Goal: Task Accomplishment & Management: Complete application form

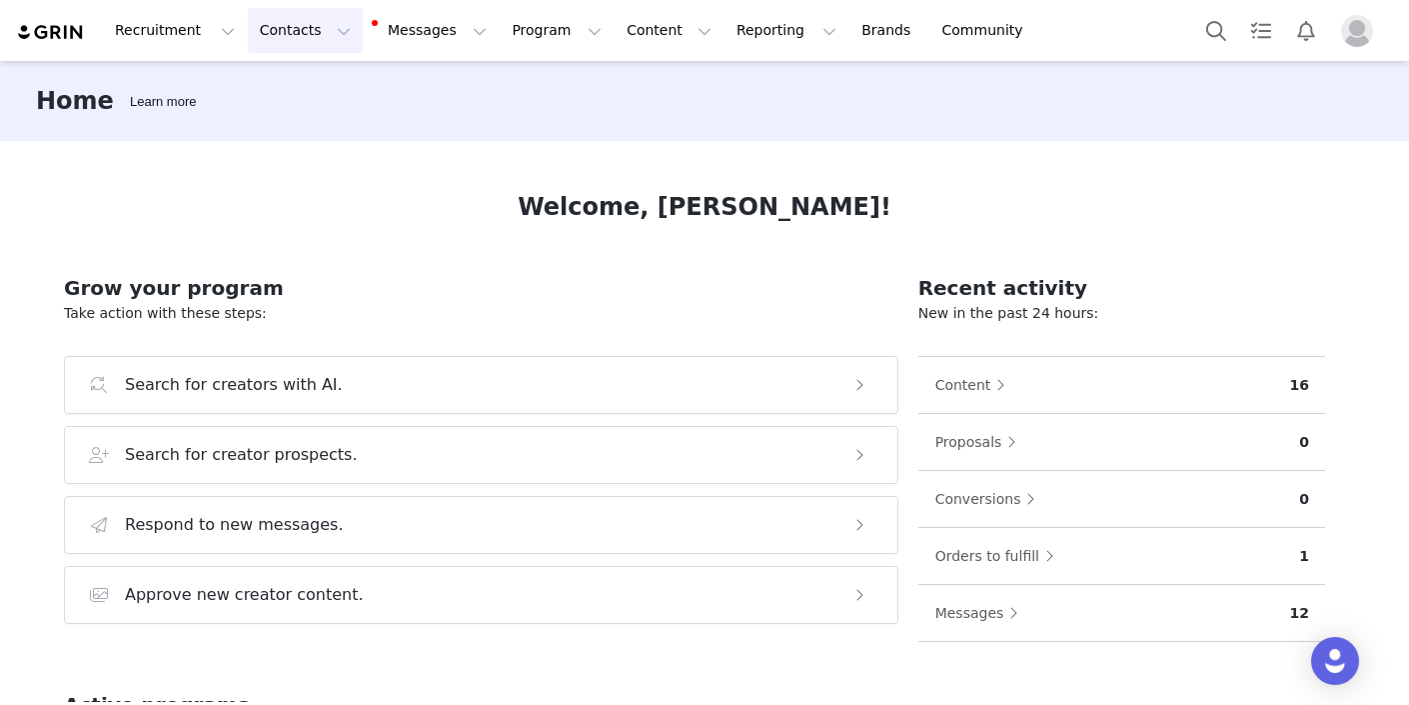
click at [322, 33] on button "Contacts Contacts" at bounding box center [305, 30] width 115 height 45
click at [315, 97] on div "Creators" at bounding box center [313, 88] width 134 height 21
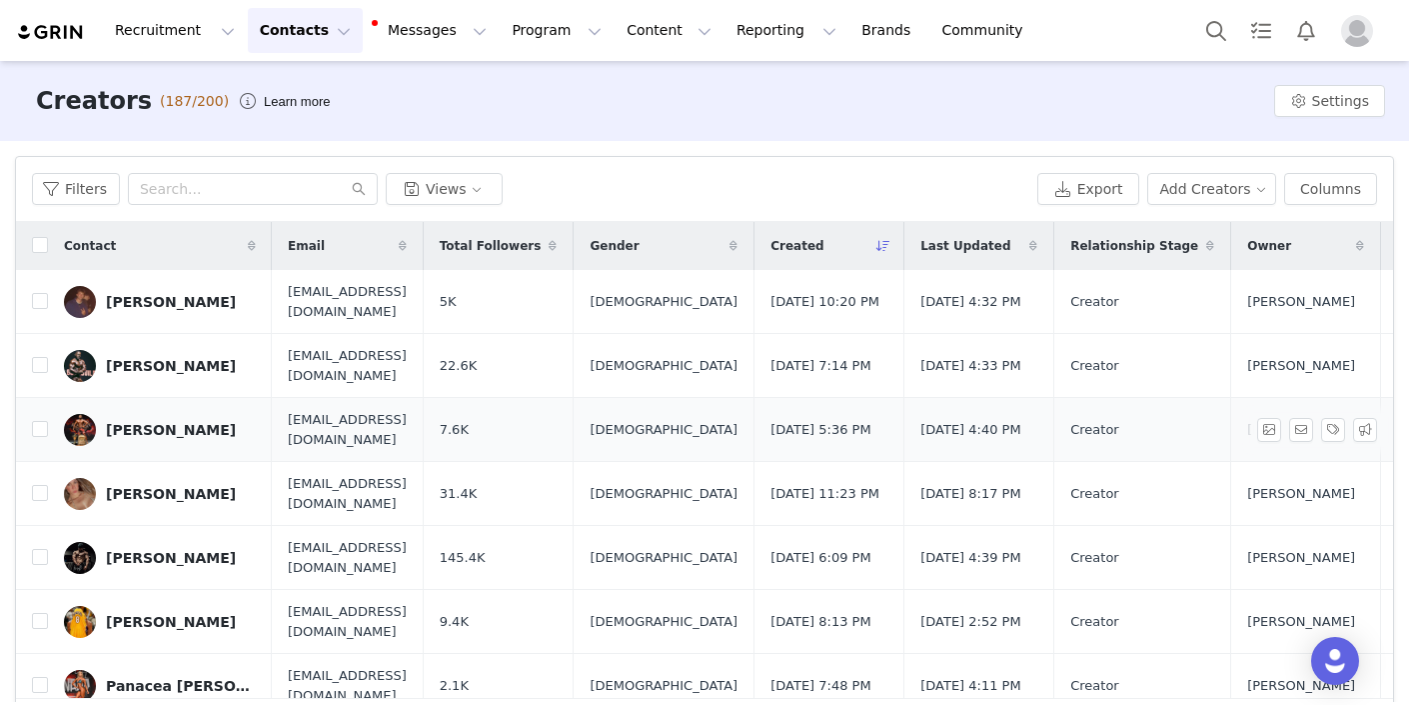
scroll to position [41, 0]
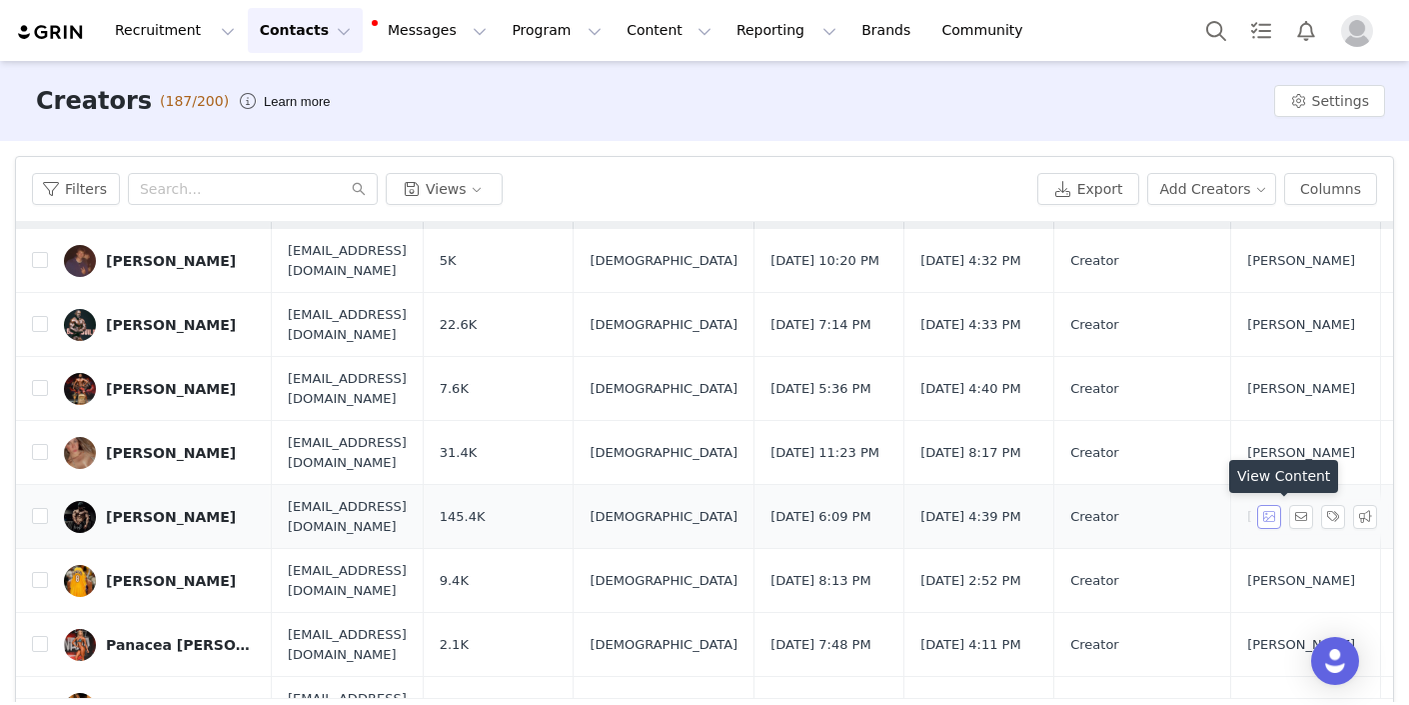
click at [1275, 517] on button "button" at bounding box center [1269, 517] width 24 height 24
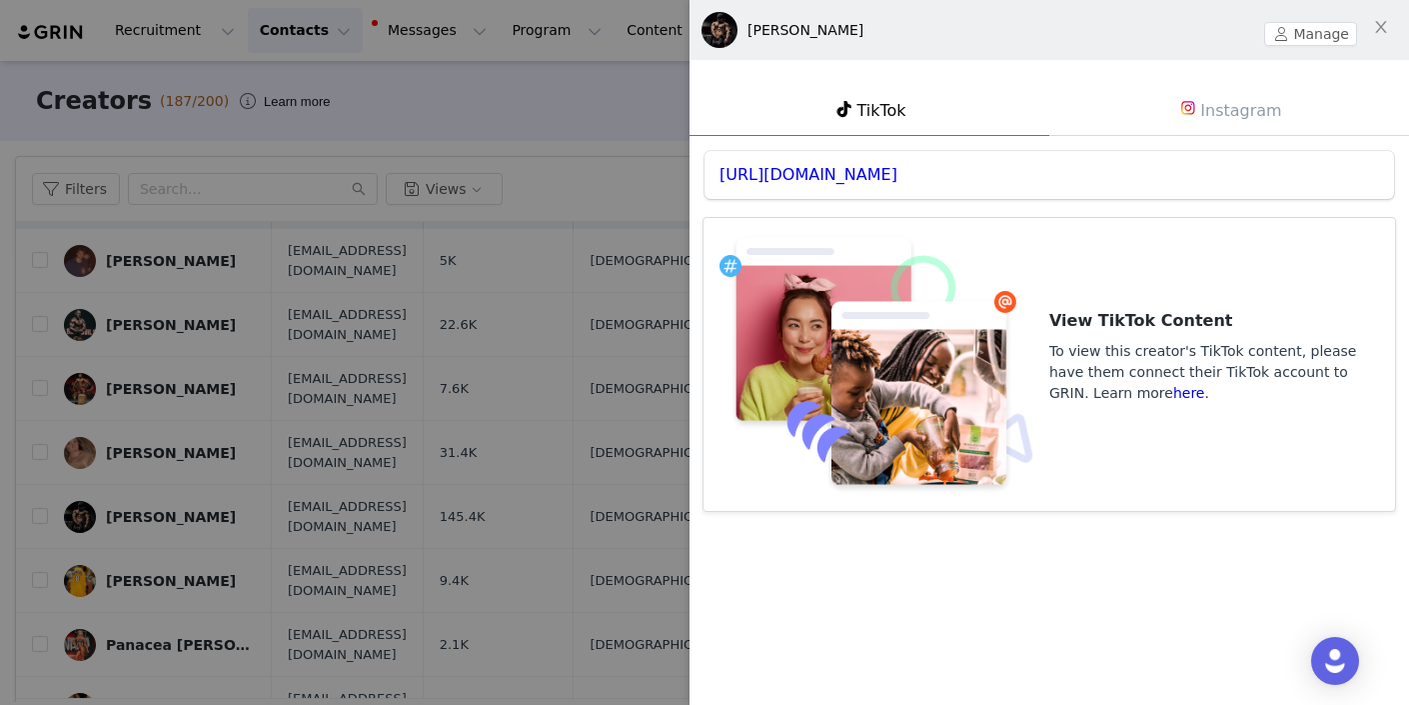
click at [1234, 106] on link "Instagram" at bounding box center [1229, 110] width 360 height 52
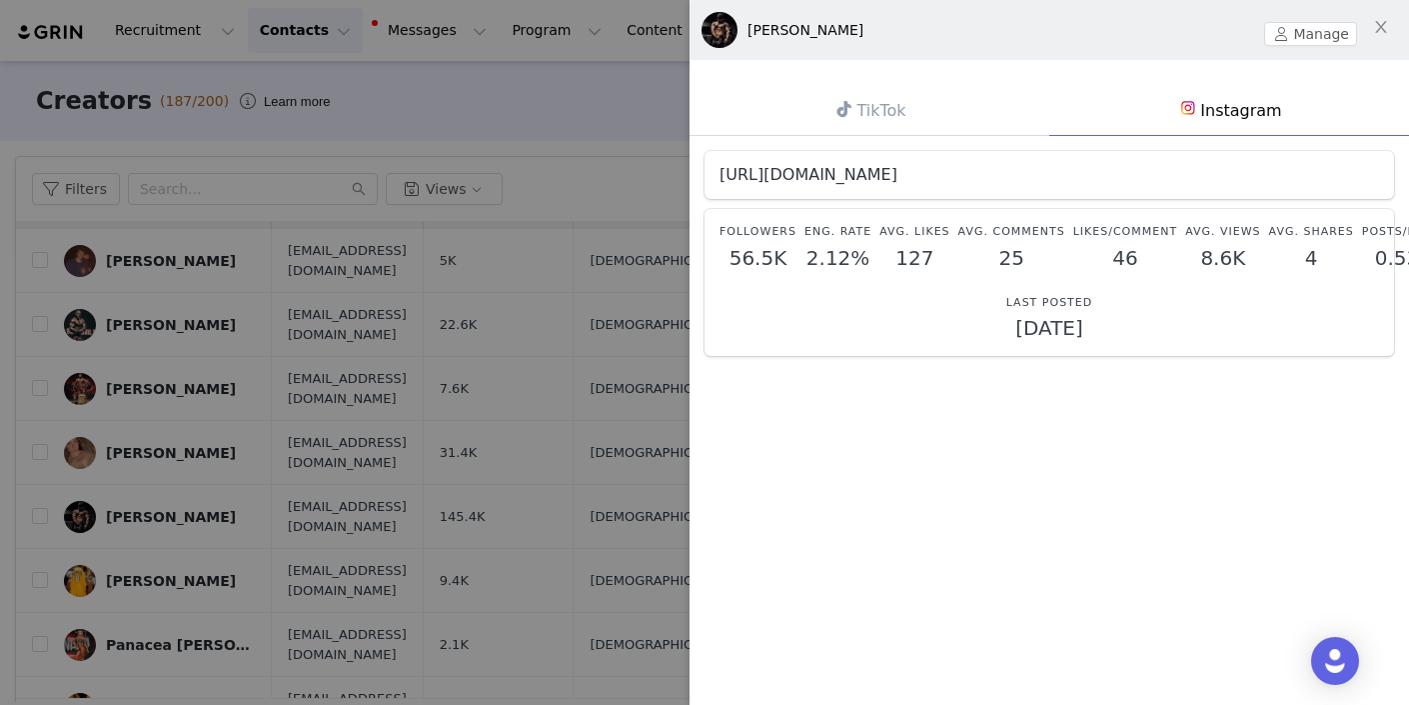
click at [867, 174] on link "[URL][DOMAIN_NAME]" at bounding box center [809, 174] width 178 height 19
click at [1386, 31] on icon "icon: close" at bounding box center [1381, 27] width 16 height 16
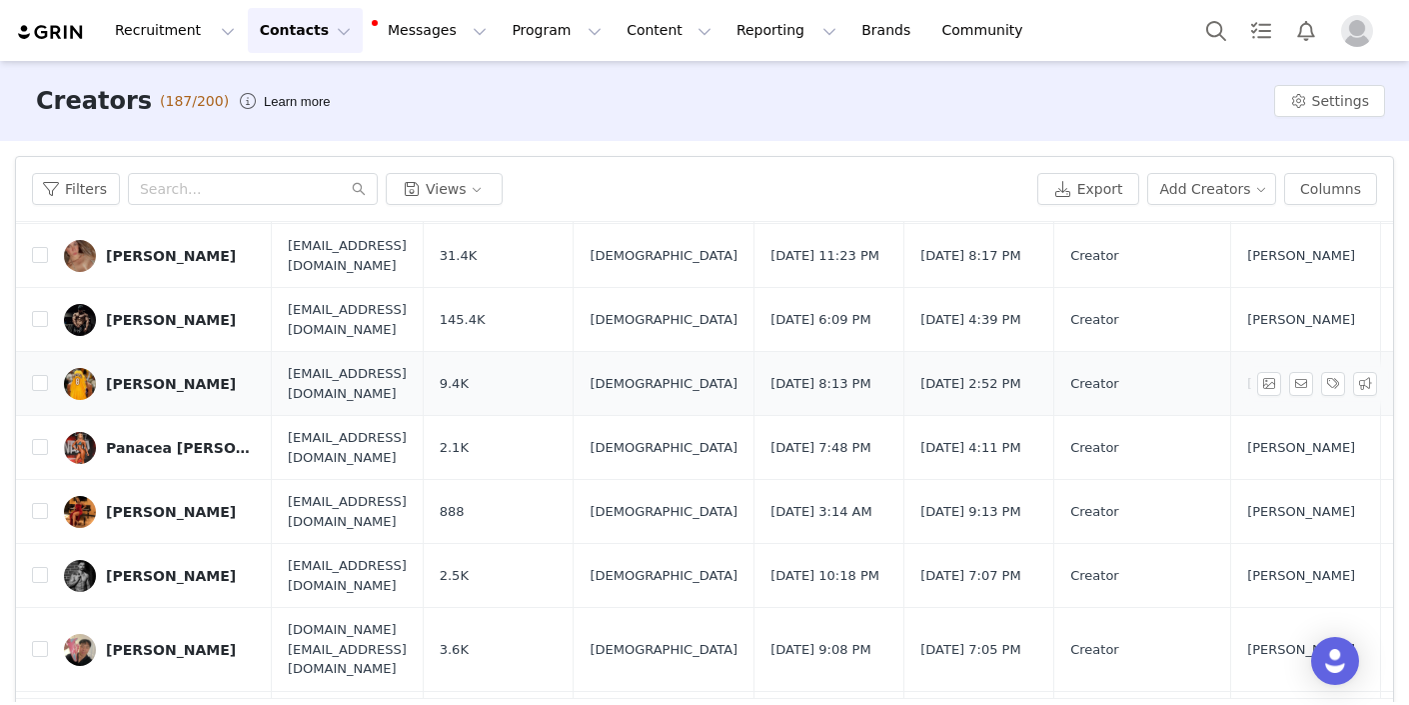
scroll to position [250, 1]
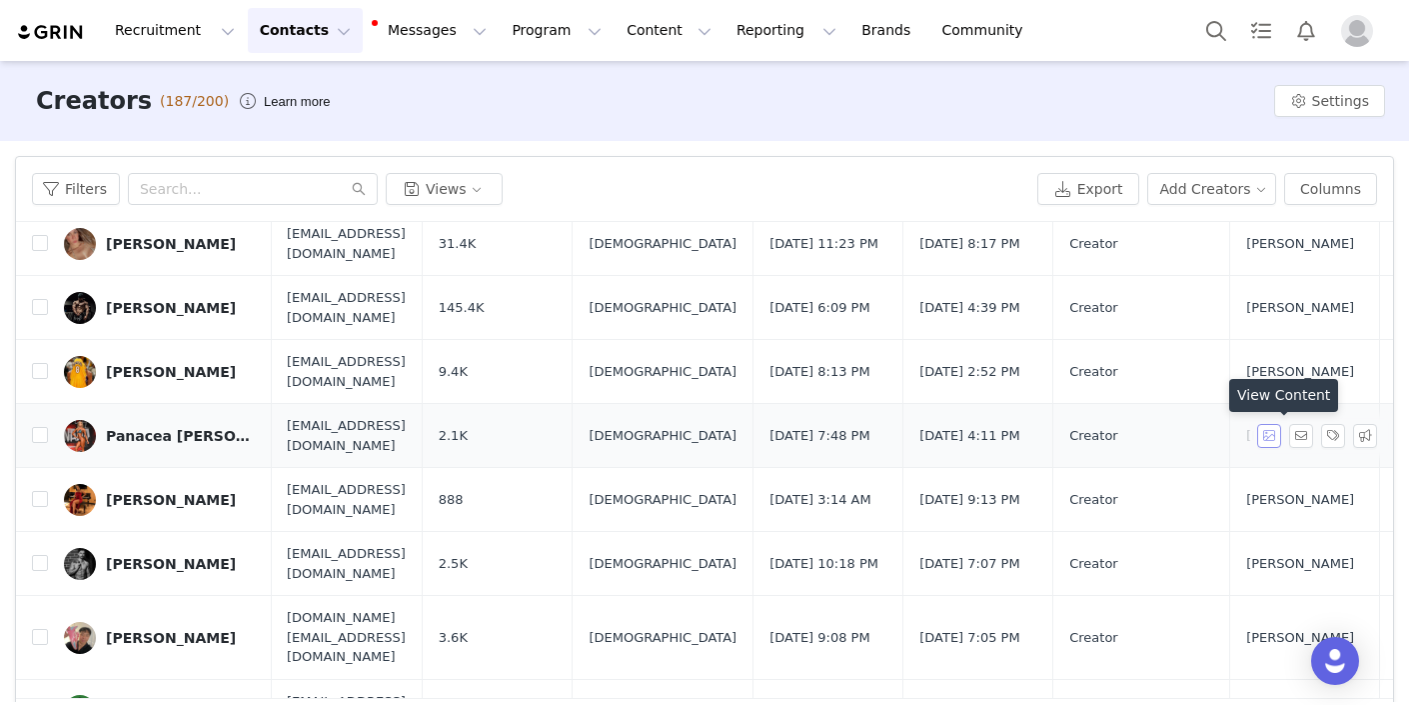
click at [1278, 435] on button "button" at bounding box center [1269, 436] width 24 height 24
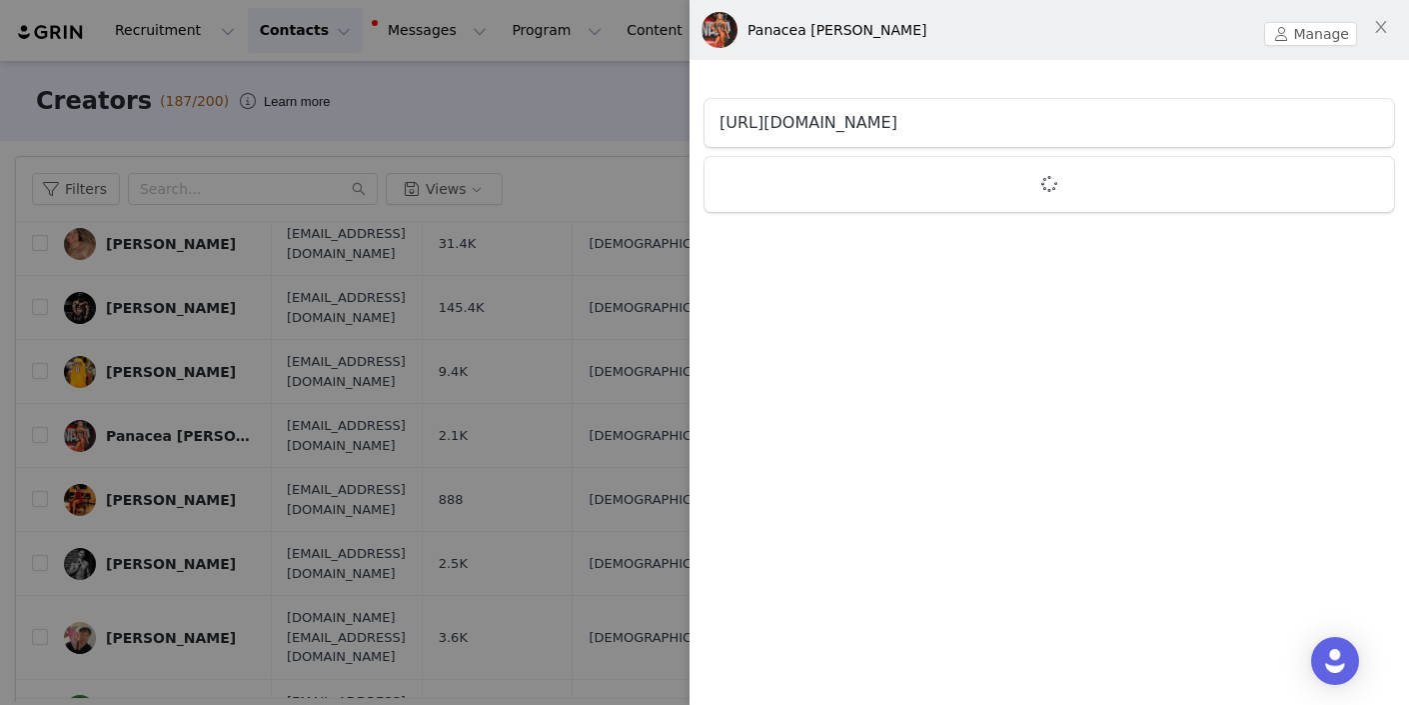
click at [894, 126] on link "[URL][DOMAIN_NAME]" at bounding box center [809, 122] width 178 height 19
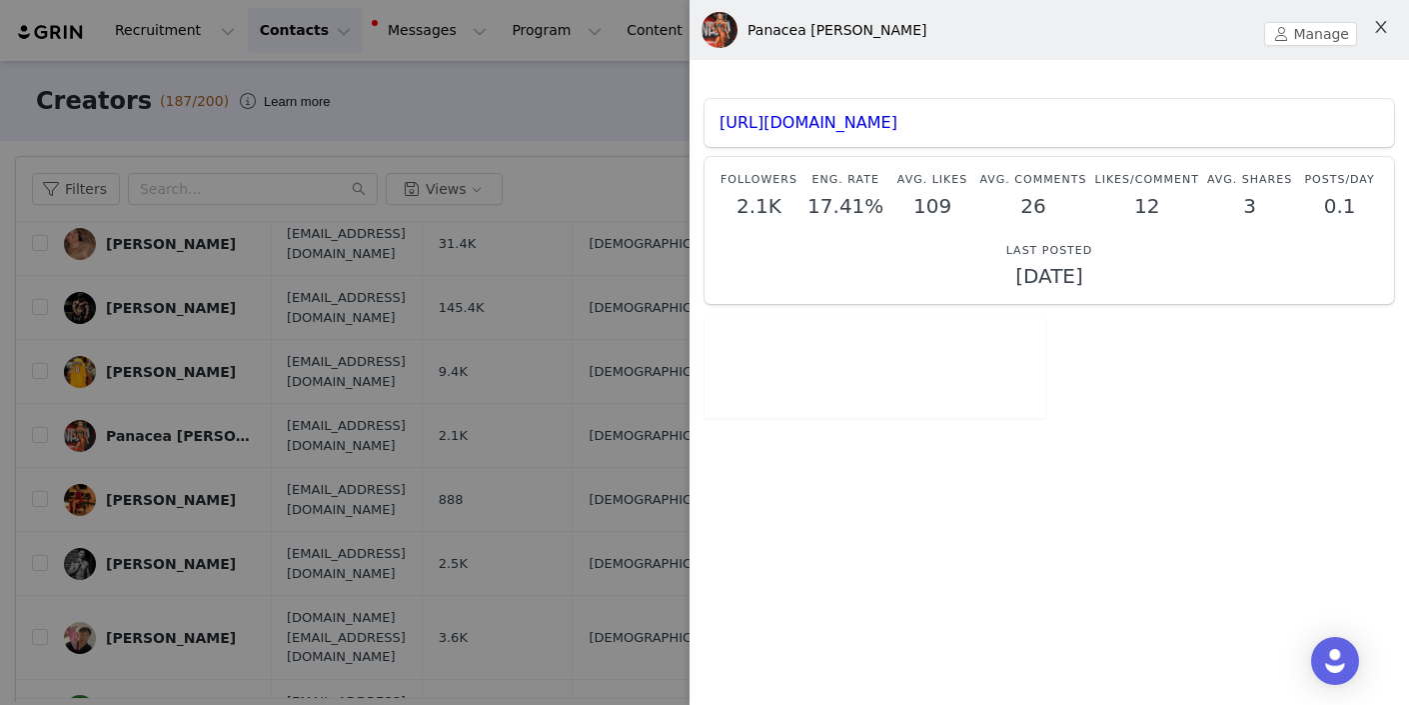
click at [1385, 29] on icon "icon: close" at bounding box center [1381, 27] width 16 height 16
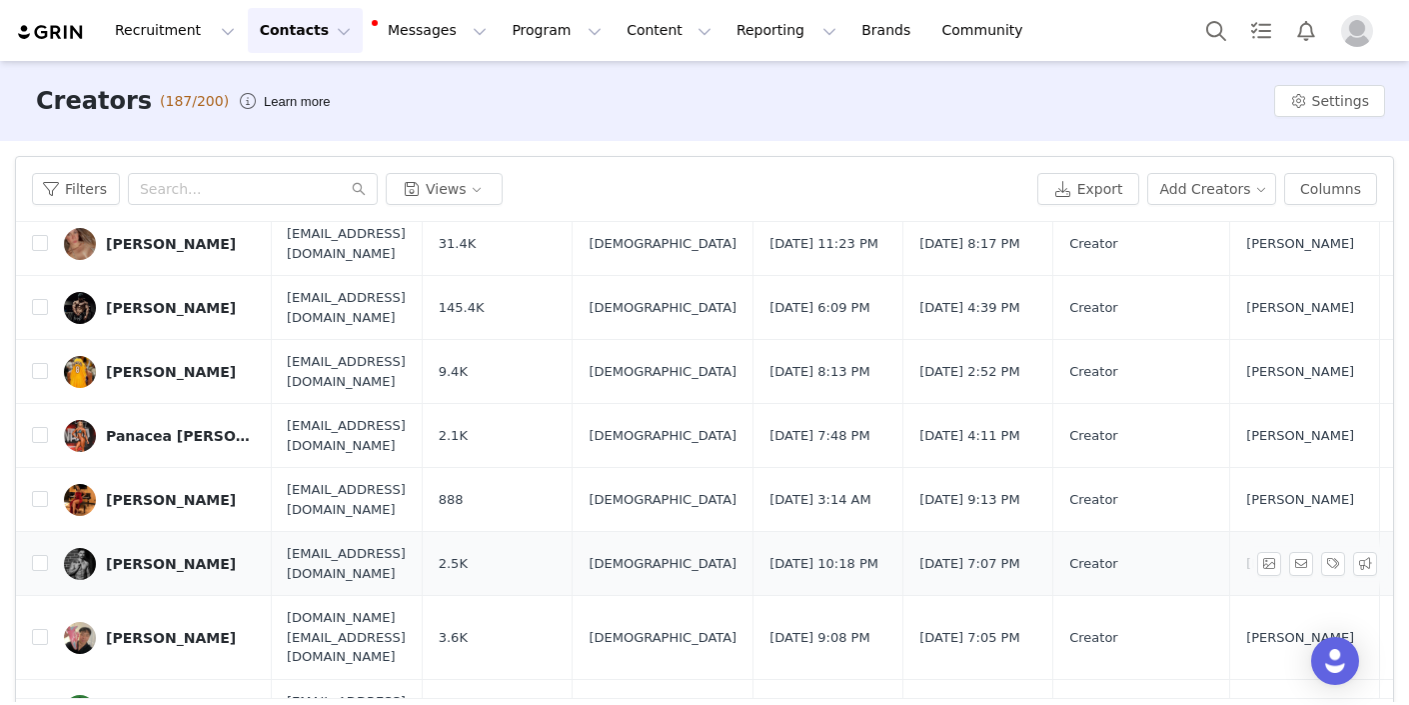
scroll to position [403, 1]
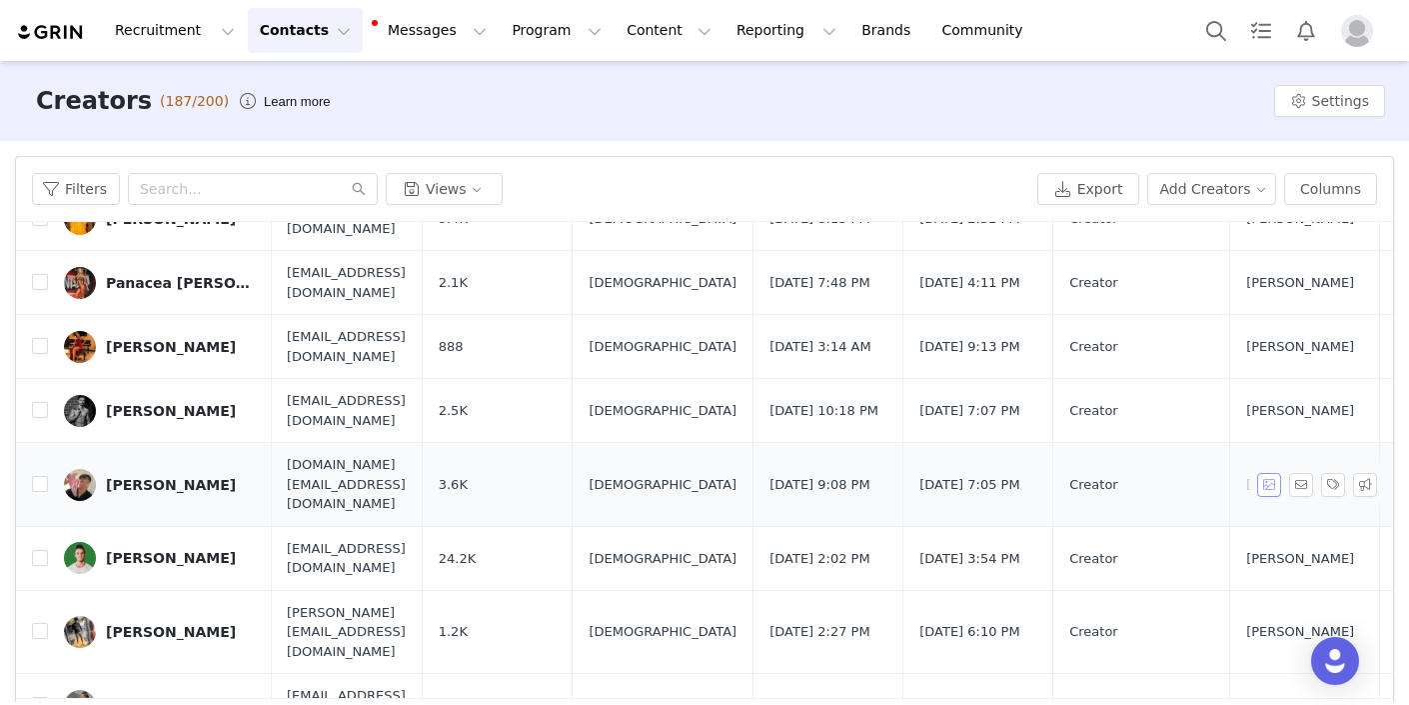
click at [1275, 477] on button "button" at bounding box center [1269, 485] width 24 height 24
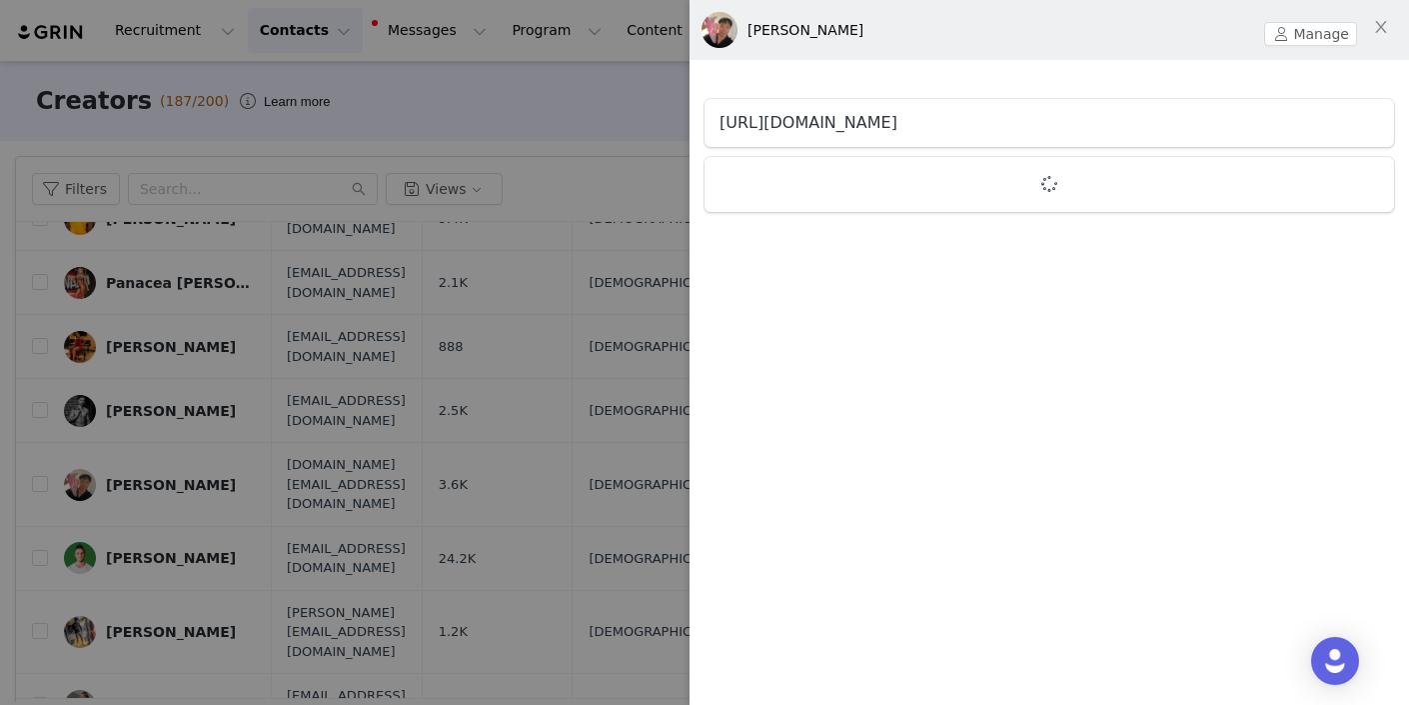
click at [898, 125] on link "[URL][DOMAIN_NAME]" at bounding box center [809, 122] width 178 height 19
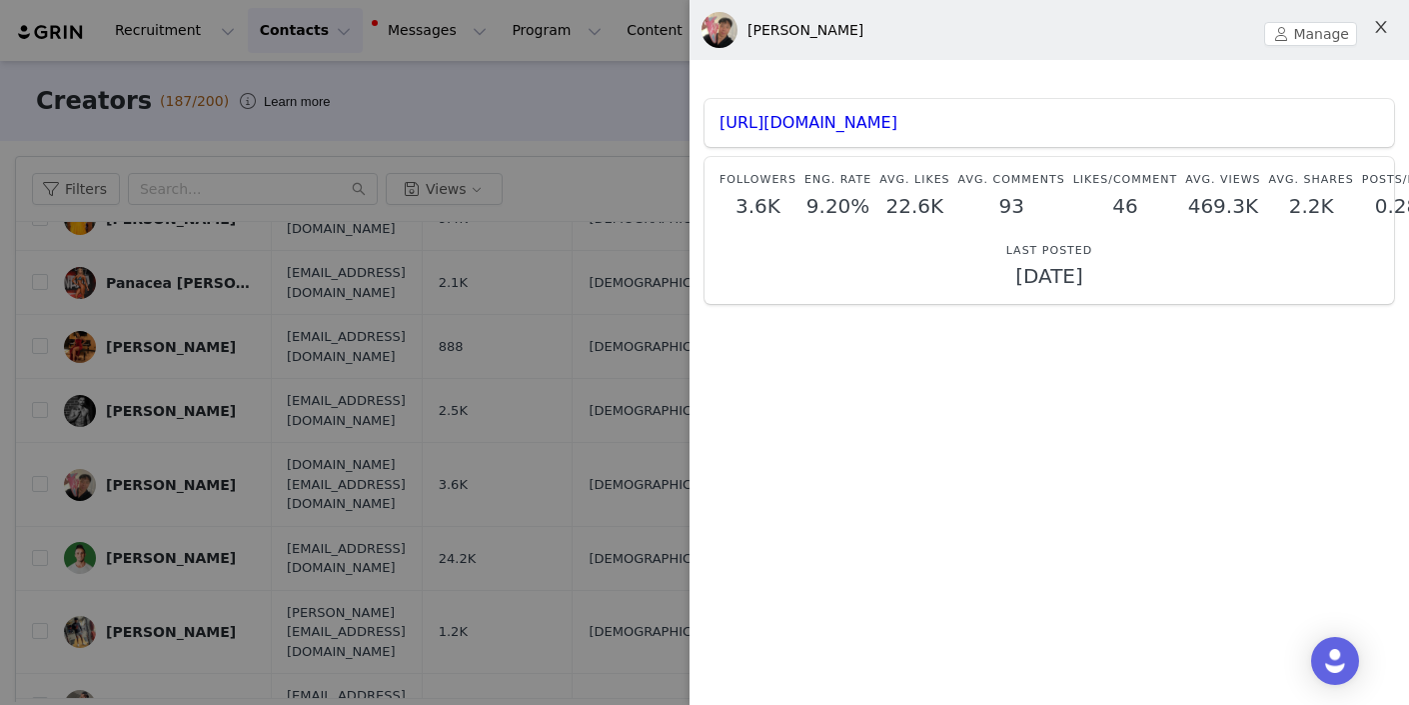
click at [1388, 23] on icon "icon: close" at bounding box center [1381, 27] width 16 height 16
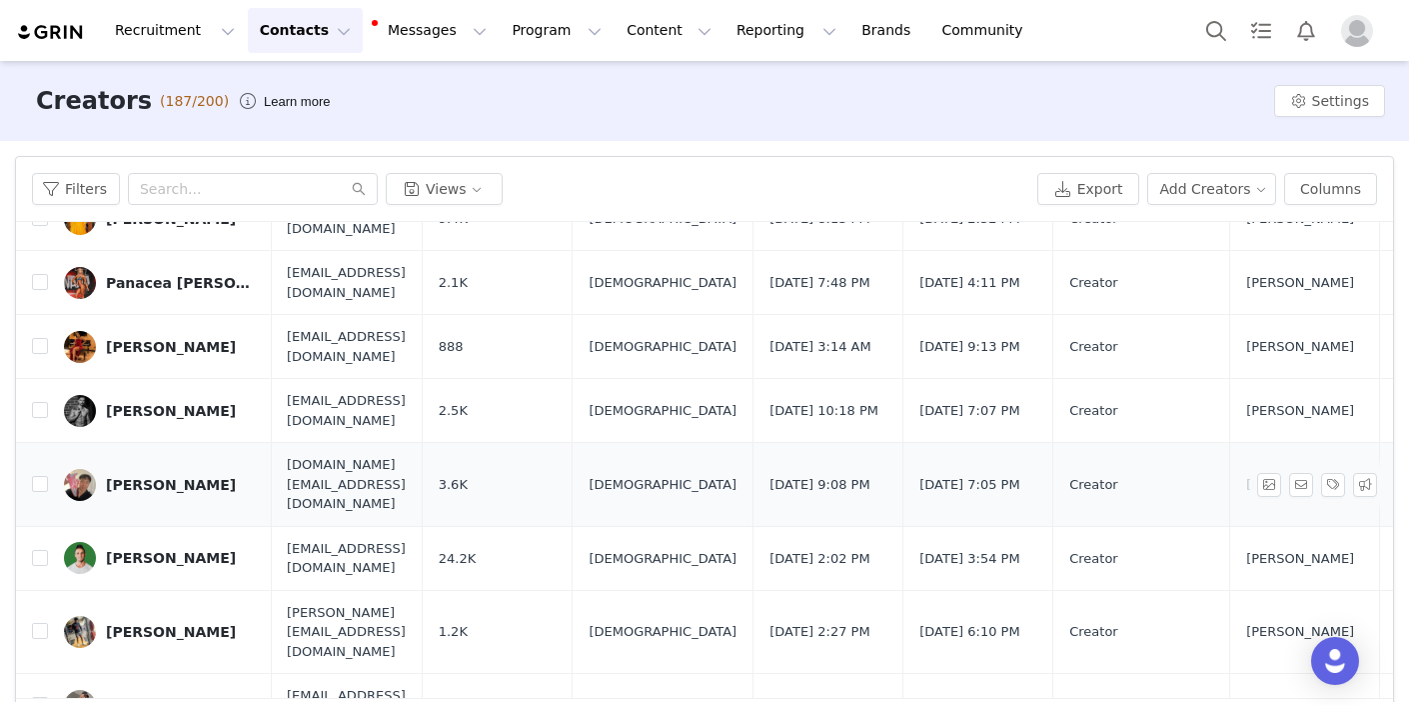
click at [139, 477] on div "[PERSON_NAME]" at bounding box center [171, 485] width 130 height 16
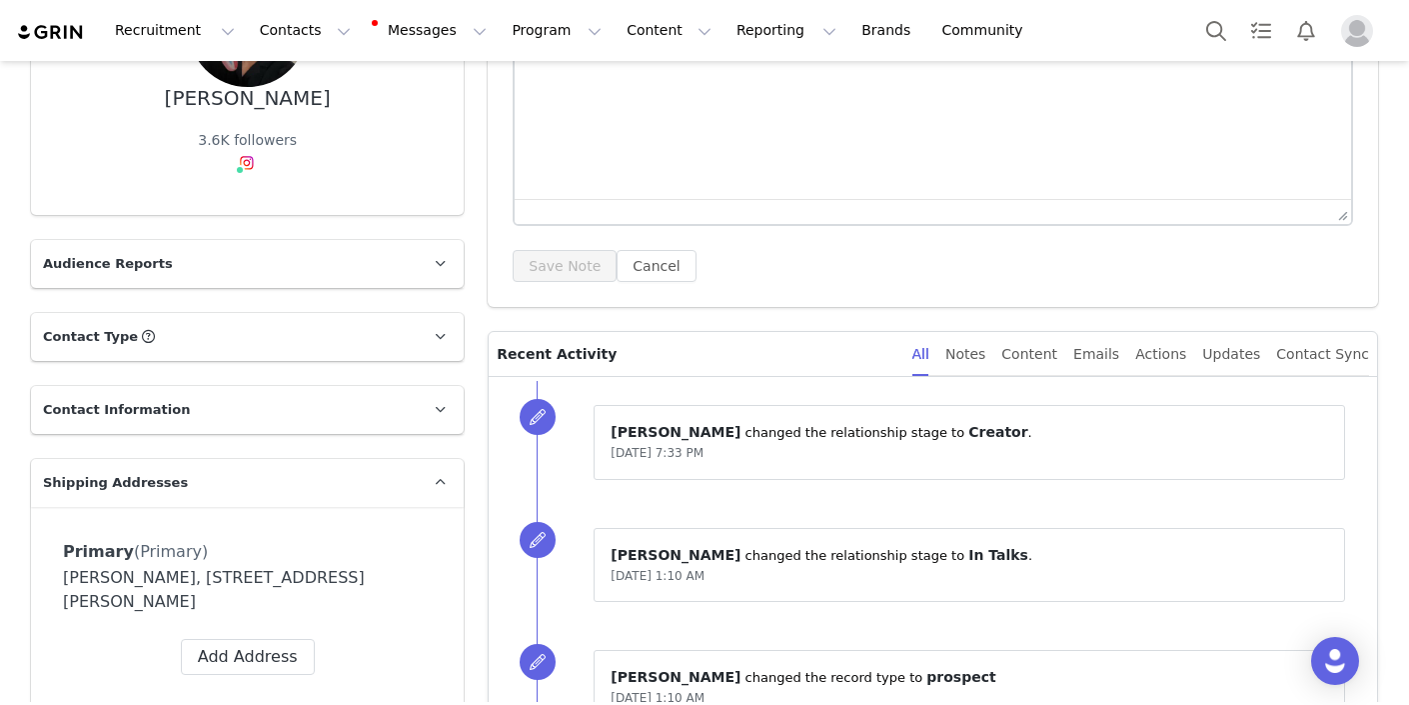
scroll to position [344, 0]
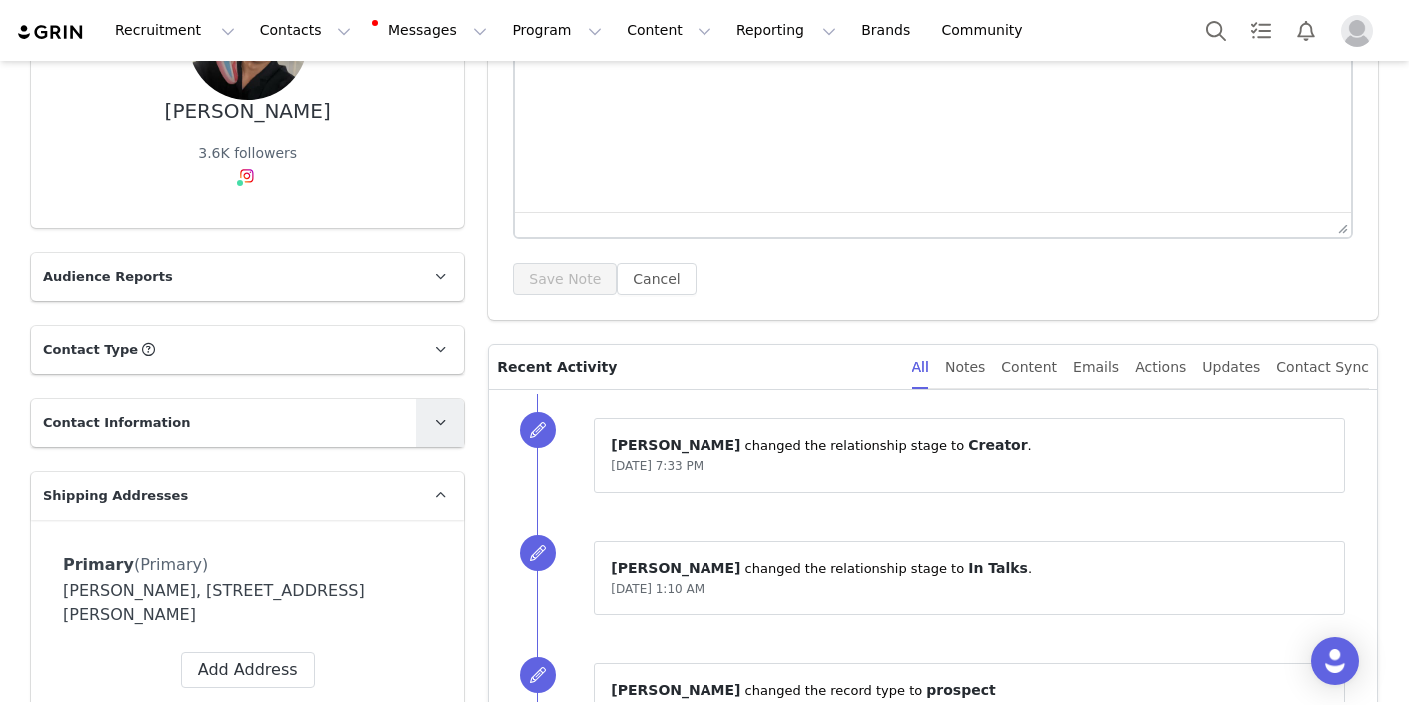
click at [441, 426] on icon at bounding box center [440, 422] width 11 height 13
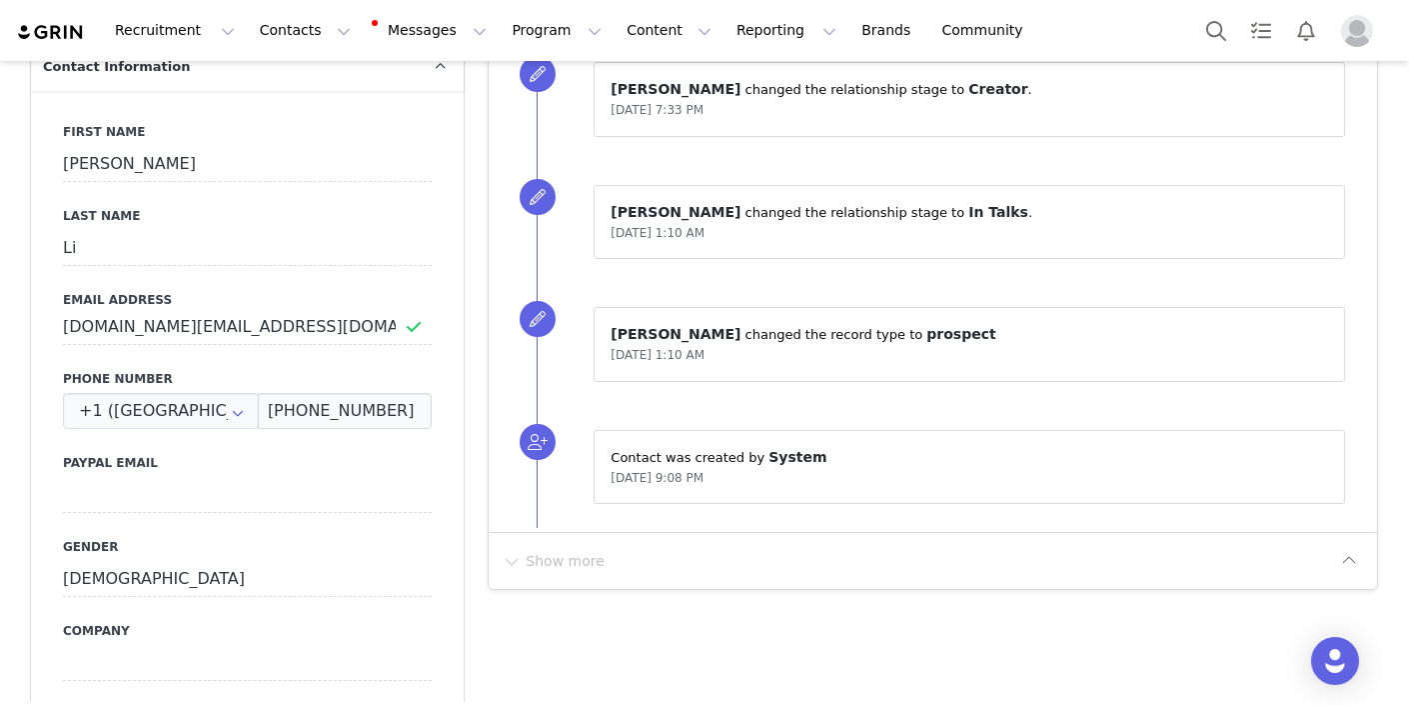
scroll to position [745, 0]
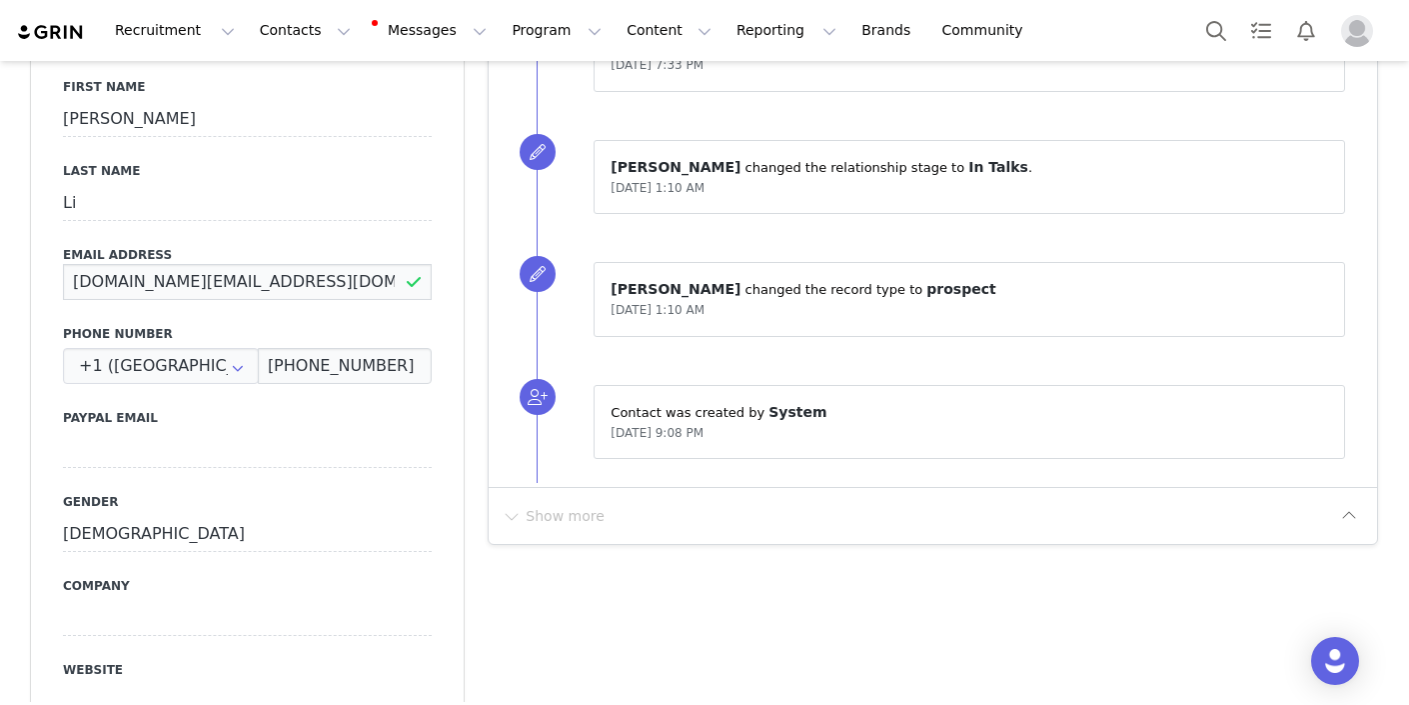
click at [126, 281] on input "[DOMAIN_NAME][EMAIL_ADDRESS][DOMAIN_NAME]" at bounding box center [247, 282] width 369 height 36
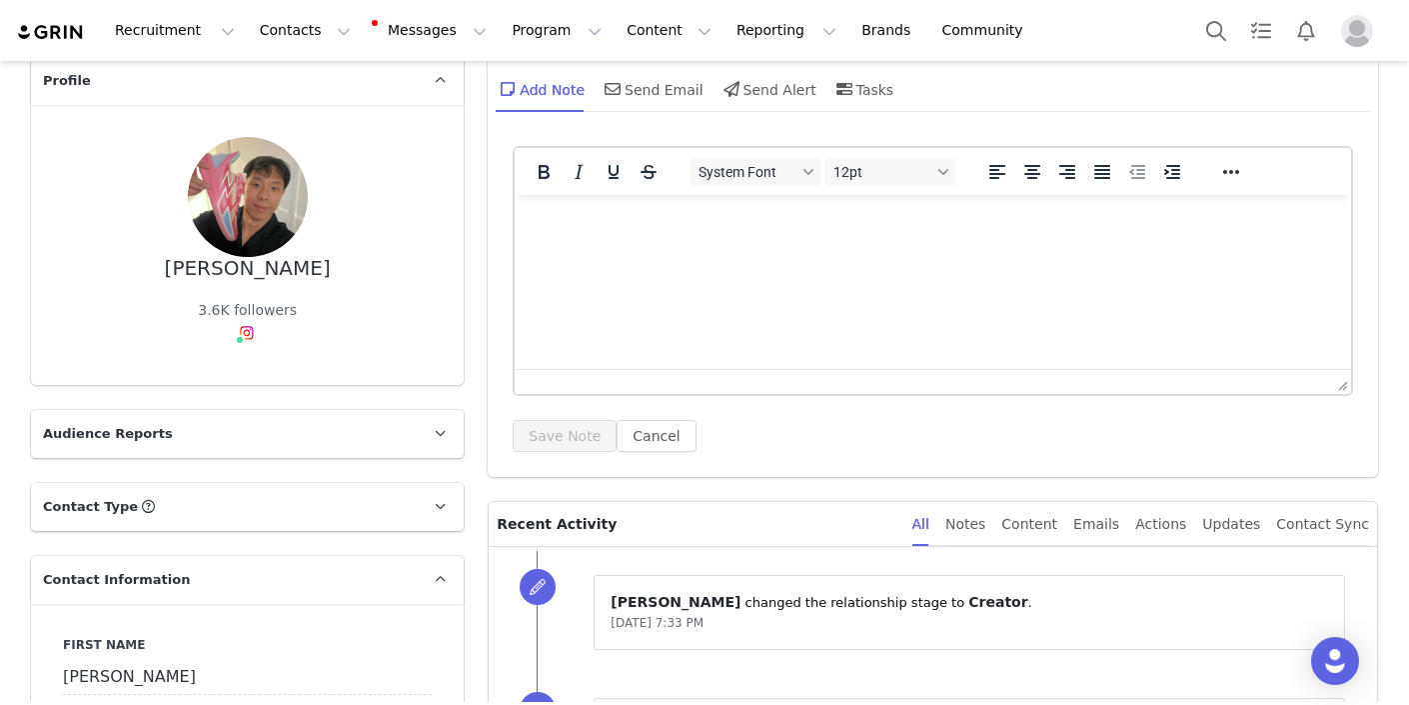
scroll to position [0, 0]
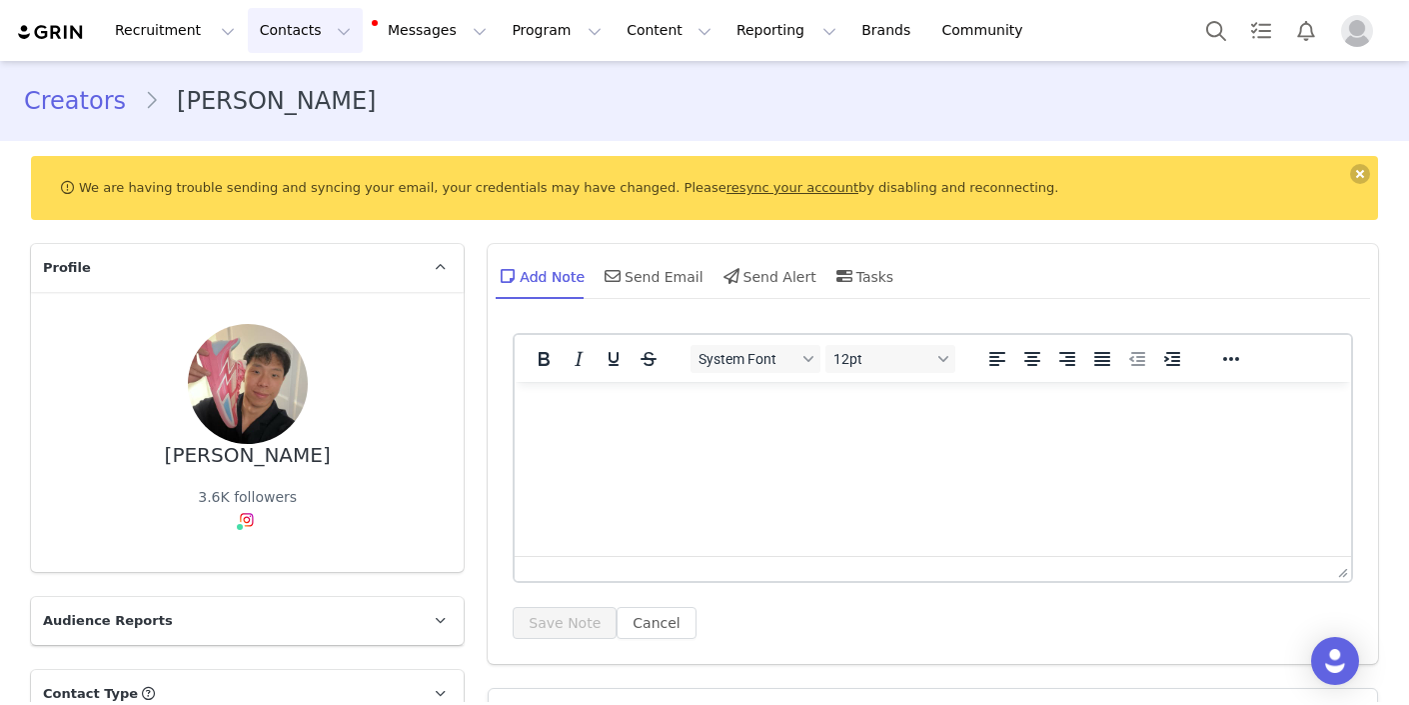
click at [324, 34] on button "Contacts Contacts" at bounding box center [305, 30] width 115 height 45
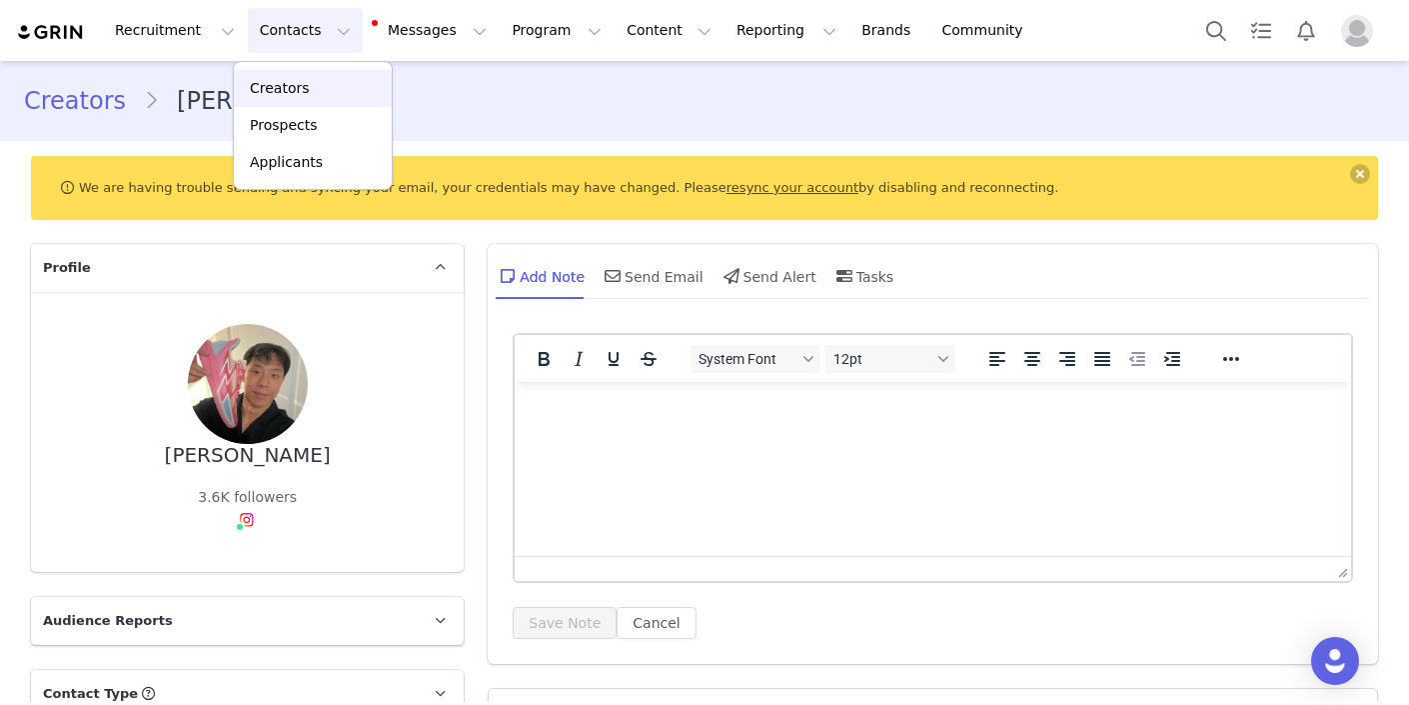
click at [313, 100] on link "Creators" at bounding box center [313, 88] width 158 height 37
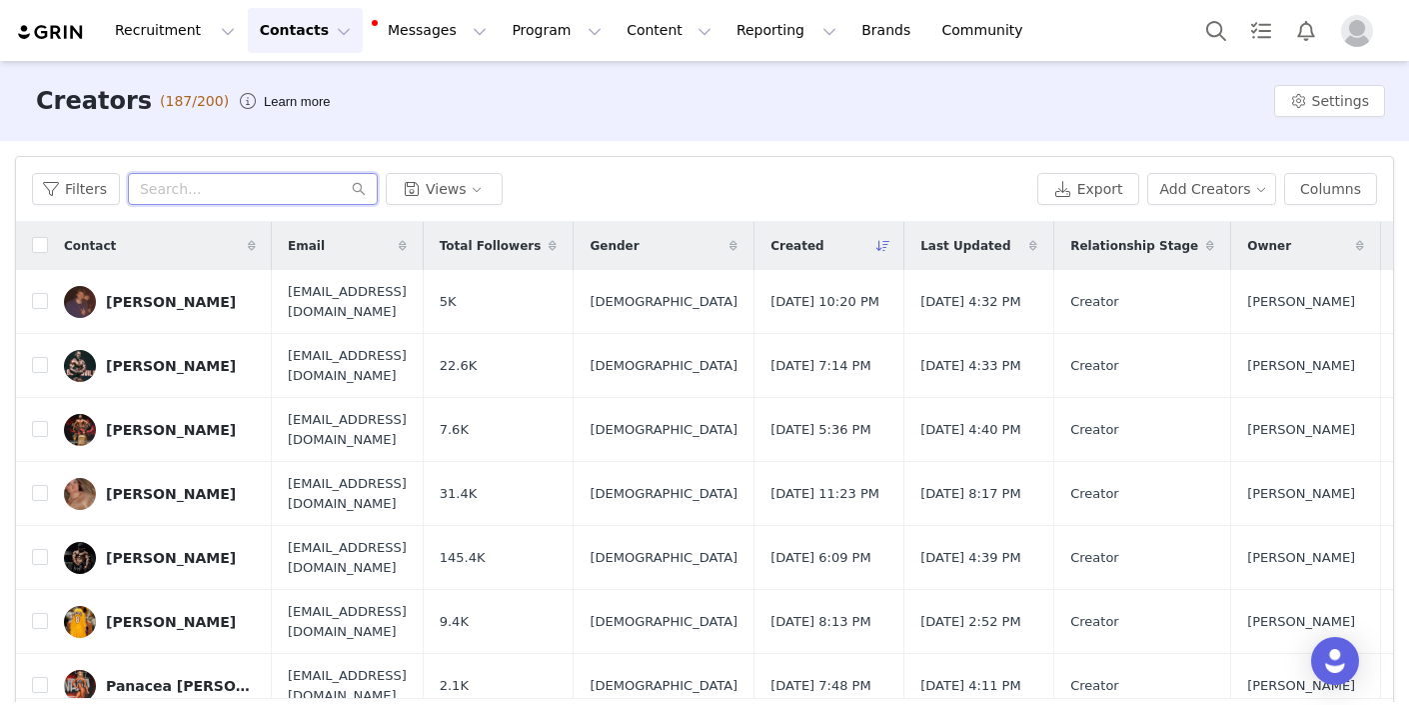
click at [239, 195] on input "text" at bounding box center [253, 189] width 250 height 32
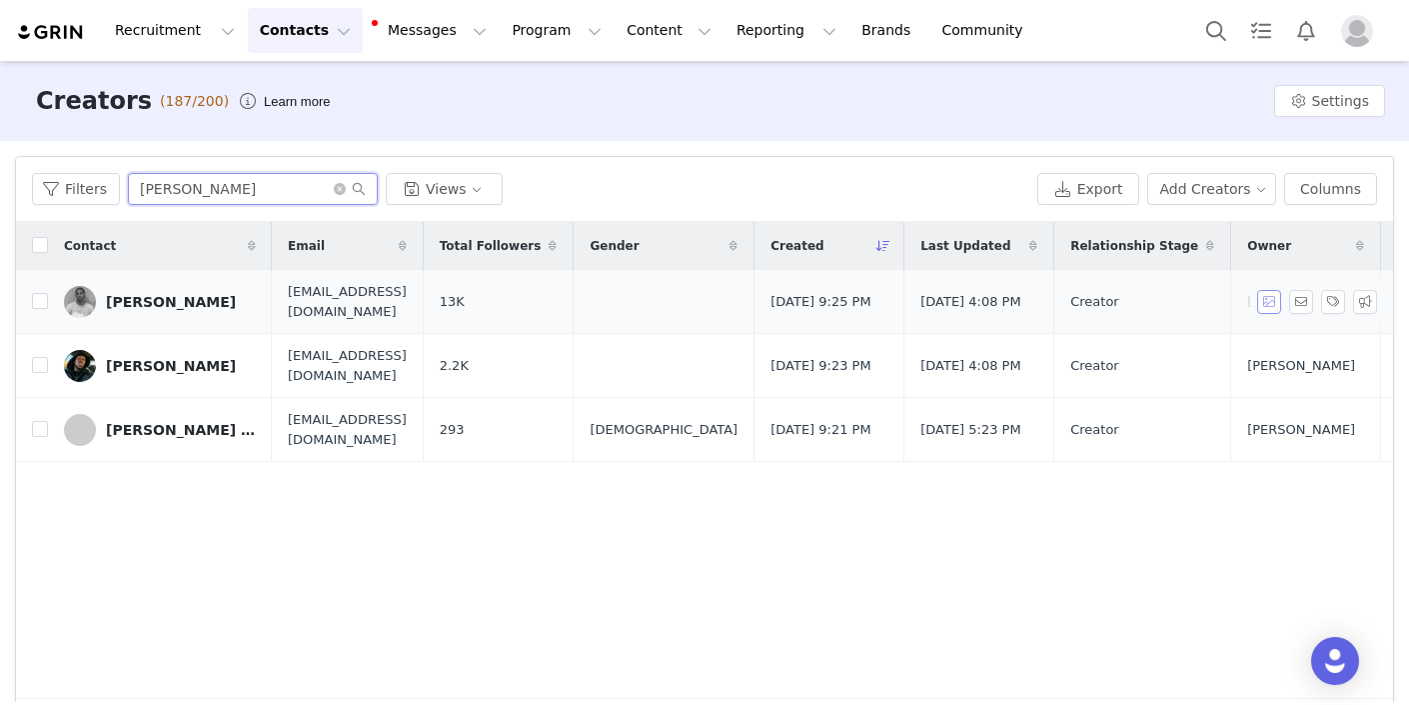
type input "[PERSON_NAME]"
click at [1279, 301] on button "button" at bounding box center [1269, 302] width 24 height 24
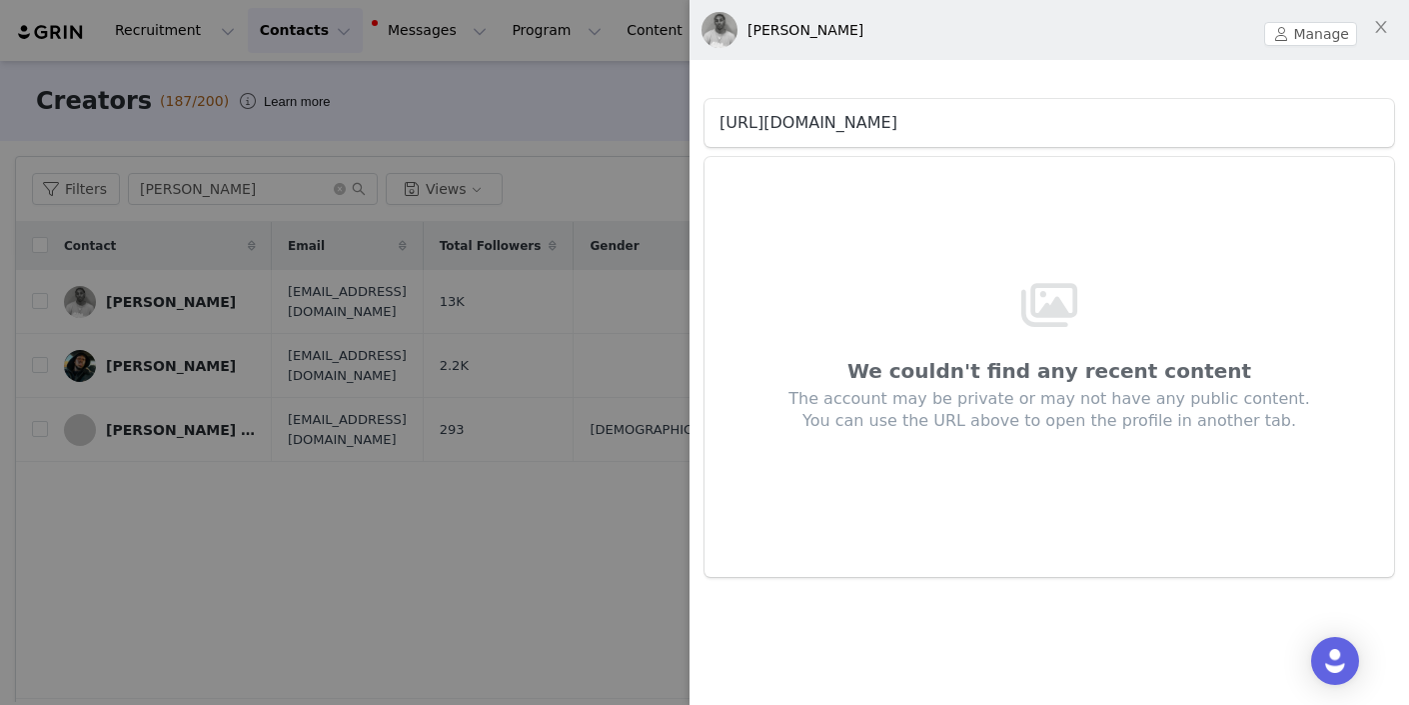
click at [861, 122] on link "[URL][DOMAIN_NAME]" at bounding box center [809, 122] width 178 height 19
click at [313, 543] on div at bounding box center [704, 352] width 1409 height 705
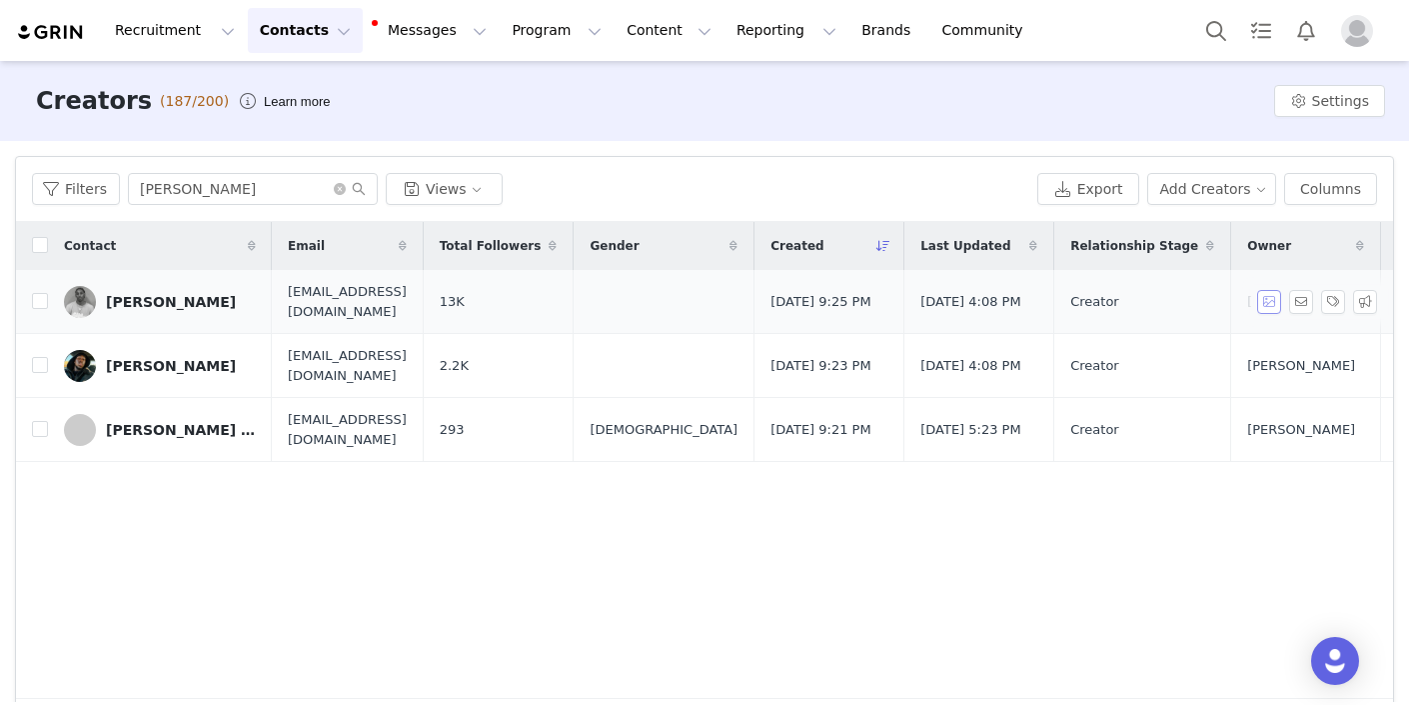
click at [1281, 299] on button "button" at bounding box center [1269, 302] width 24 height 24
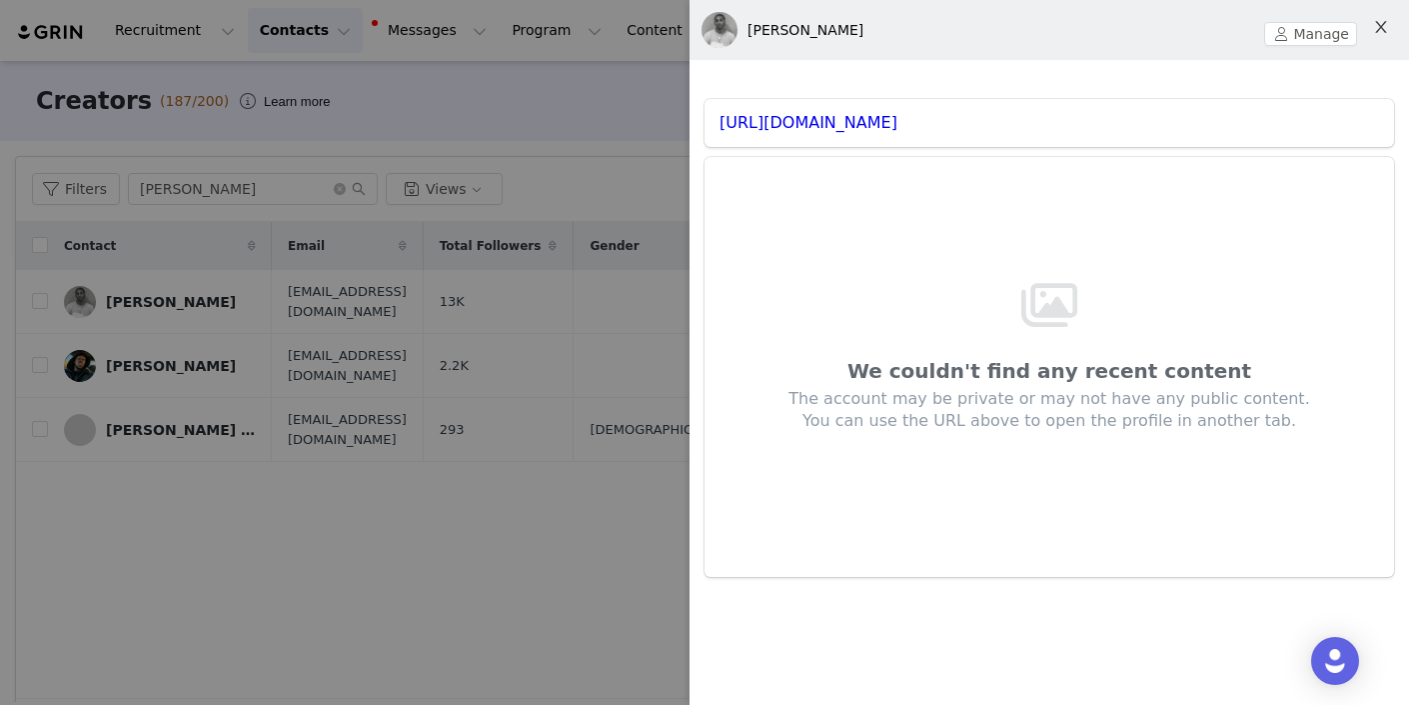
click at [1379, 29] on icon "icon: close" at bounding box center [1381, 27] width 16 height 16
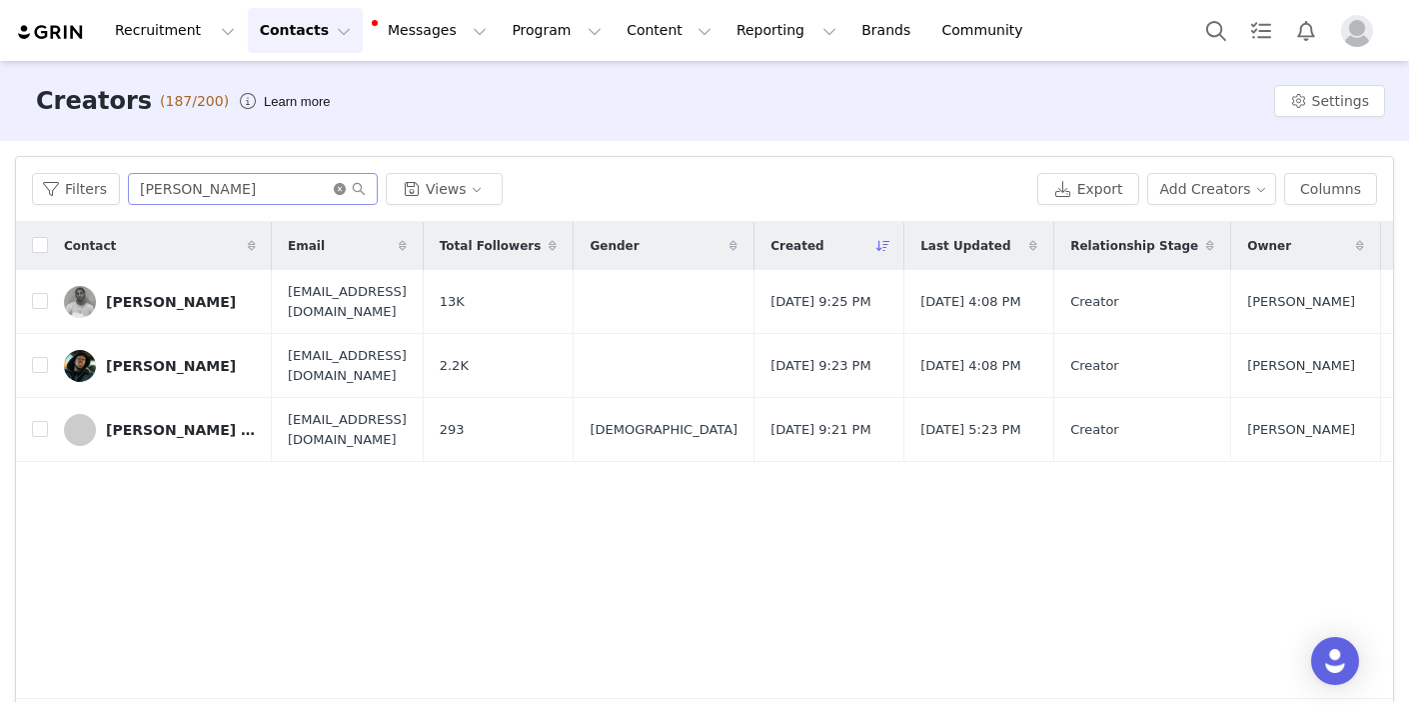
click at [334, 189] on icon "icon: close-circle" at bounding box center [340, 189] width 12 height 12
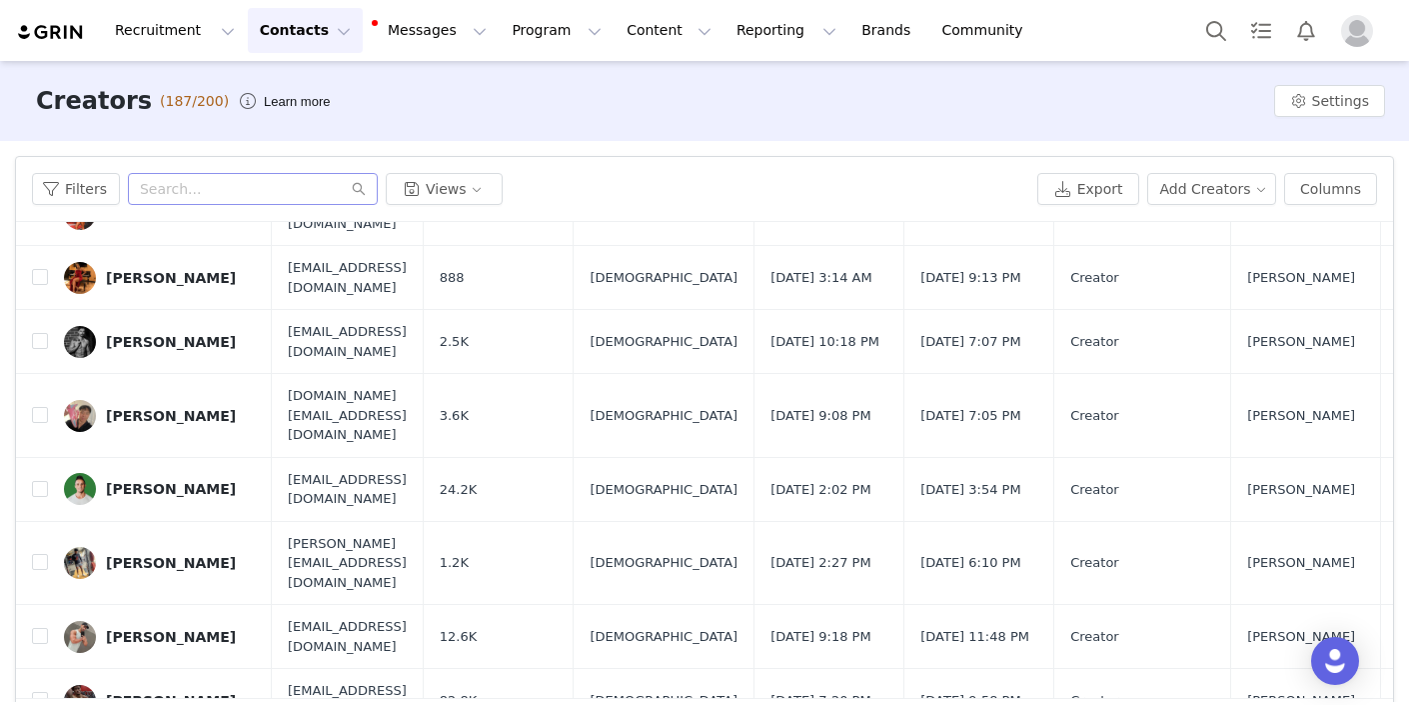
scroll to position [568, 0]
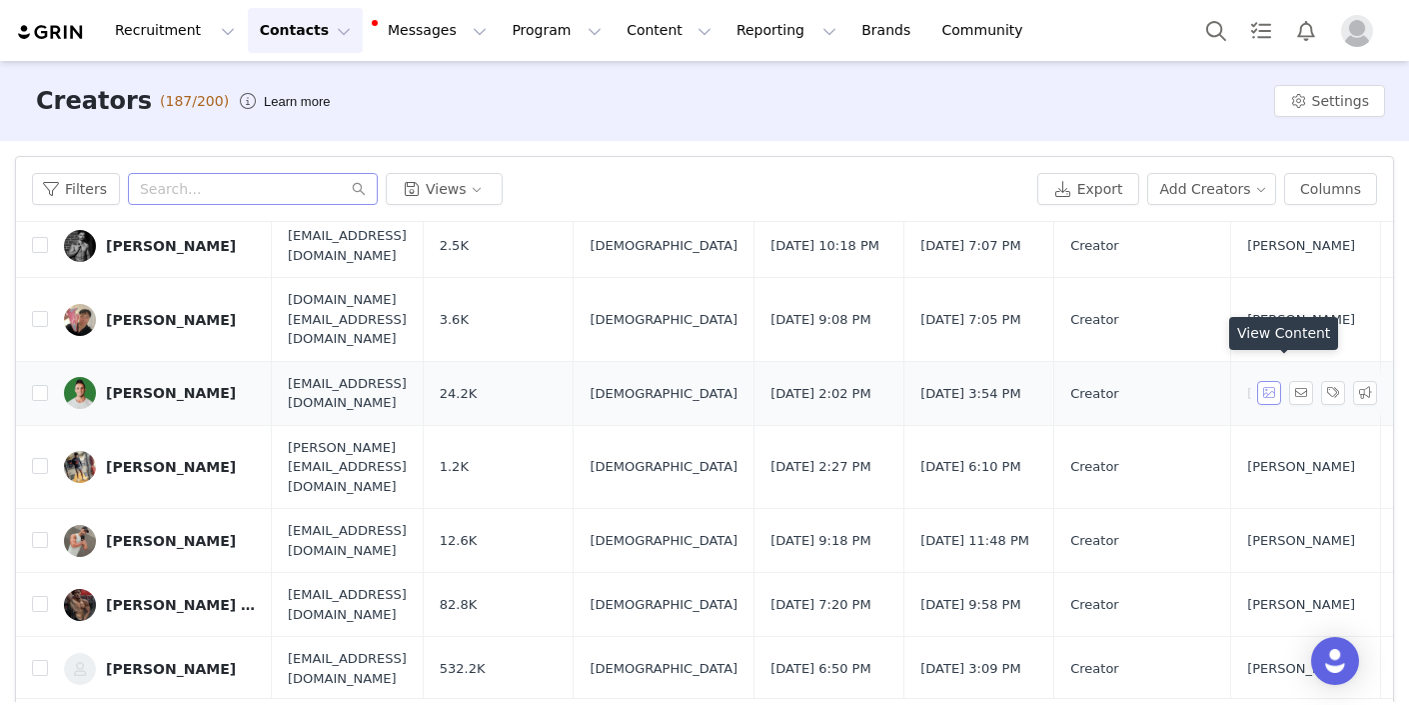
click at [1274, 381] on button "button" at bounding box center [1269, 393] width 24 height 24
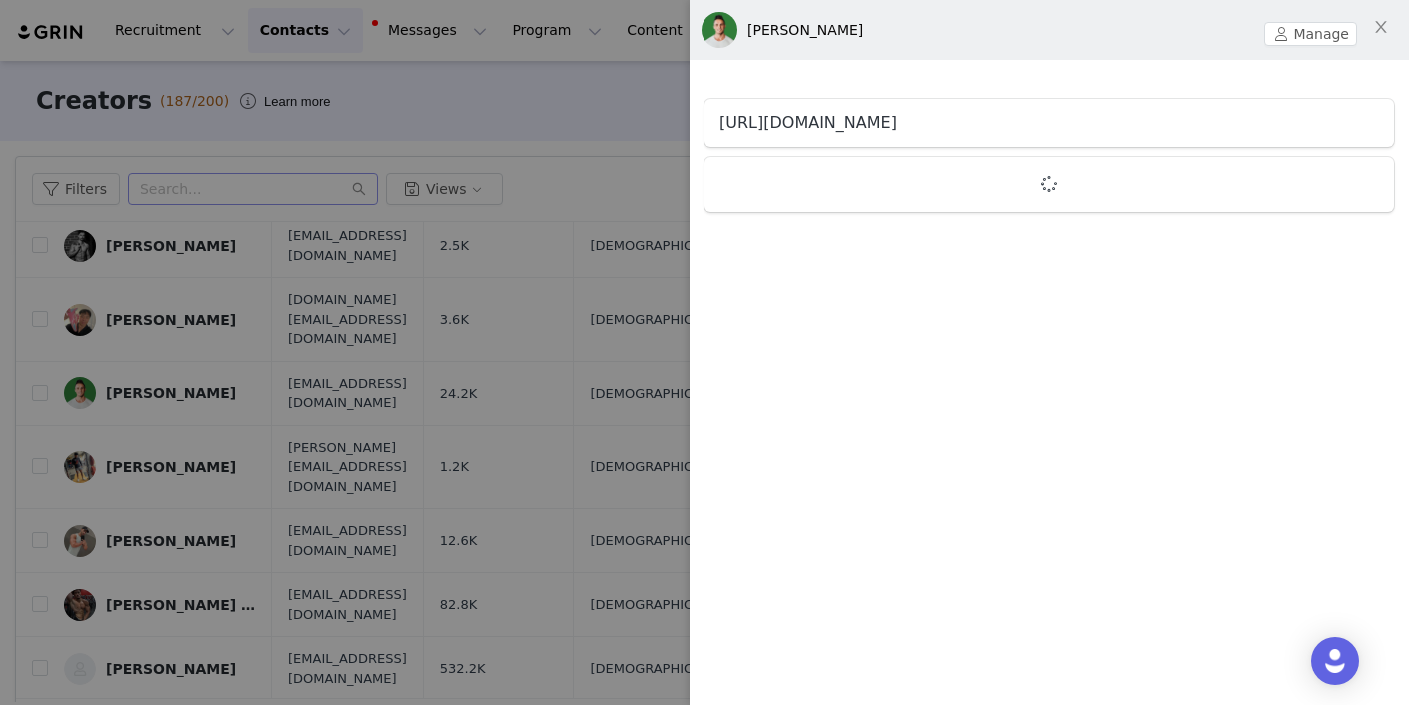
click at [894, 126] on link "[URL][DOMAIN_NAME]" at bounding box center [809, 122] width 178 height 19
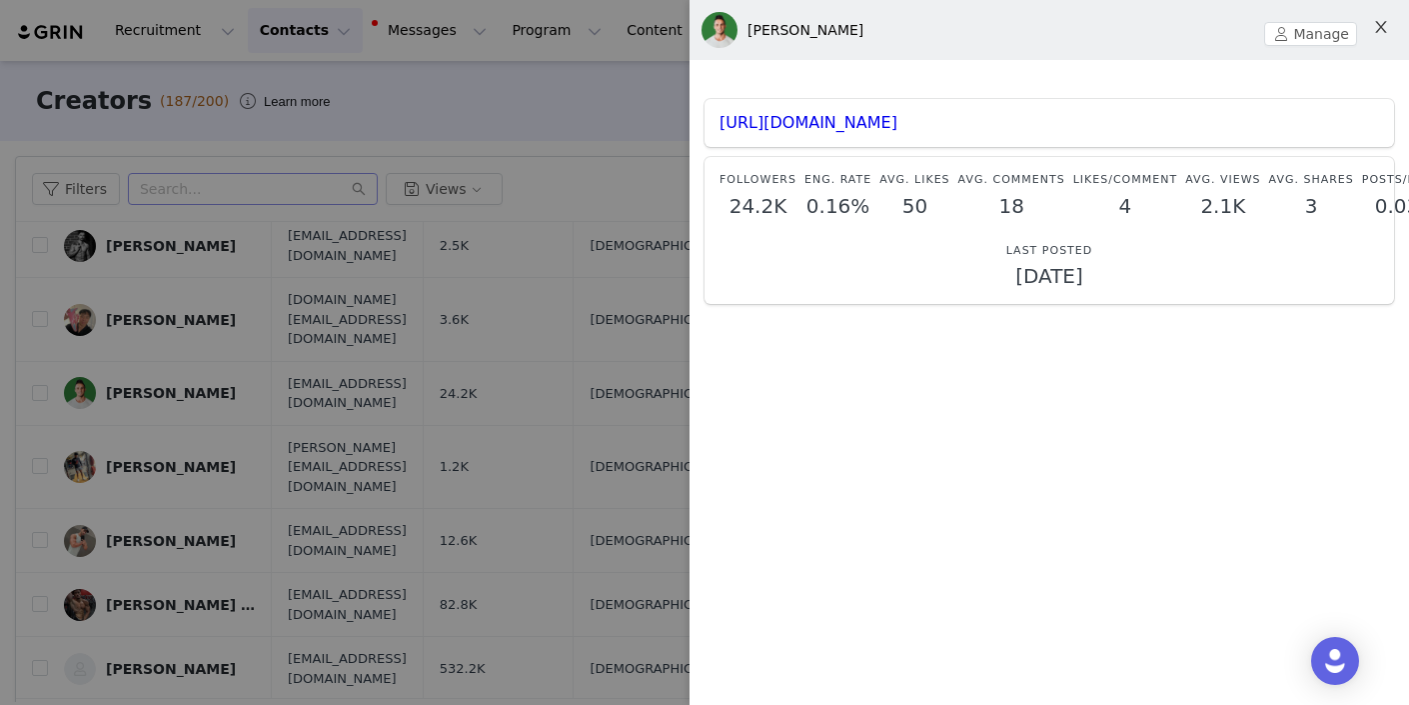
click at [1384, 26] on icon "icon: close" at bounding box center [1380, 27] width 11 height 12
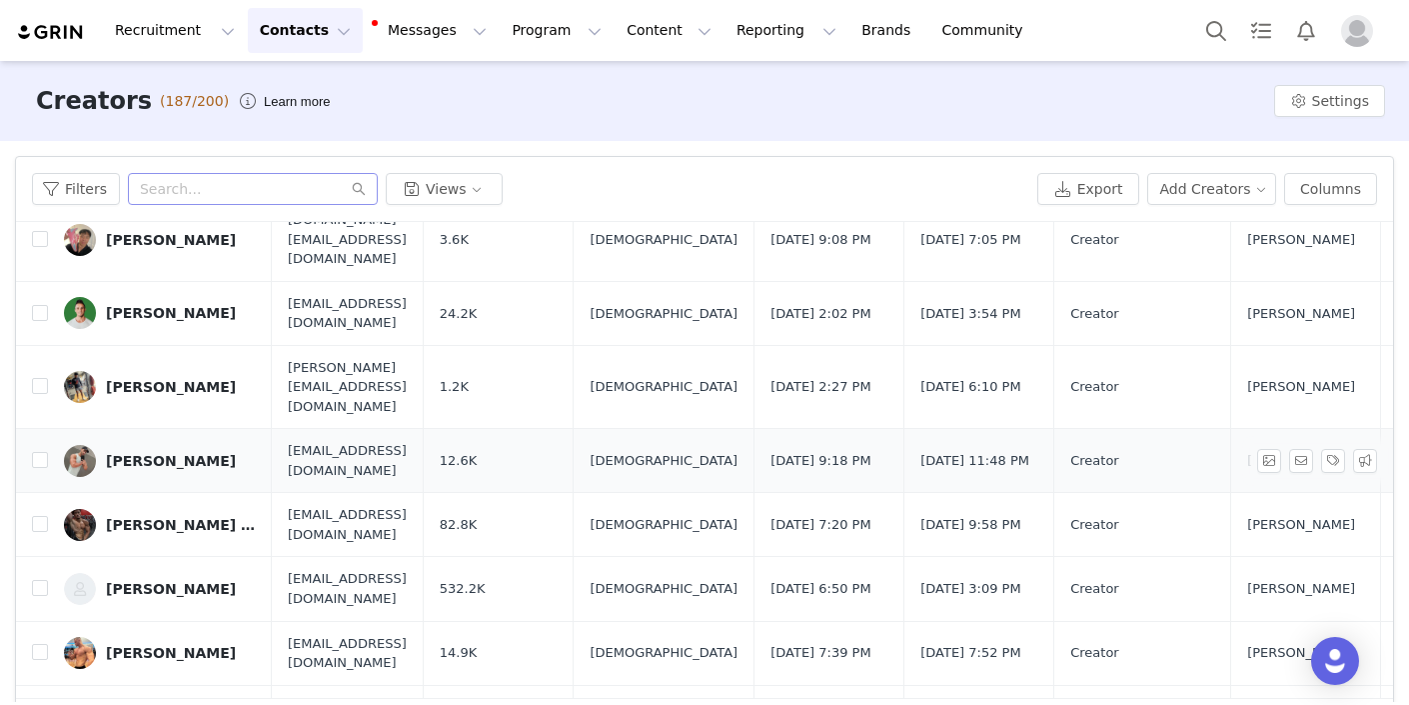
scroll to position [649, 0]
click at [1281, 512] on button "button" at bounding box center [1269, 524] width 24 height 24
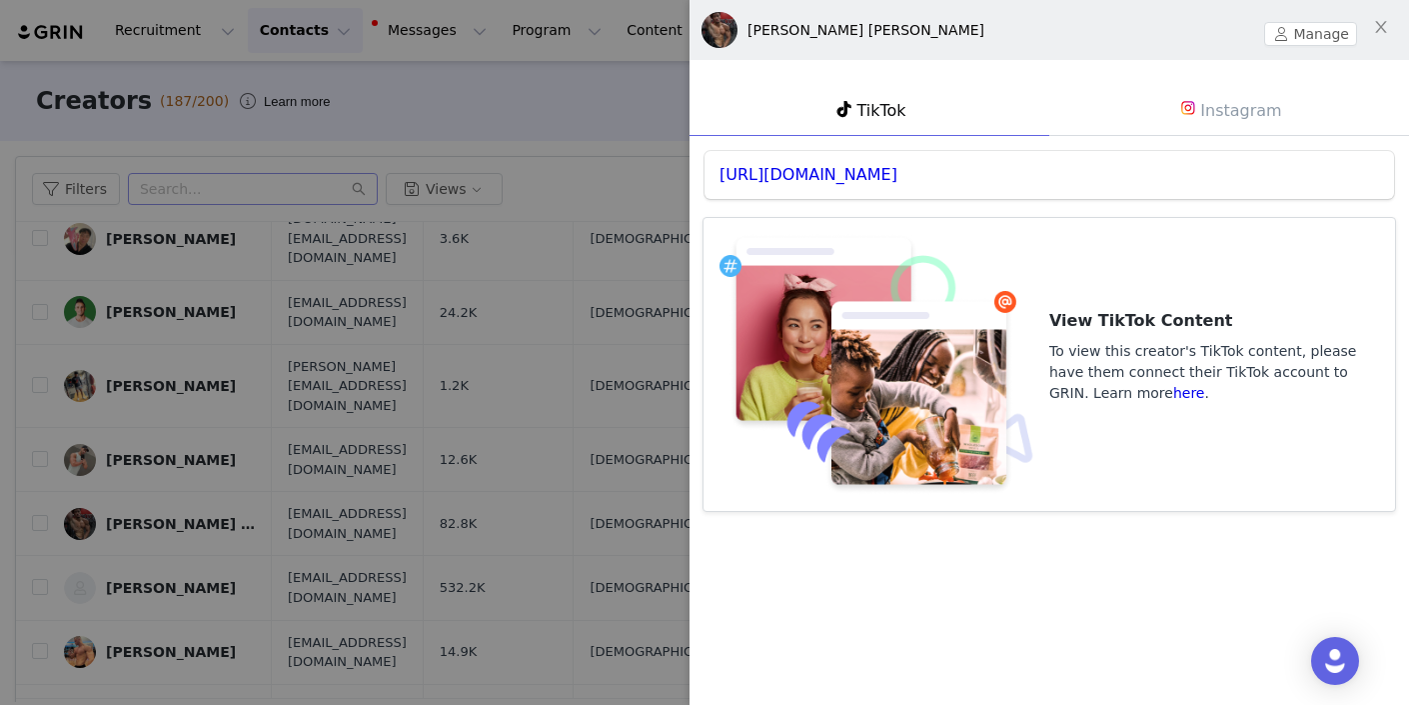
click at [1263, 110] on link "Instagram" at bounding box center [1229, 110] width 360 height 52
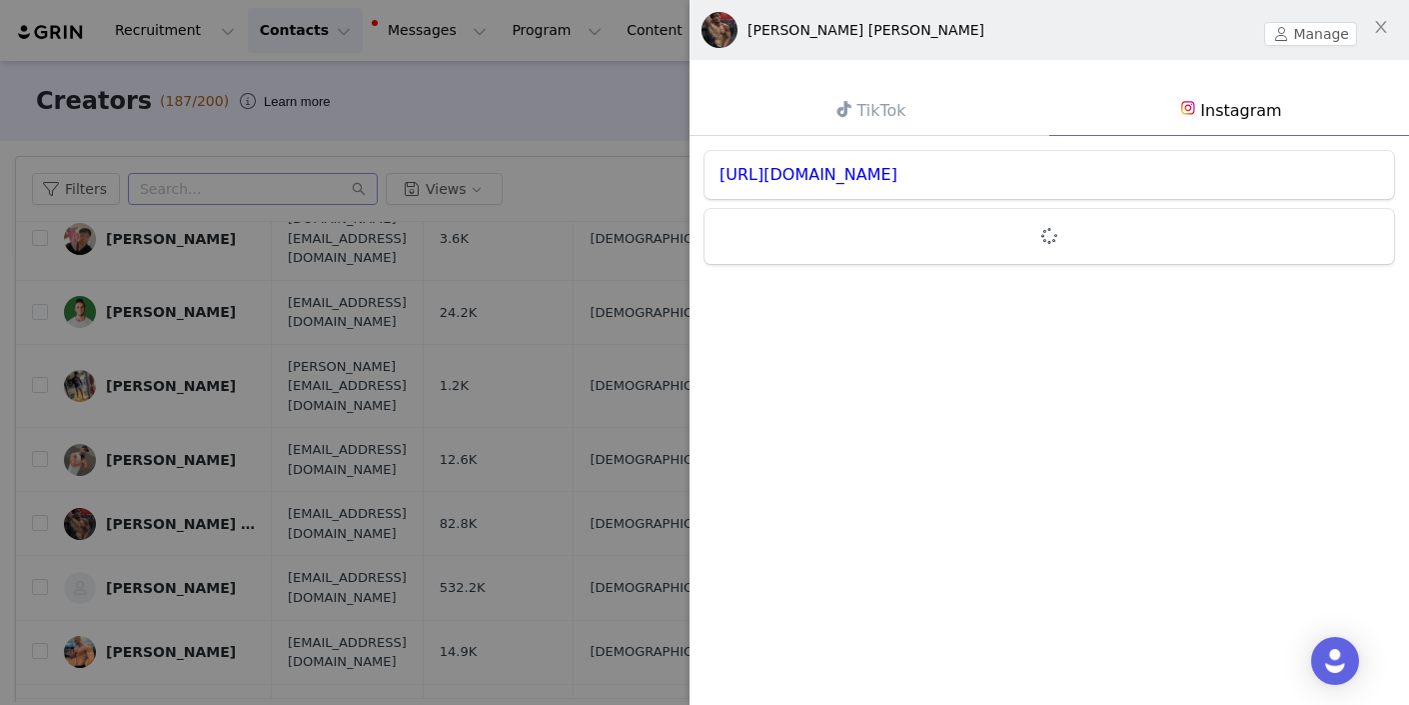
click at [885, 184] on div "[URL][DOMAIN_NAME]" at bounding box center [1050, 175] width 690 height 48
click at [876, 170] on link "[URL][DOMAIN_NAME]" at bounding box center [809, 174] width 178 height 19
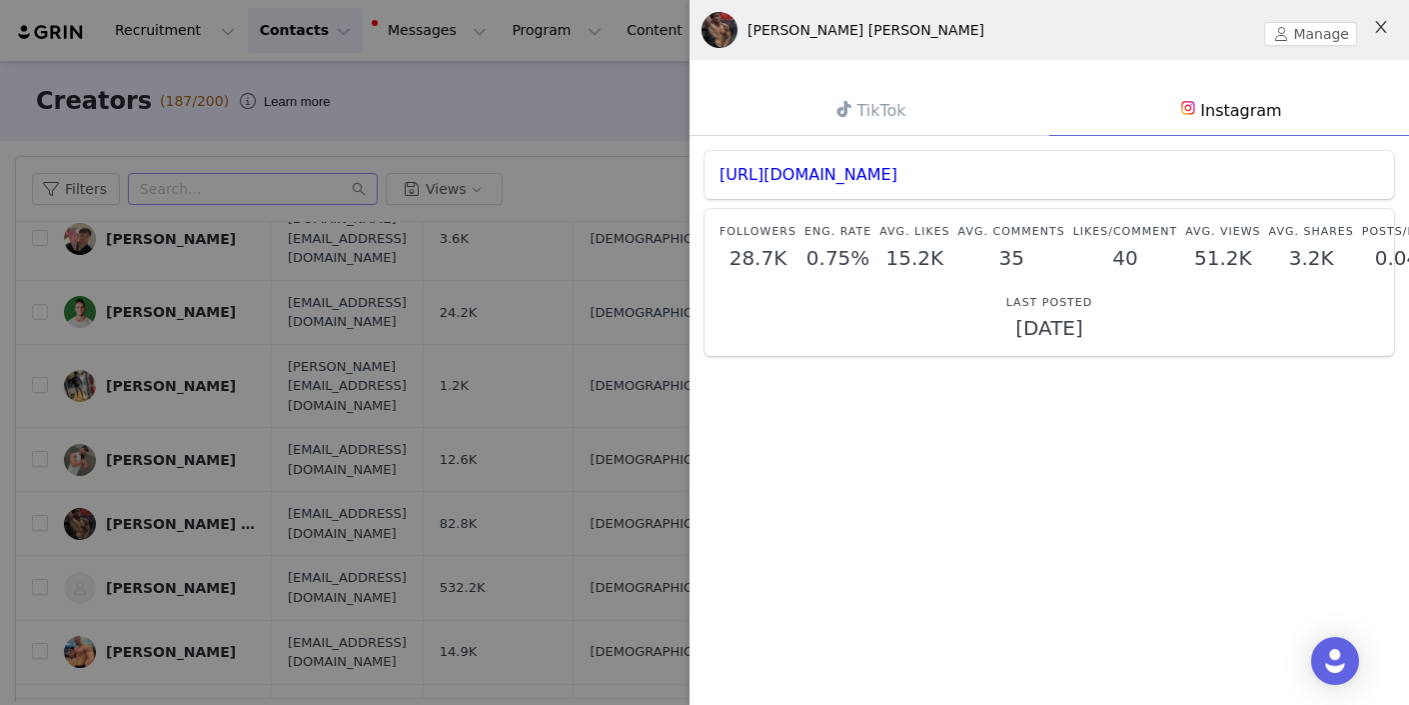
click at [1381, 24] on icon "icon: close" at bounding box center [1381, 27] width 16 height 16
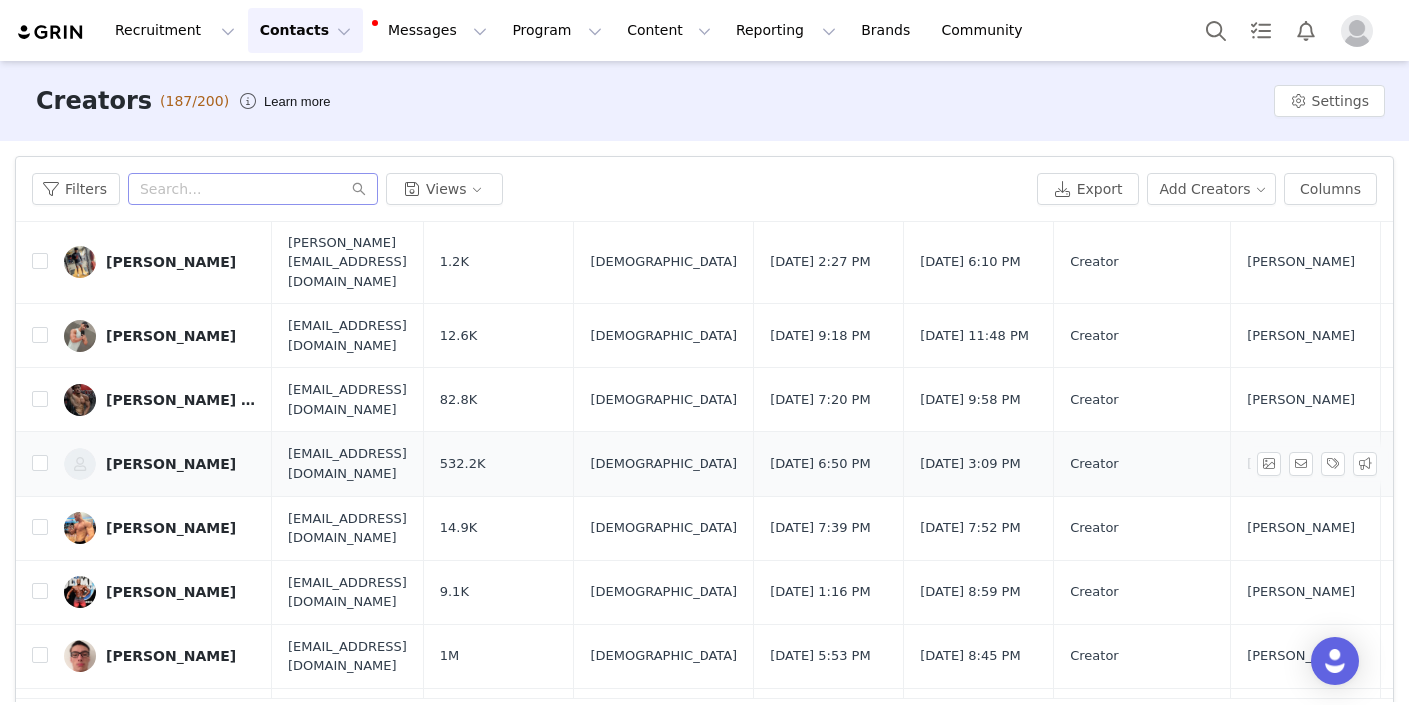
scroll to position [774, 1]
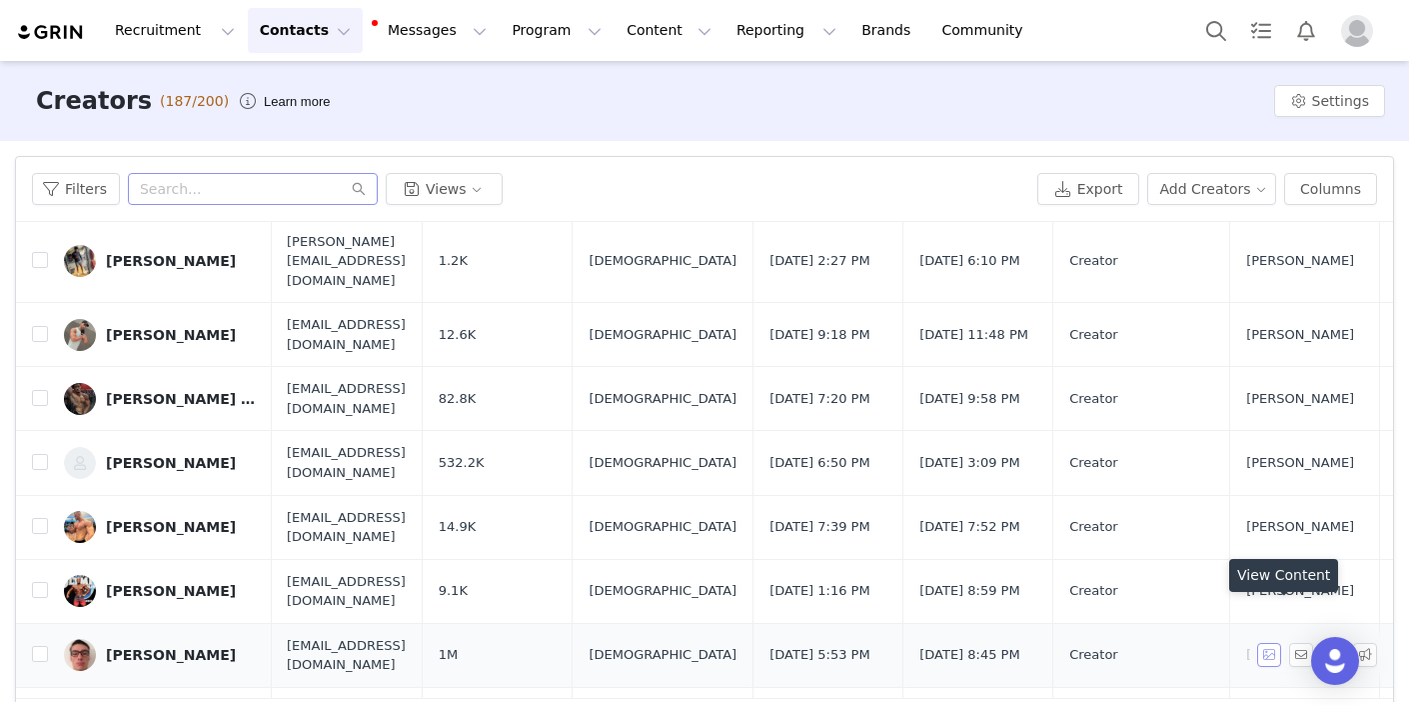
click at [1279, 643] on button "button" at bounding box center [1269, 655] width 24 height 24
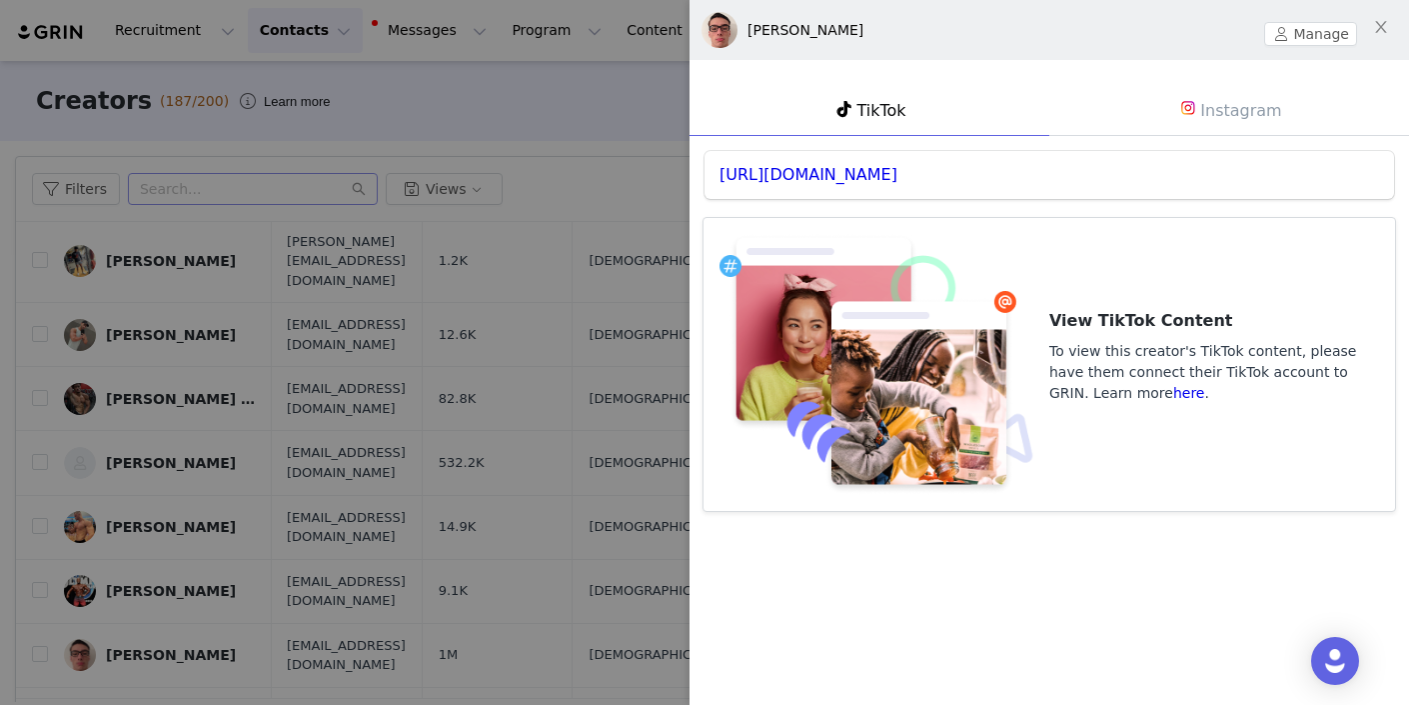
click at [1229, 107] on link "Instagram" at bounding box center [1229, 110] width 360 height 52
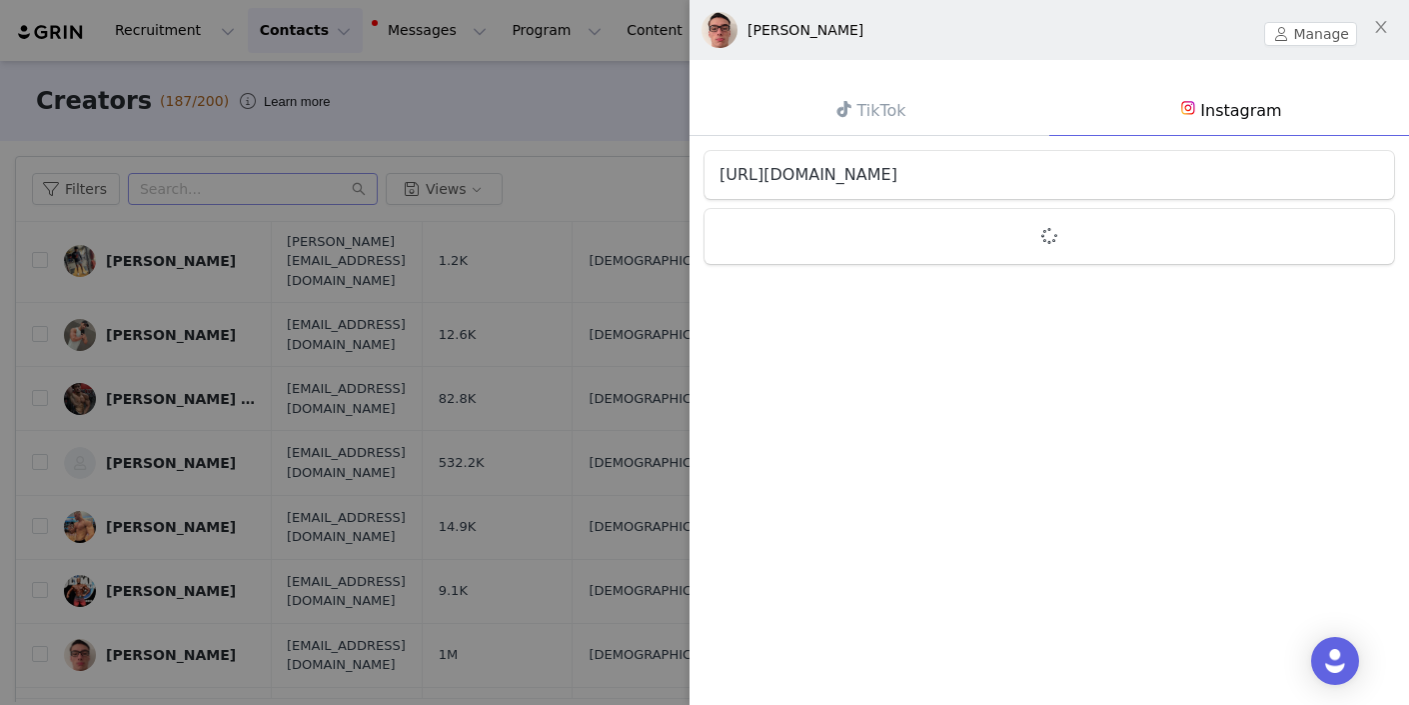
click at [835, 175] on link "[URL][DOMAIN_NAME]" at bounding box center [809, 174] width 178 height 19
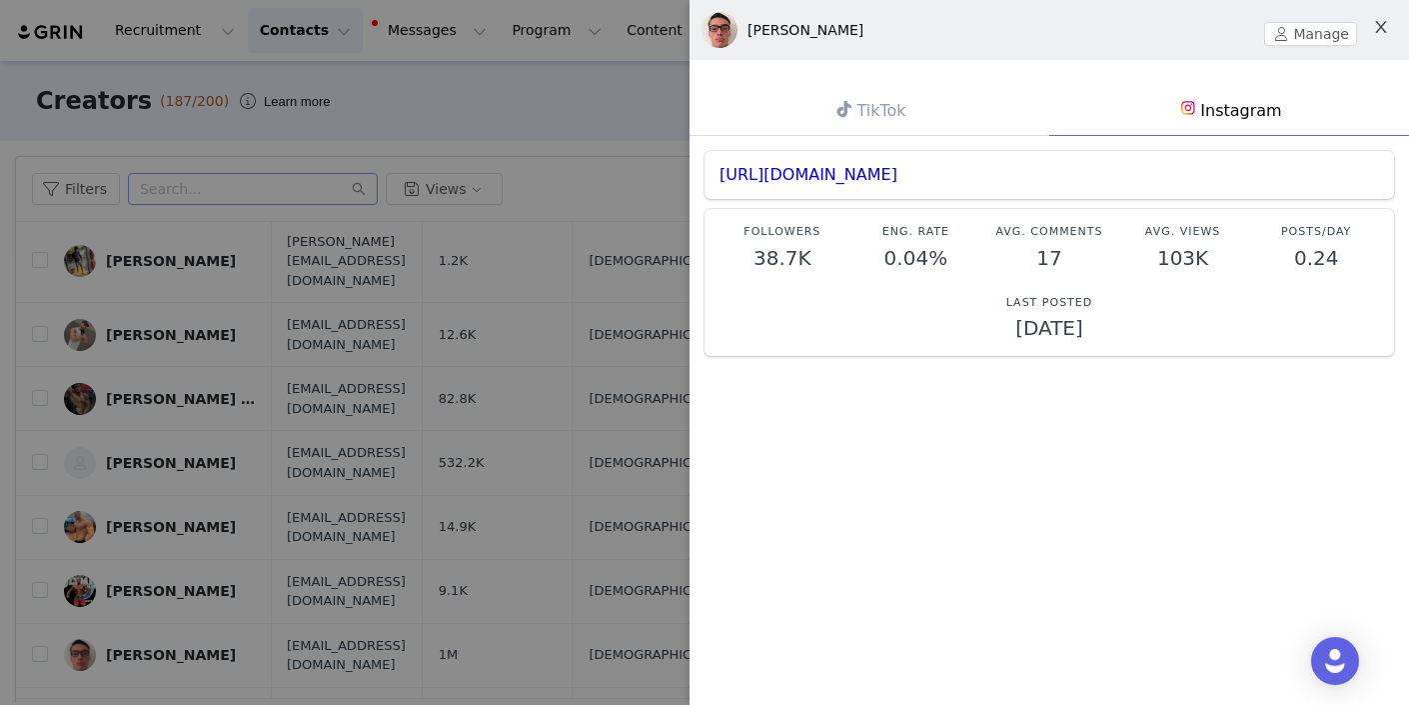
click at [1381, 23] on icon "icon: close" at bounding box center [1381, 27] width 16 height 16
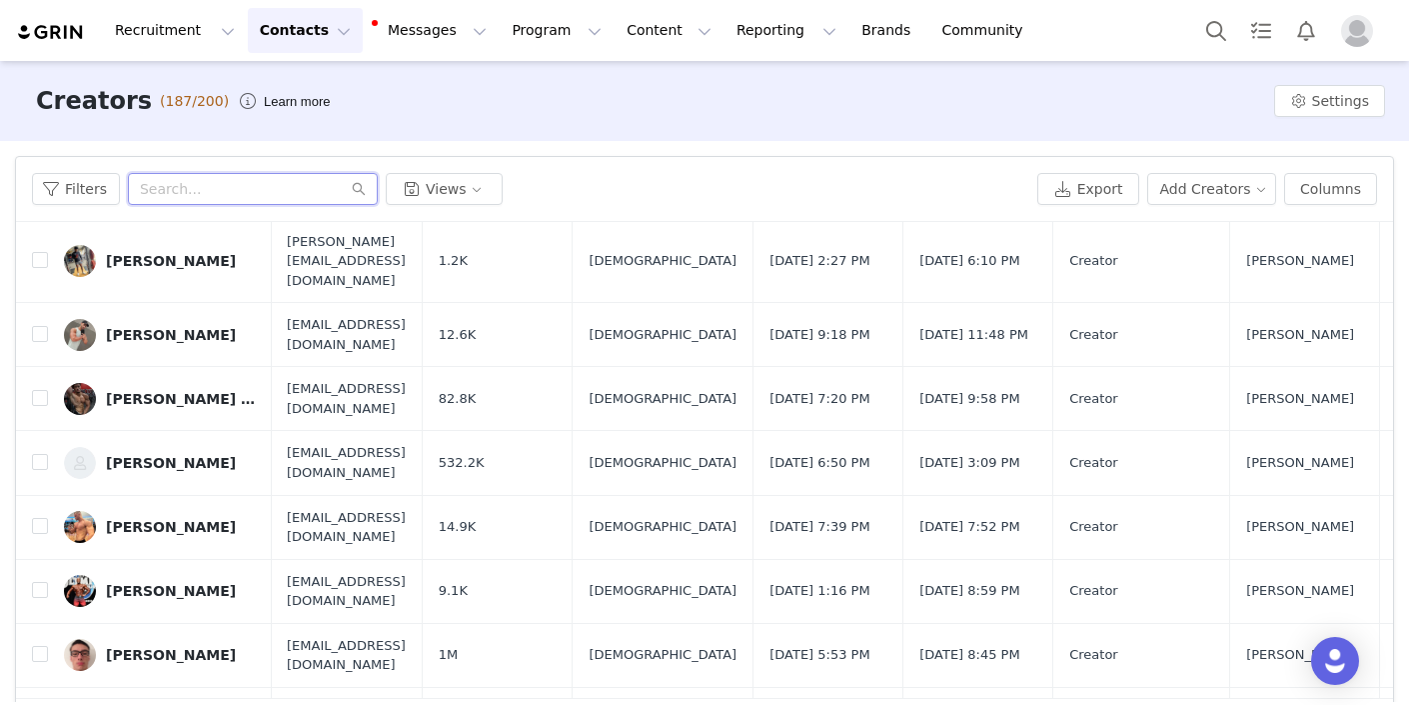
click at [228, 197] on input "text" at bounding box center [253, 189] width 250 height 32
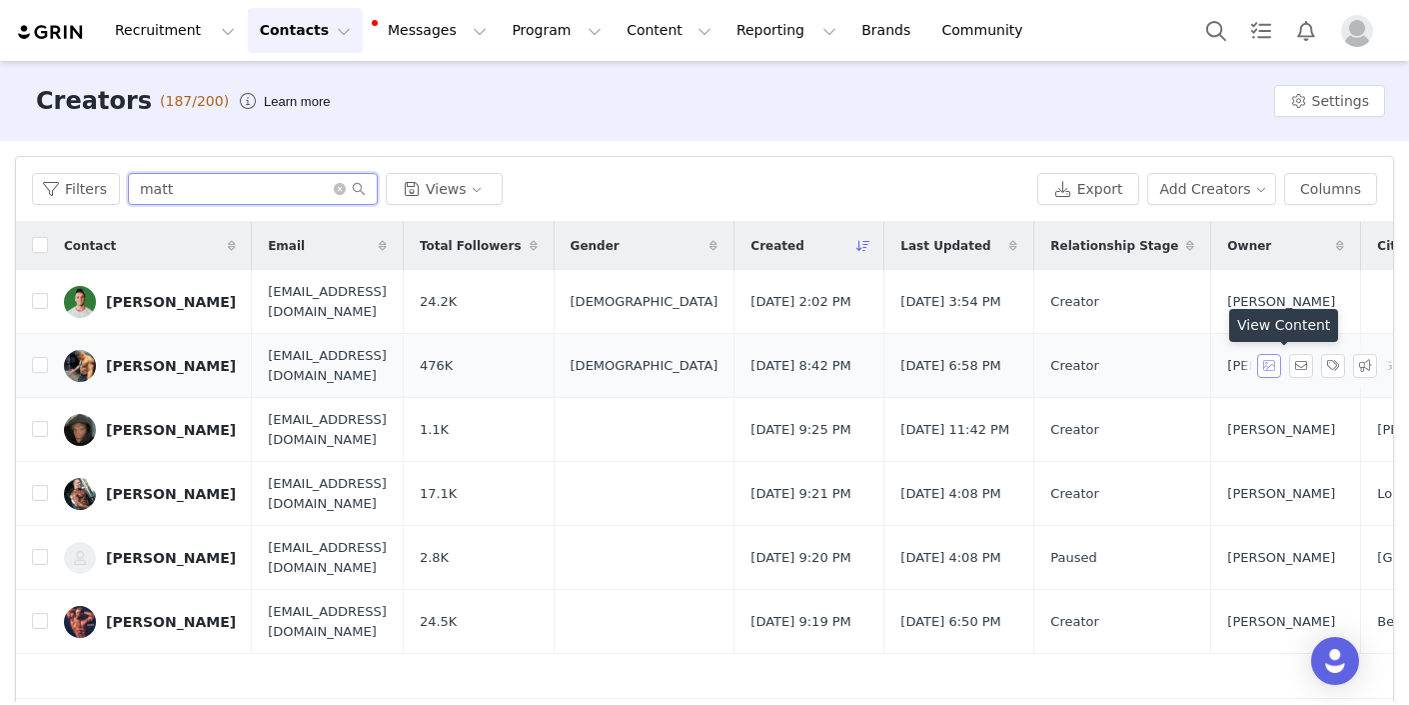
type input "matt"
click at [1279, 364] on button "button" at bounding box center [1269, 366] width 24 height 24
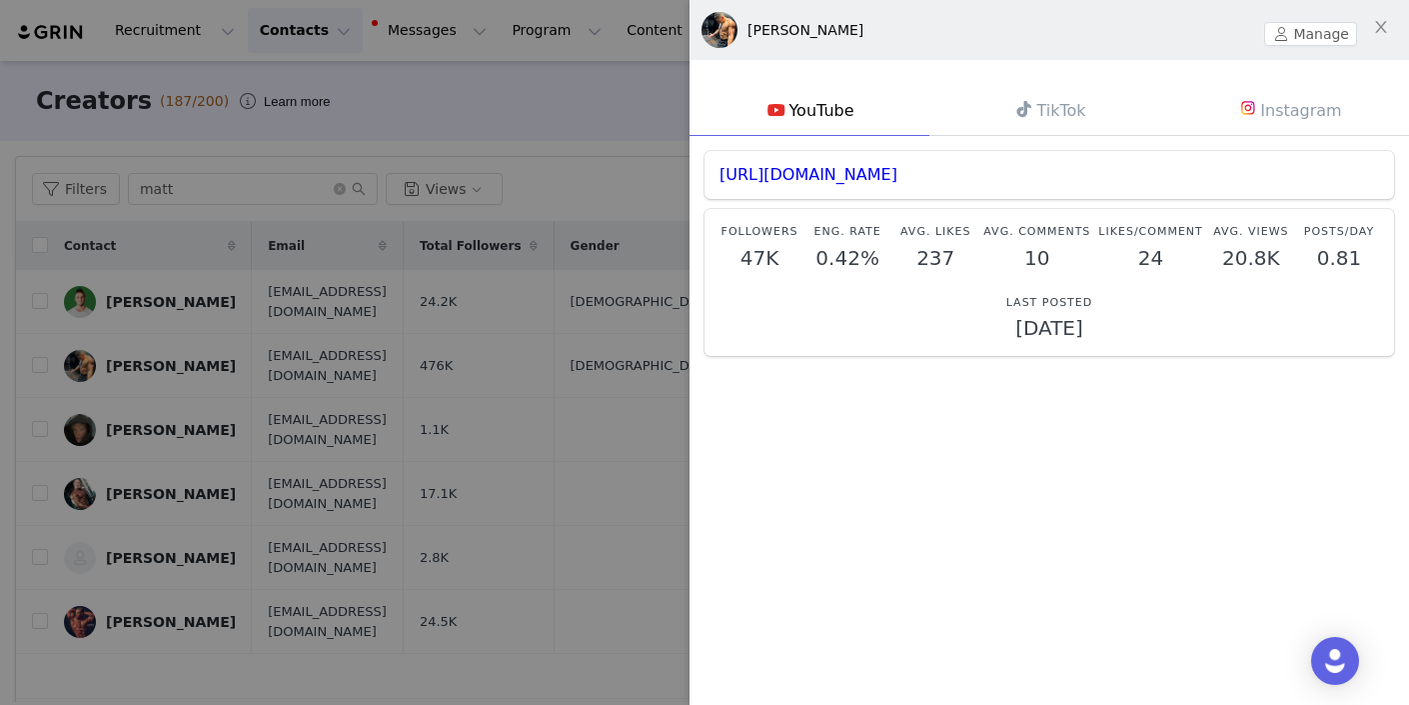
click at [1298, 111] on link "Instagram" at bounding box center [1289, 110] width 240 height 52
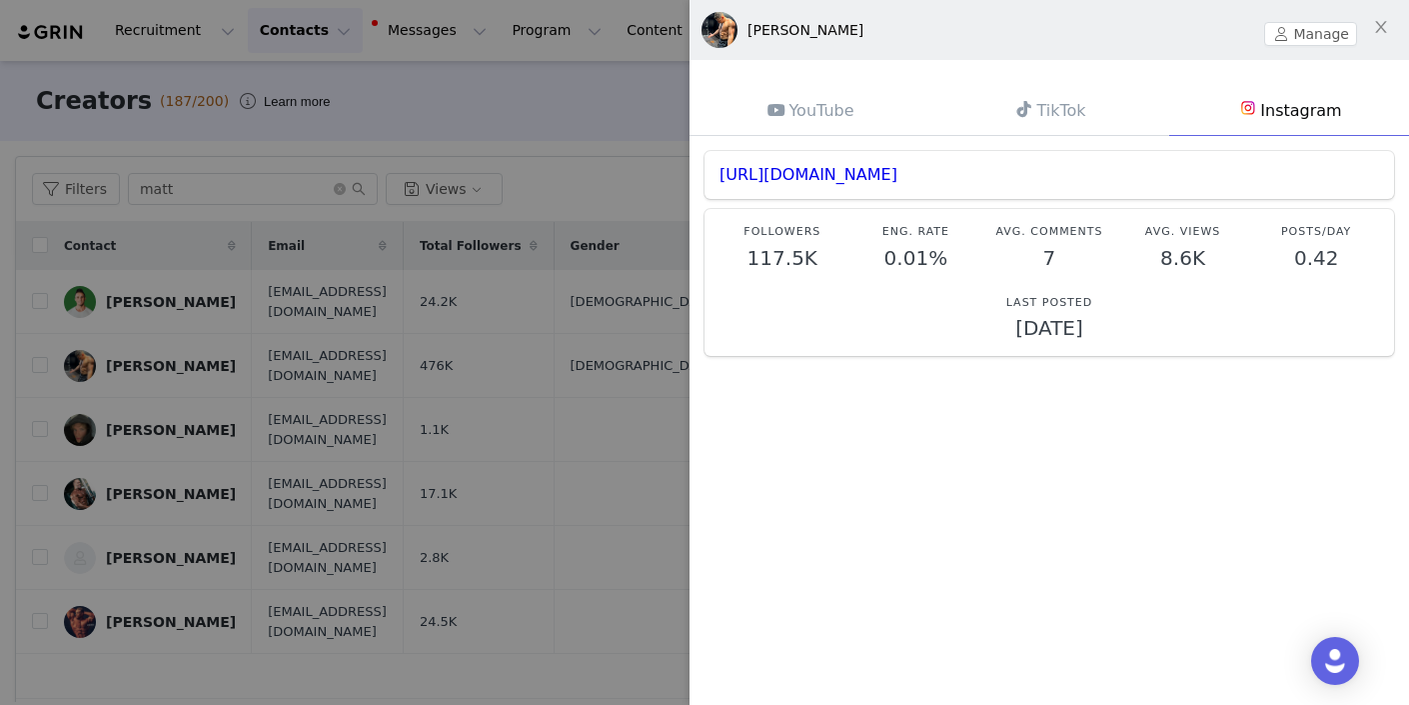
click at [1074, 107] on link "TikTok" at bounding box center [1050, 110] width 240 height 51
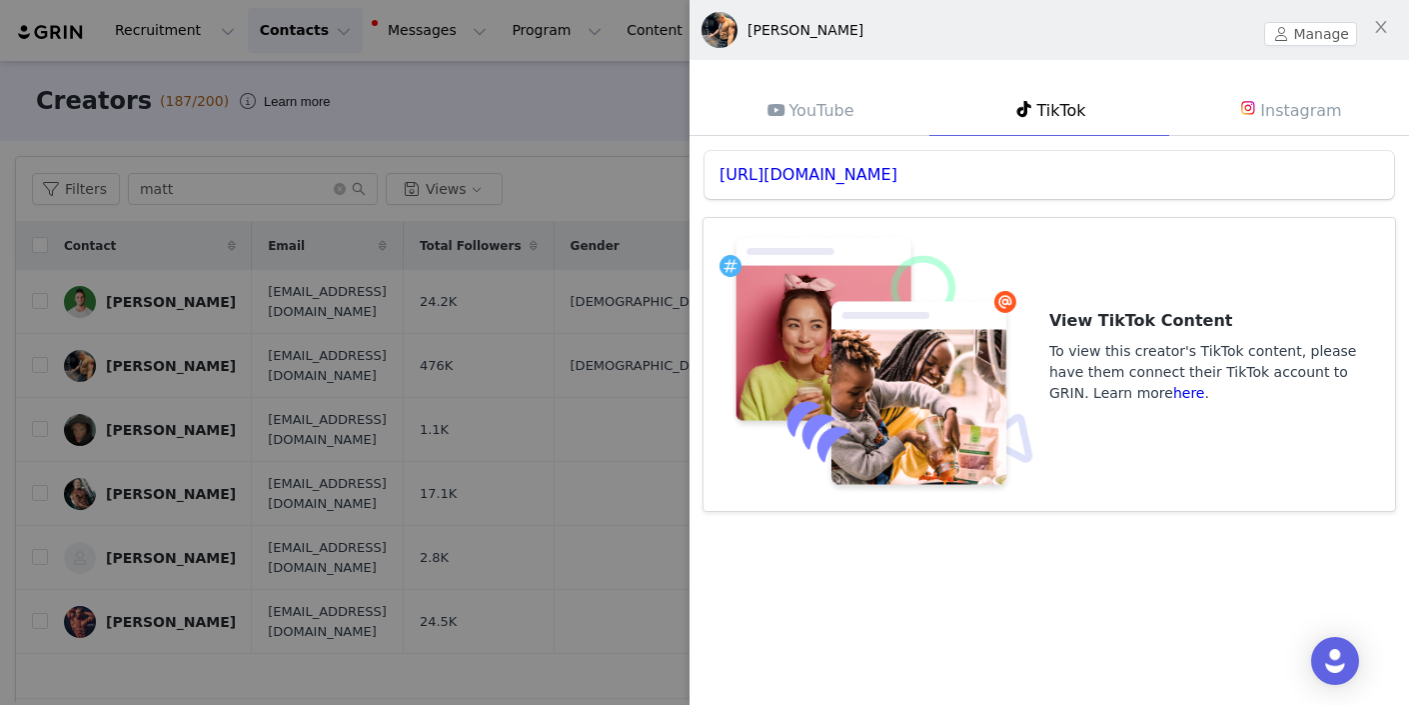
click at [1308, 116] on link "Instagram" at bounding box center [1289, 110] width 240 height 52
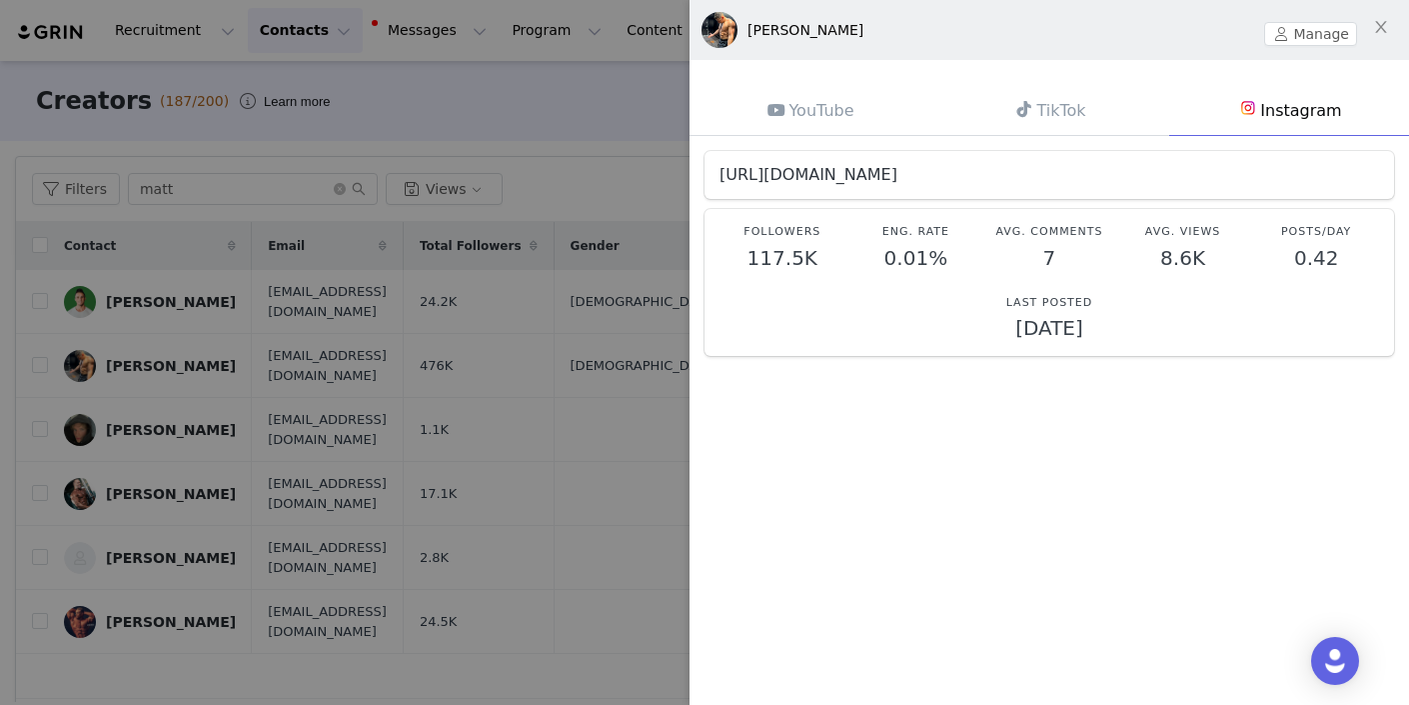
click at [847, 176] on link "[URL][DOMAIN_NAME]" at bounding box center [809, 174] width 178 height 19
click at [1383, 26] on icon "icon: close" at bounding box center [1380, 27] width 11 height 12
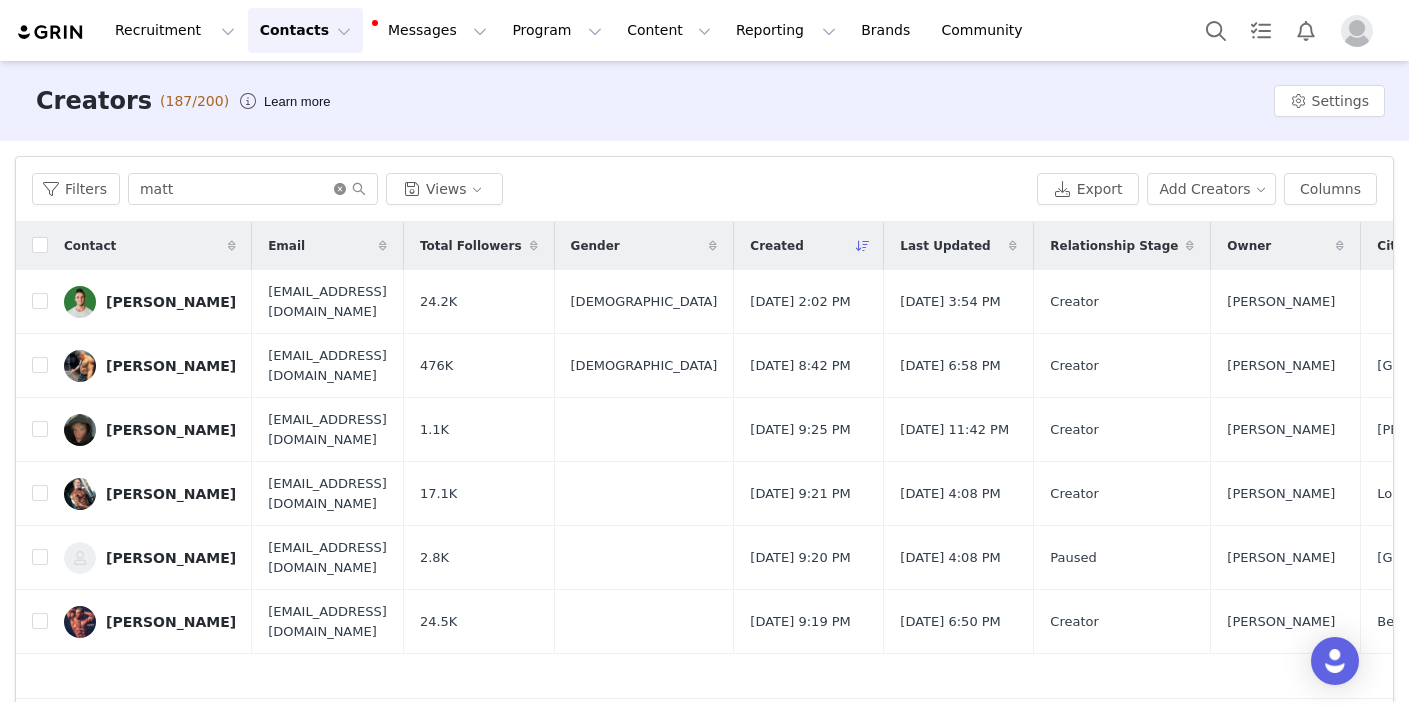
click at [339, 188] on icon "icon: close-circle" at bounding box center [340, 189] width 12 height 12
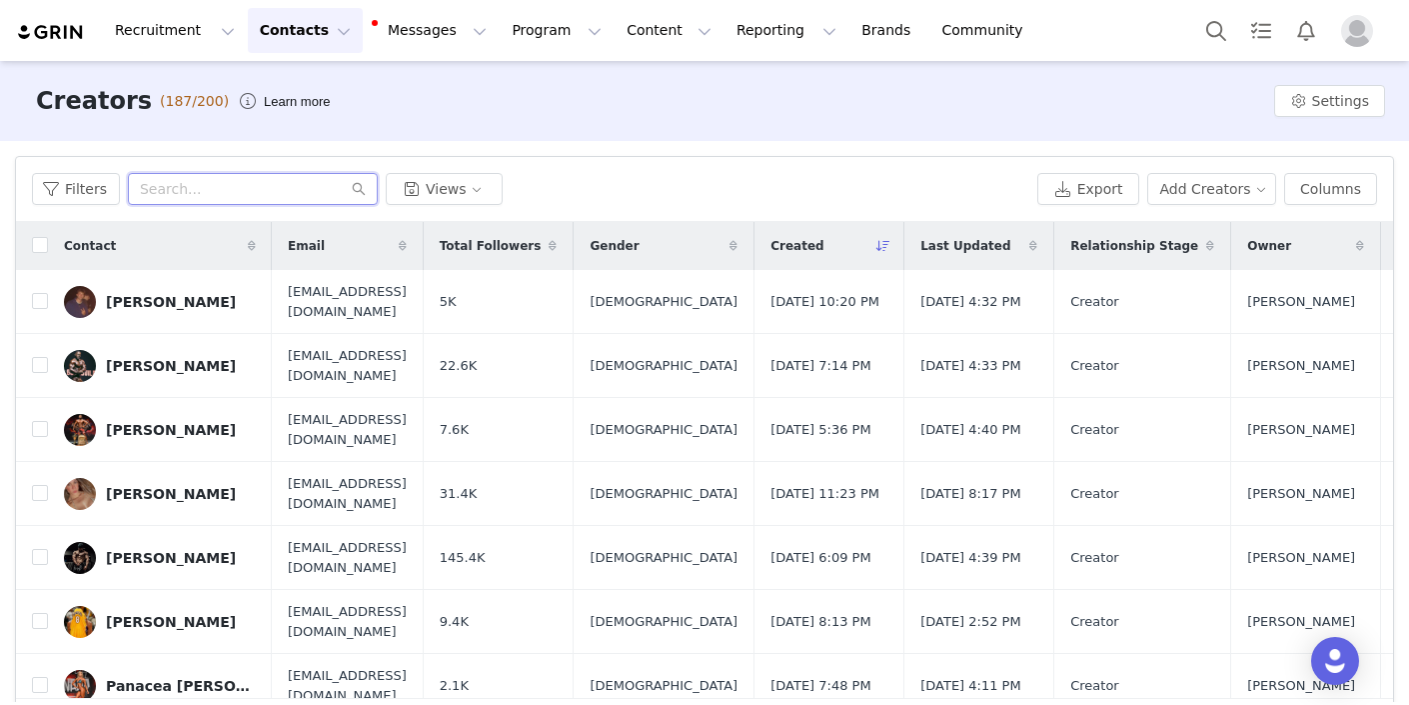
click at [244, 183] on input "text" at bounding box center [253, 189] width 250 height 32
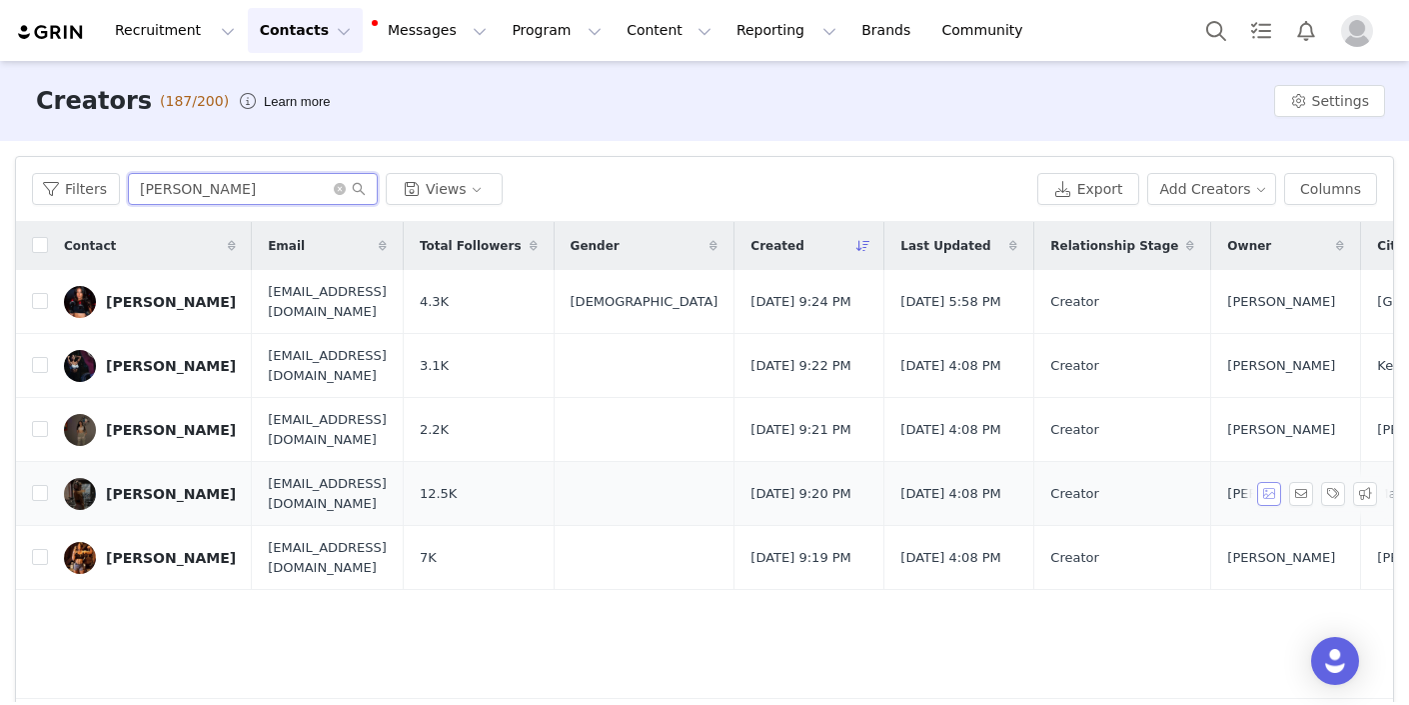
type input "[PERSON_NAME]"
click at [1279, 498] on button "button" at bounding box center [1269, 494] width 24 height 24
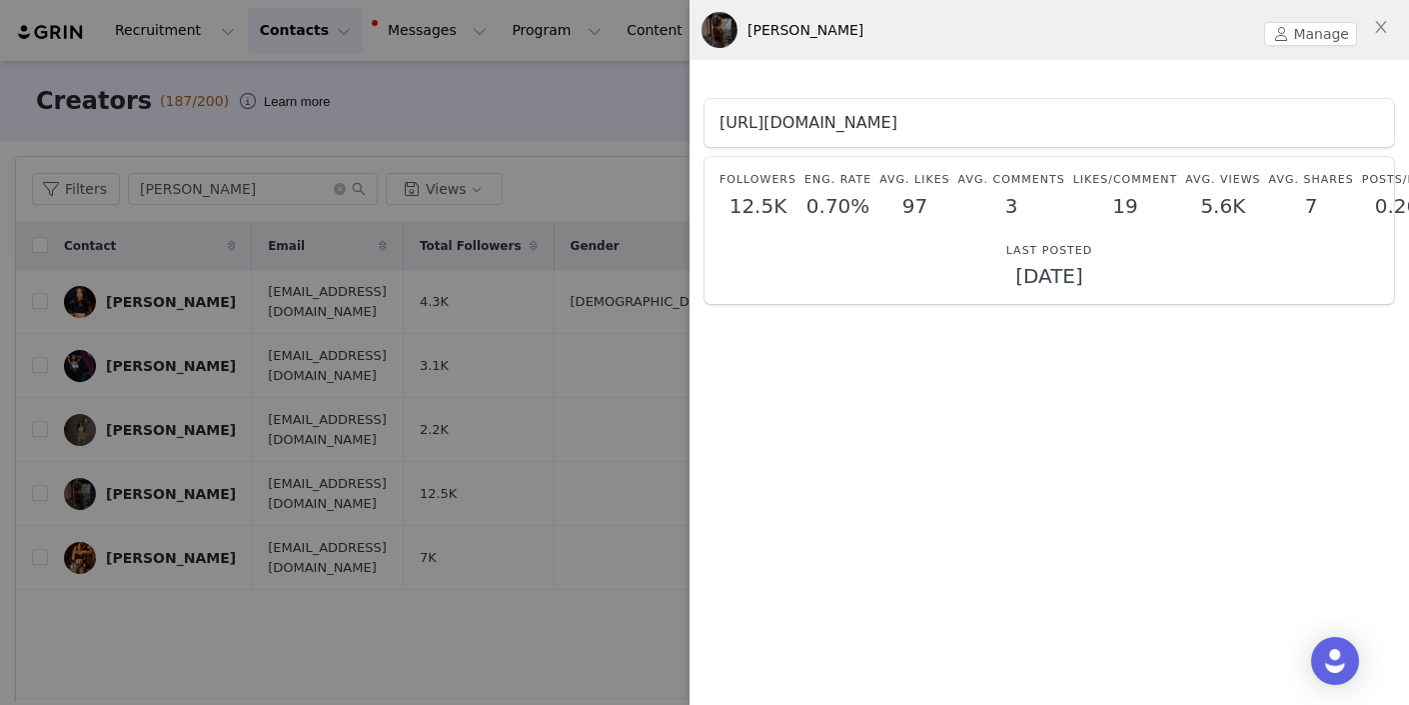
click at [884, 126] on link "[URL][DOMAIN_NAME]" at bounding box center [809, 122] width 178 height 19
click at [1378, 35] on icon "icon: close" at bounding box center [1381, 27] width 16 height 16
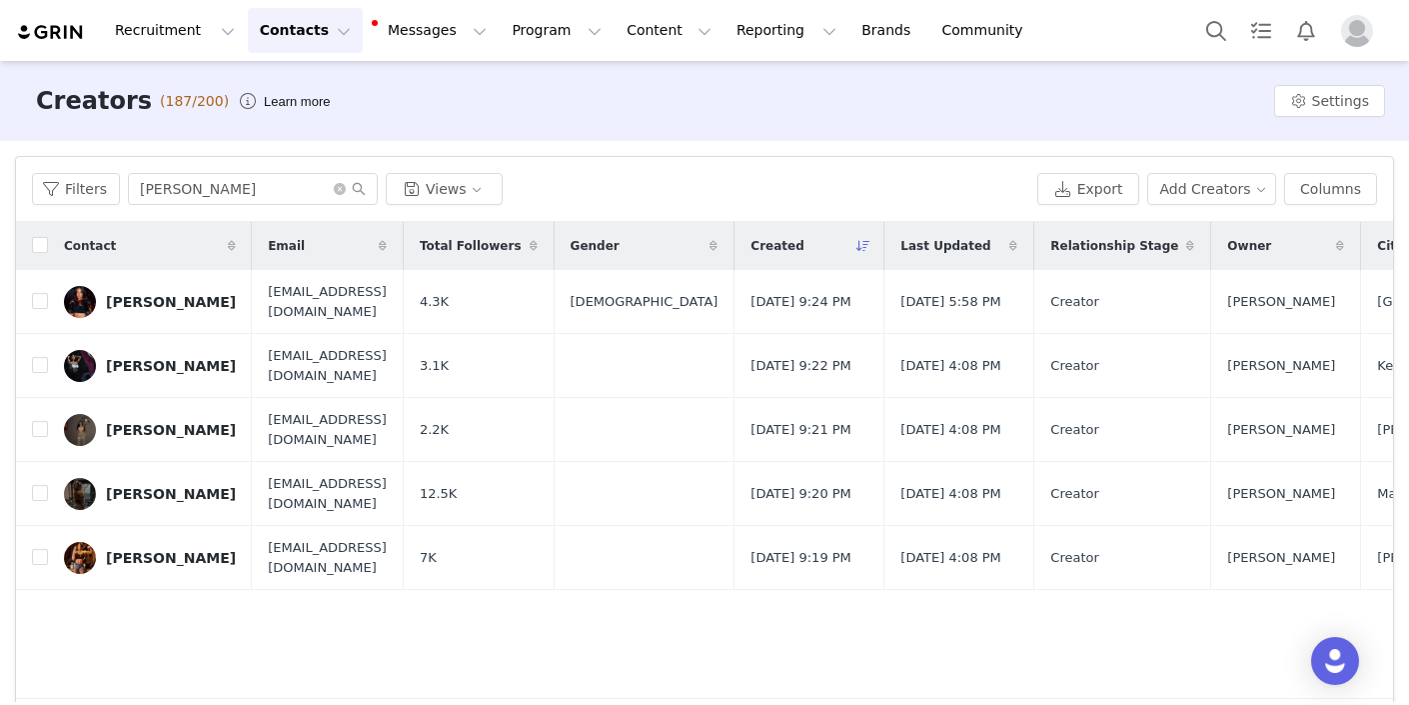
click at [317, 28] on button "Contacts Contacts" at bounding box center [305, 30] width 115 height 45
click at [286, 123] on p "Prospects" at bounding box center [283, 125] width 67 height 21
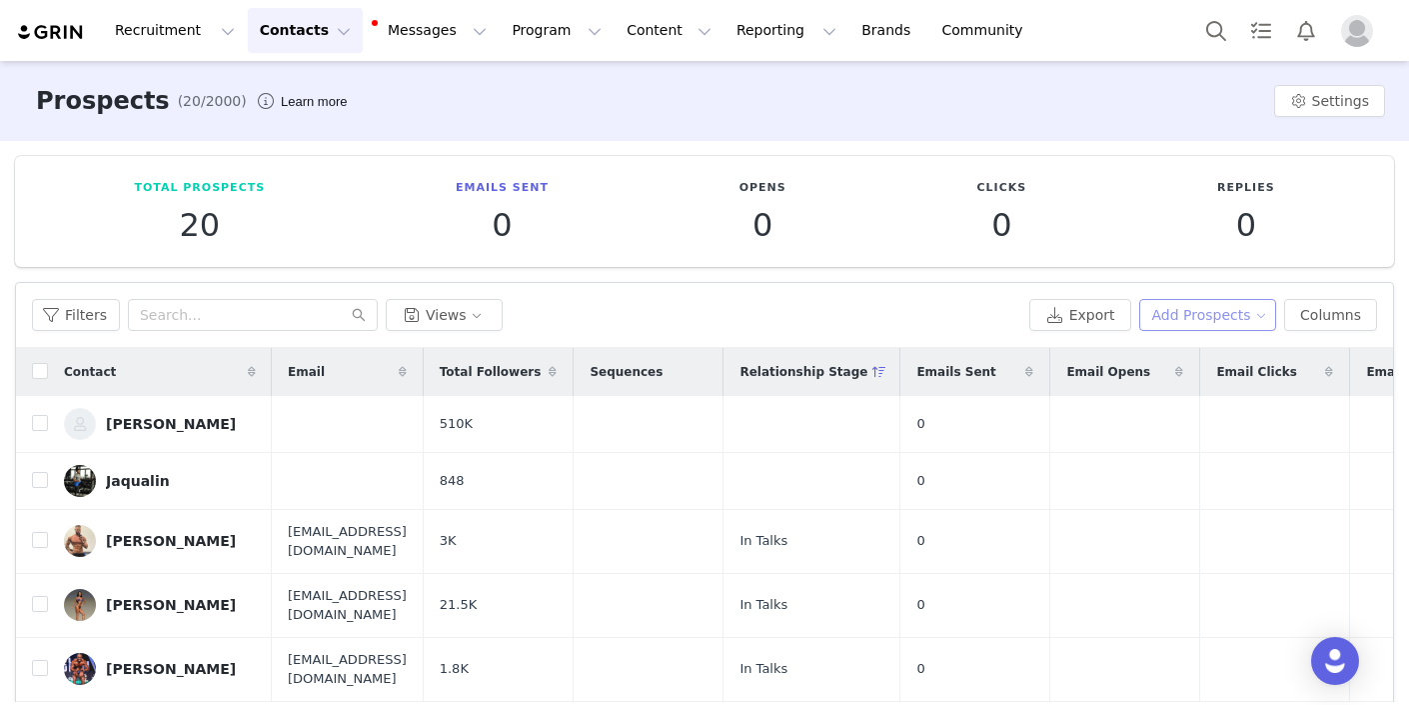
click at [1202, 317] on button "Add Prospects" at bounding box center [1208, 315] width 138 height 32
click at [1195, 356] on span "Add a Prospect" at bounding box center [1209, 355] width 105 height 22
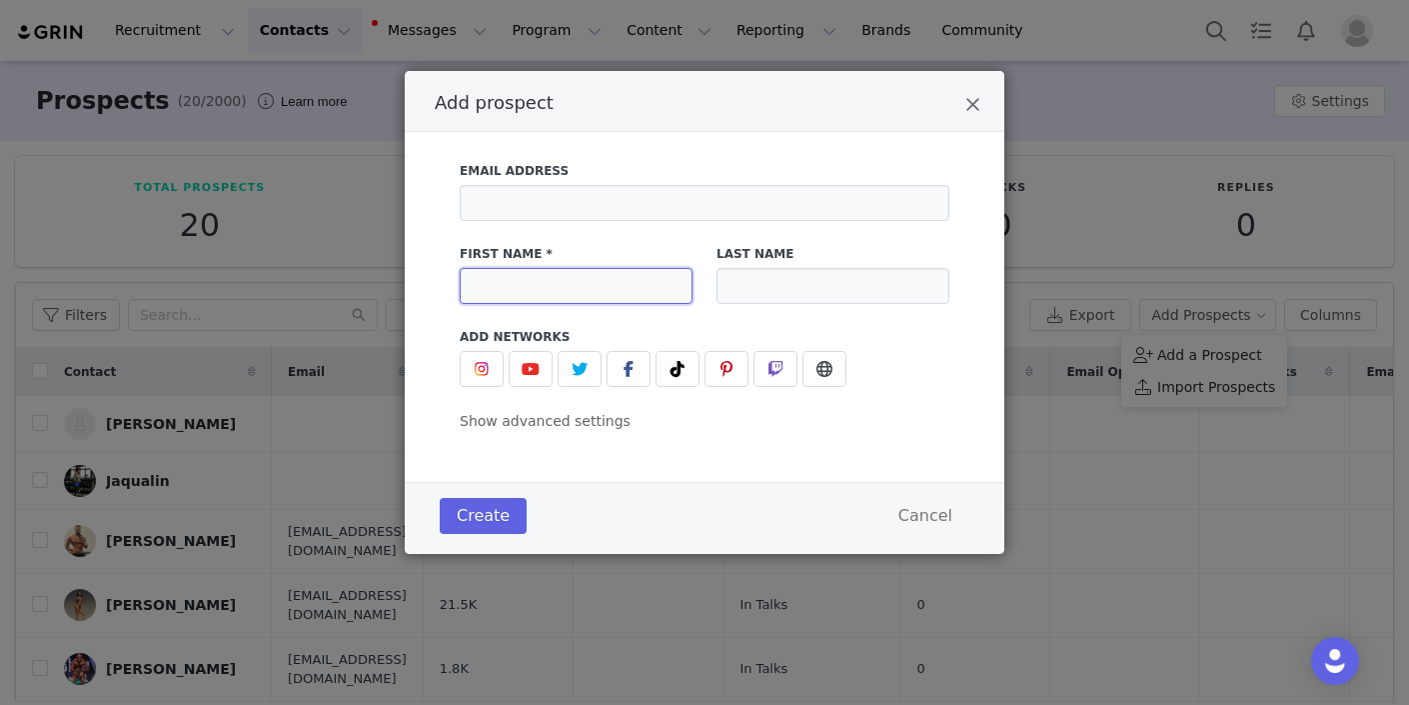
click at [580, 293] on input "Add prospect" at bounding box center [576, 286] width 233 height 36
type input "[PERSON_NAME]"
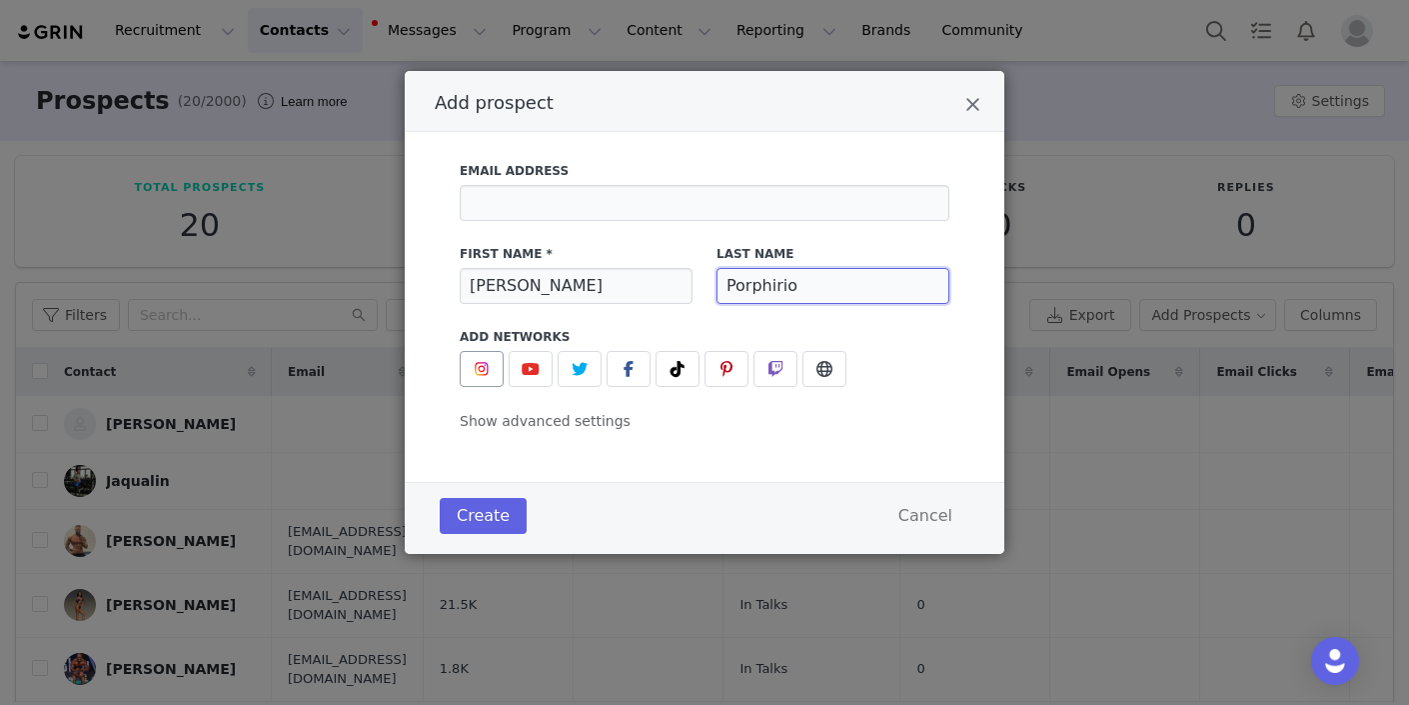
type input "Porphirio"
click at [485, 364] on img "Add prospect" at bounding box center [482, 369] width 16 height 16
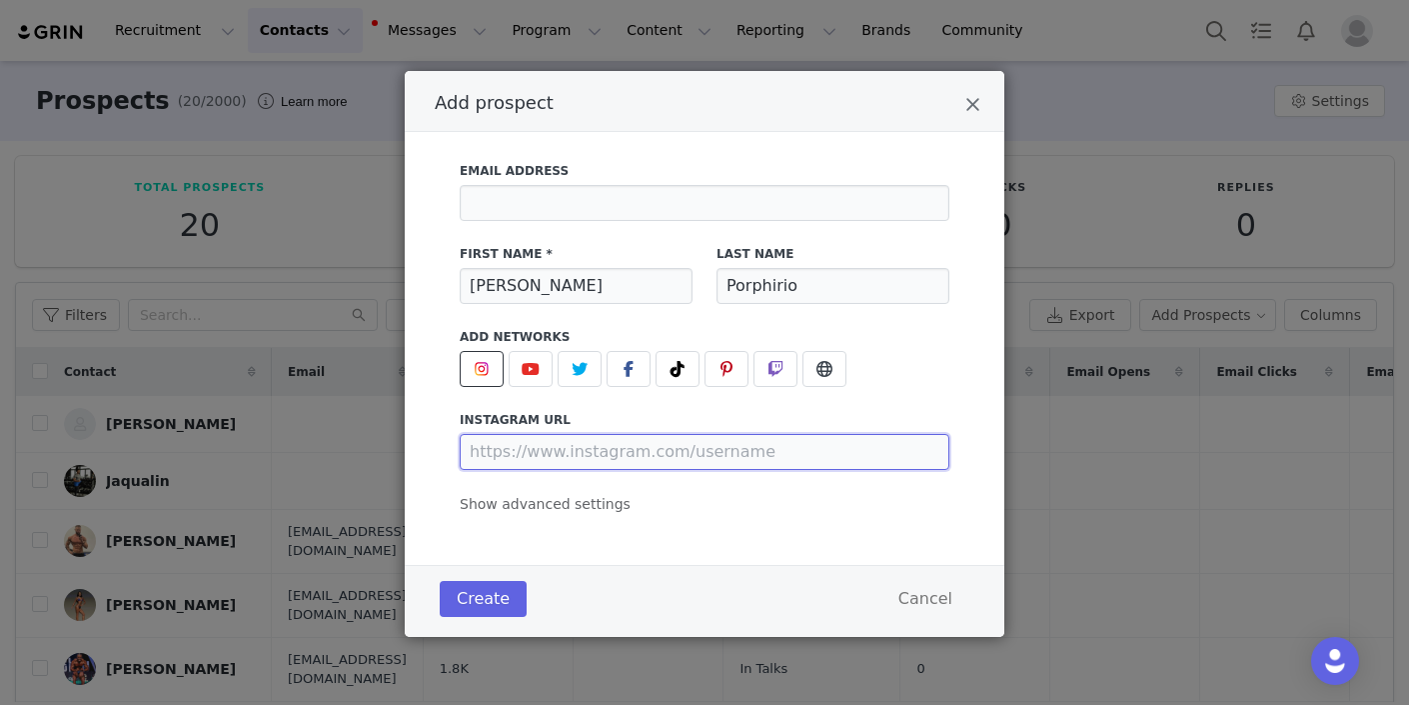
click at [580, 451] on input "Add prospect" at bounding box center [705, 452] width 490 height 36
type input "[URL][DOMAIN_NAME]"
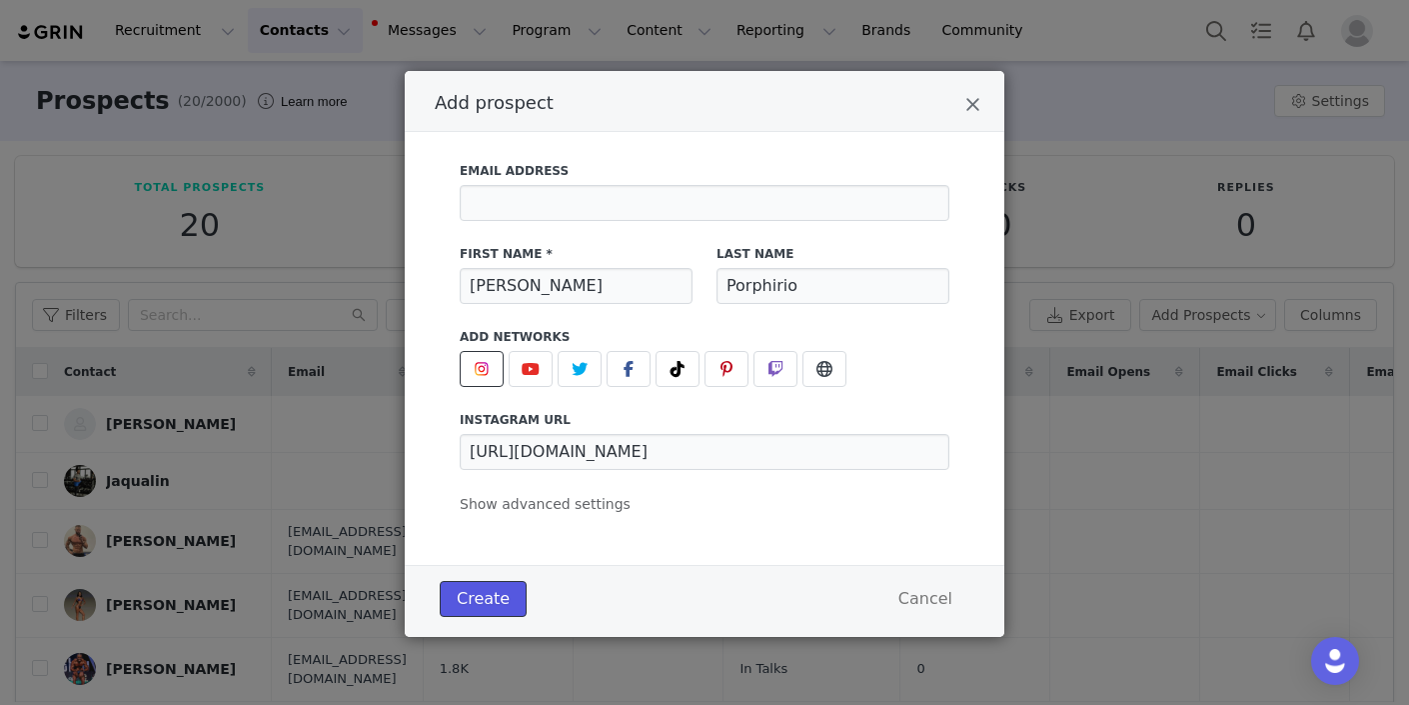
click at [485, 602] on button "Create" at bounding box center [483, 599] width 87 height 36
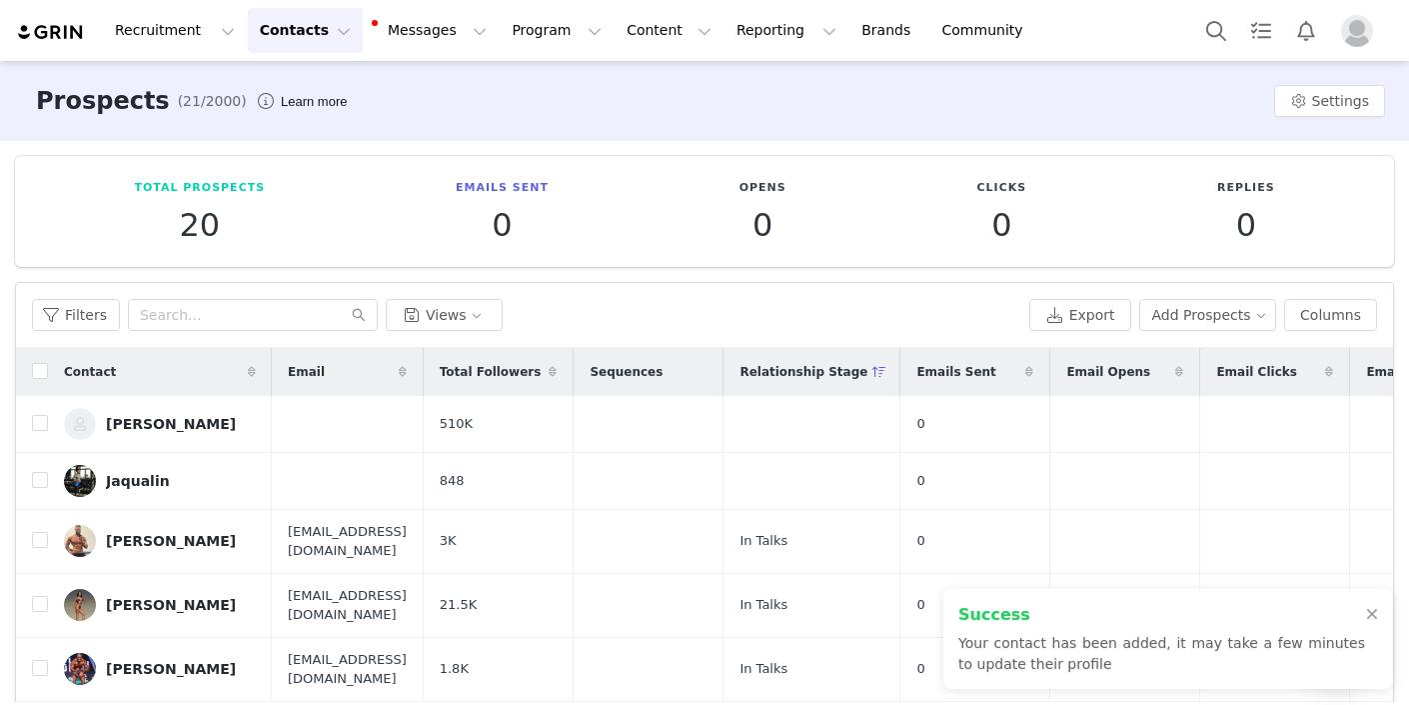
click at [321, 31] on button "Contacts Contacts" at bounding box center [305, 30] width 115 height 45
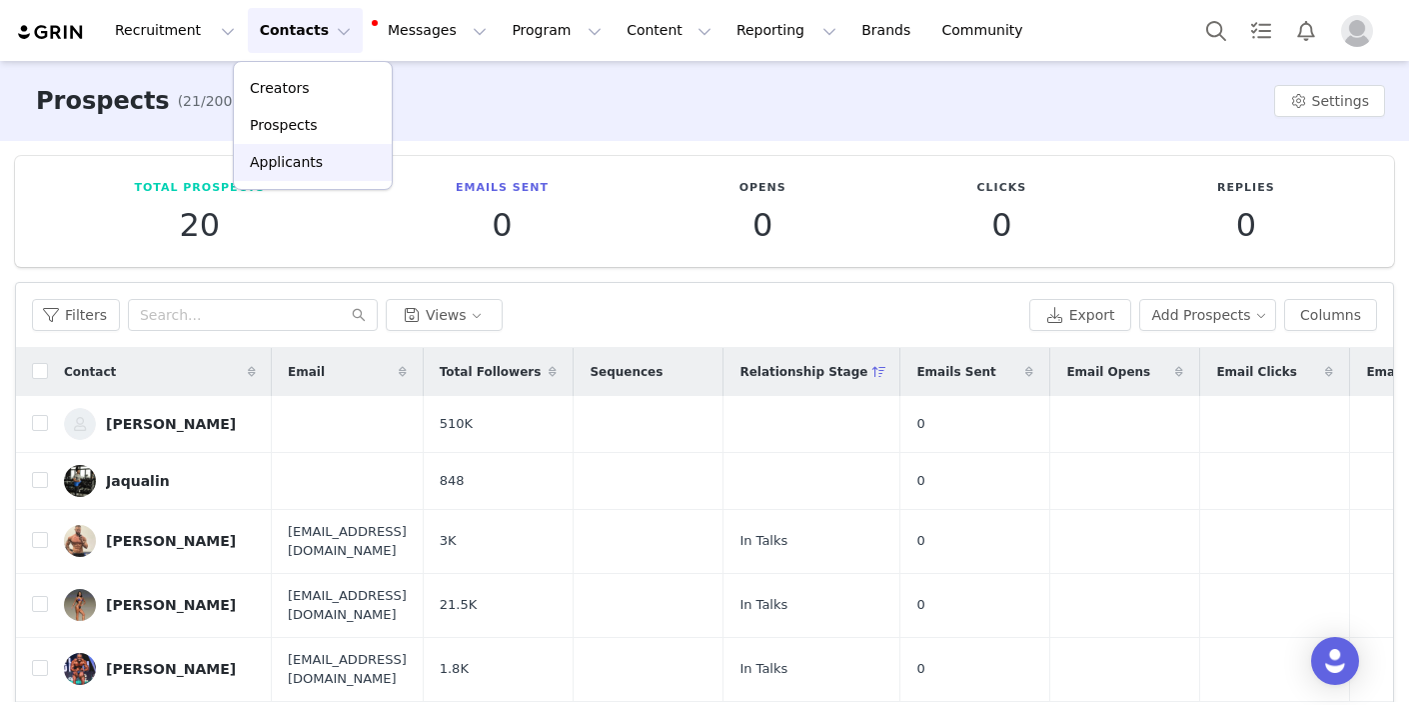
click at [325, 167] on div "Applicants" at bounding box center [313, 162] width 134 height 21
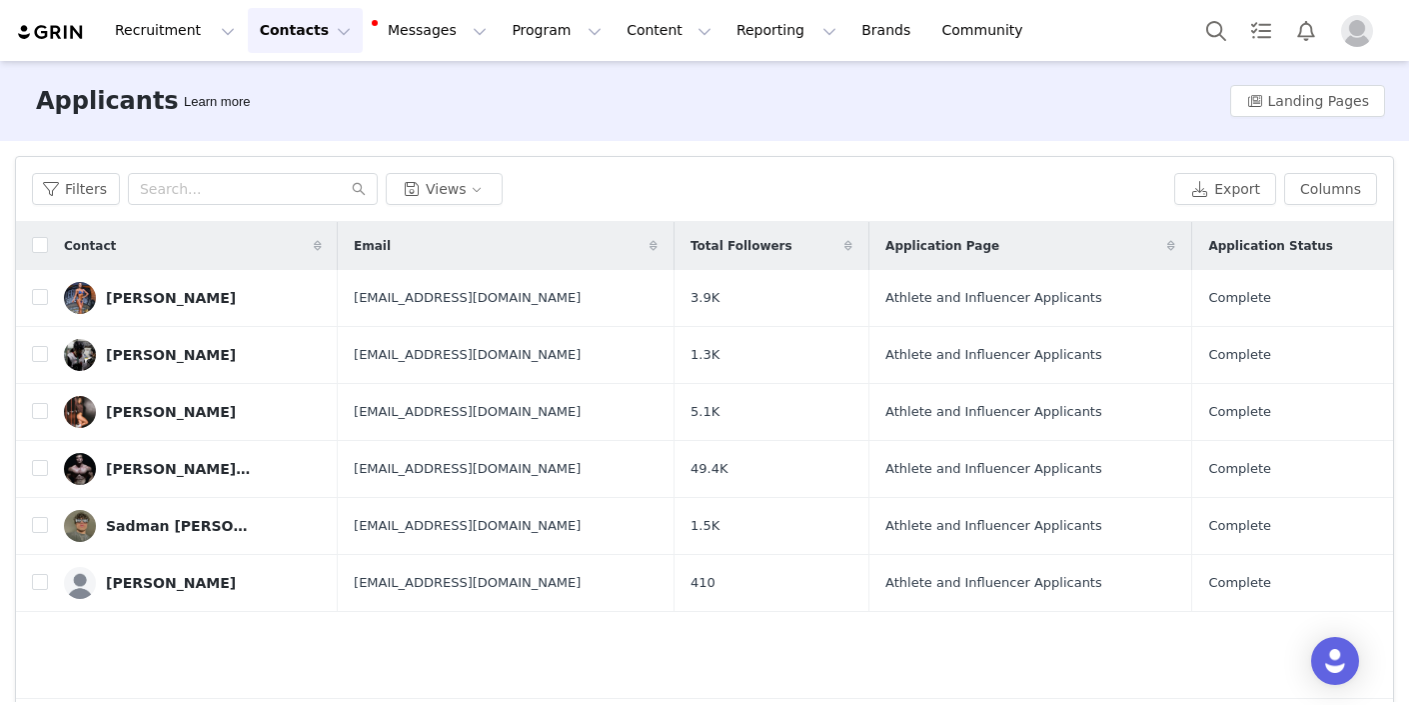
click at [325, 38] on button "Contacts Contacts" at bounding box center [305, 30] width 115 height 45
click at [316, 134] on div "Prospects" at bounding box center [313, 125] width 134 height 21
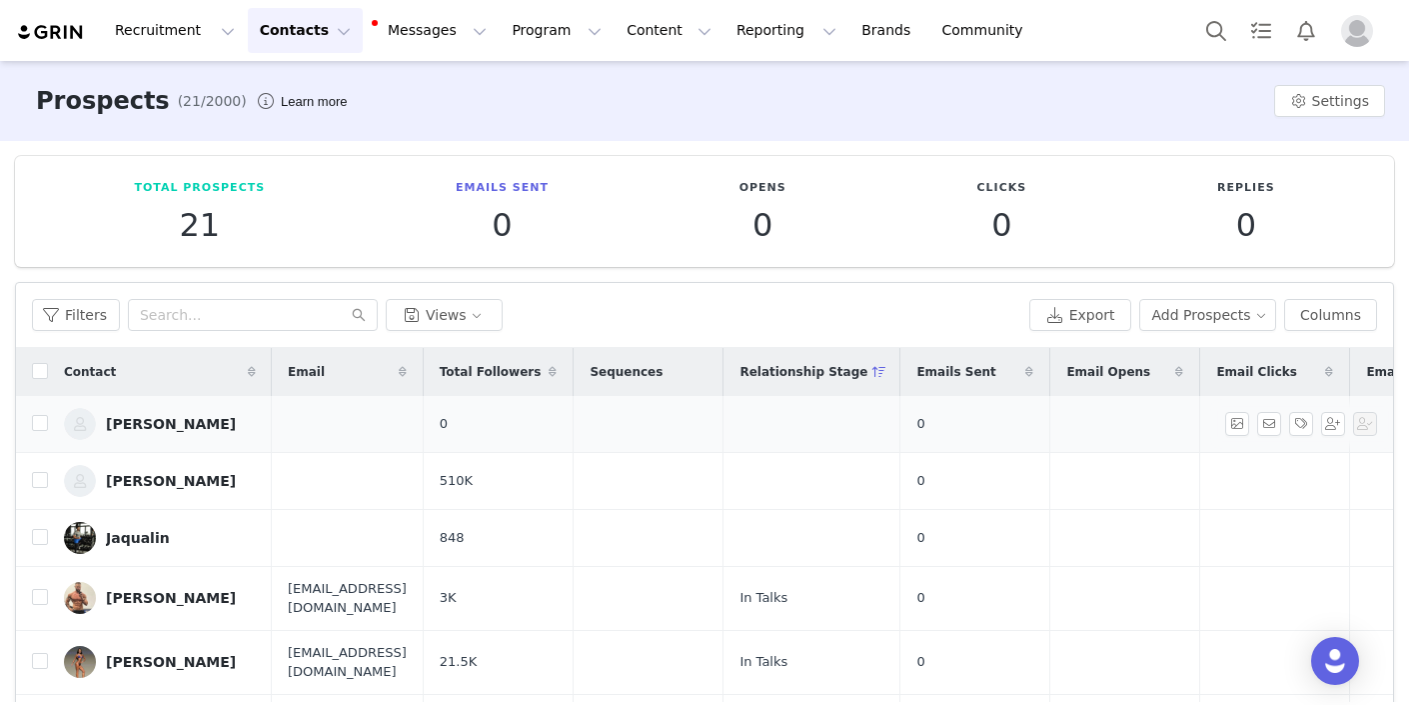
click at [178, 426] on div "[PERSON_NAME]" at bounding box center [171, 424] width 130 height 16
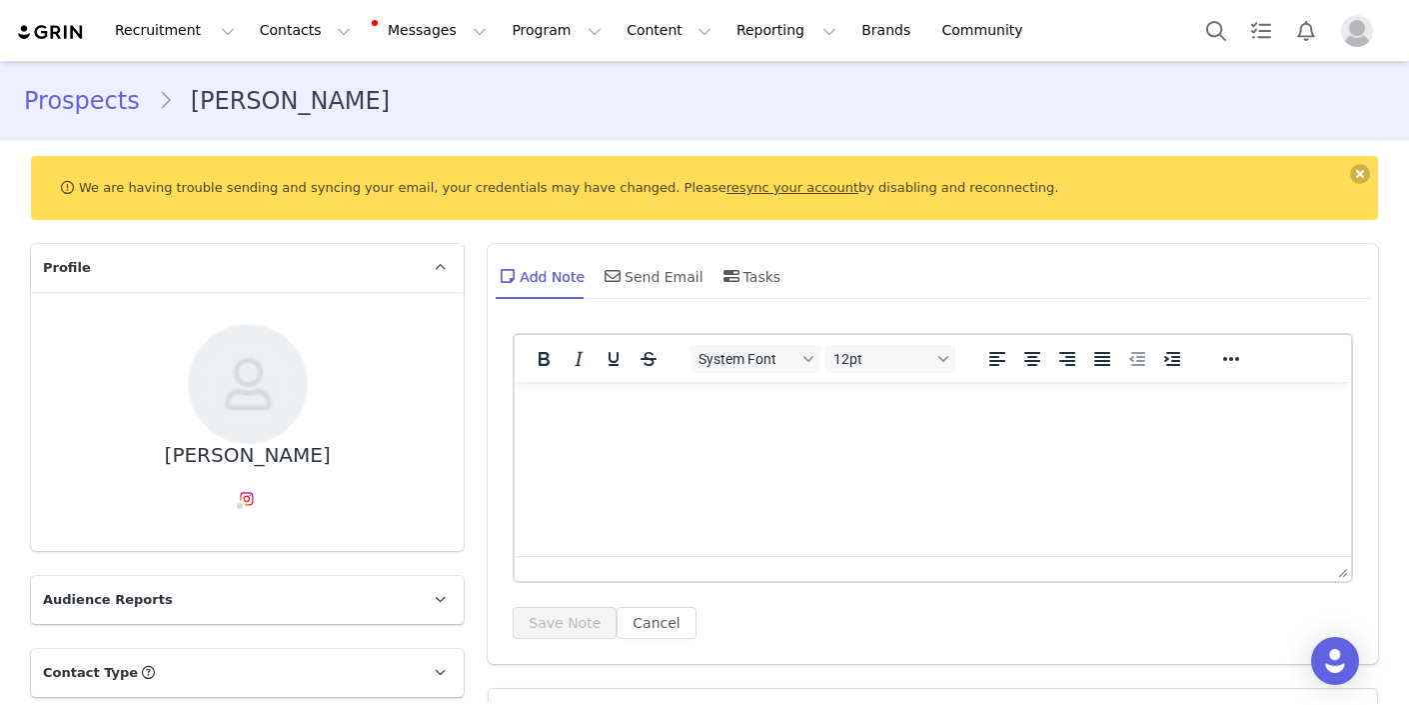
type input "+1 ([GEOGRAPHIC_DATA])"
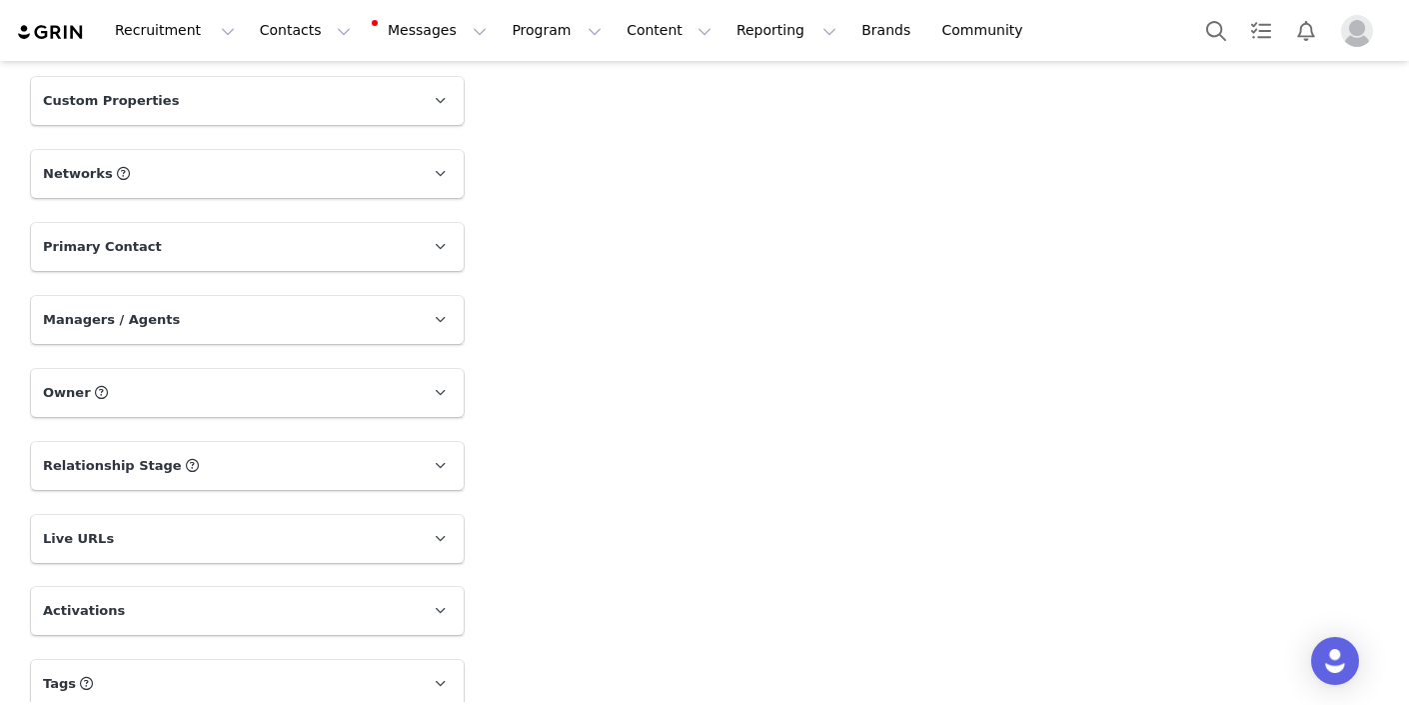
scroll to position [1754, 0]
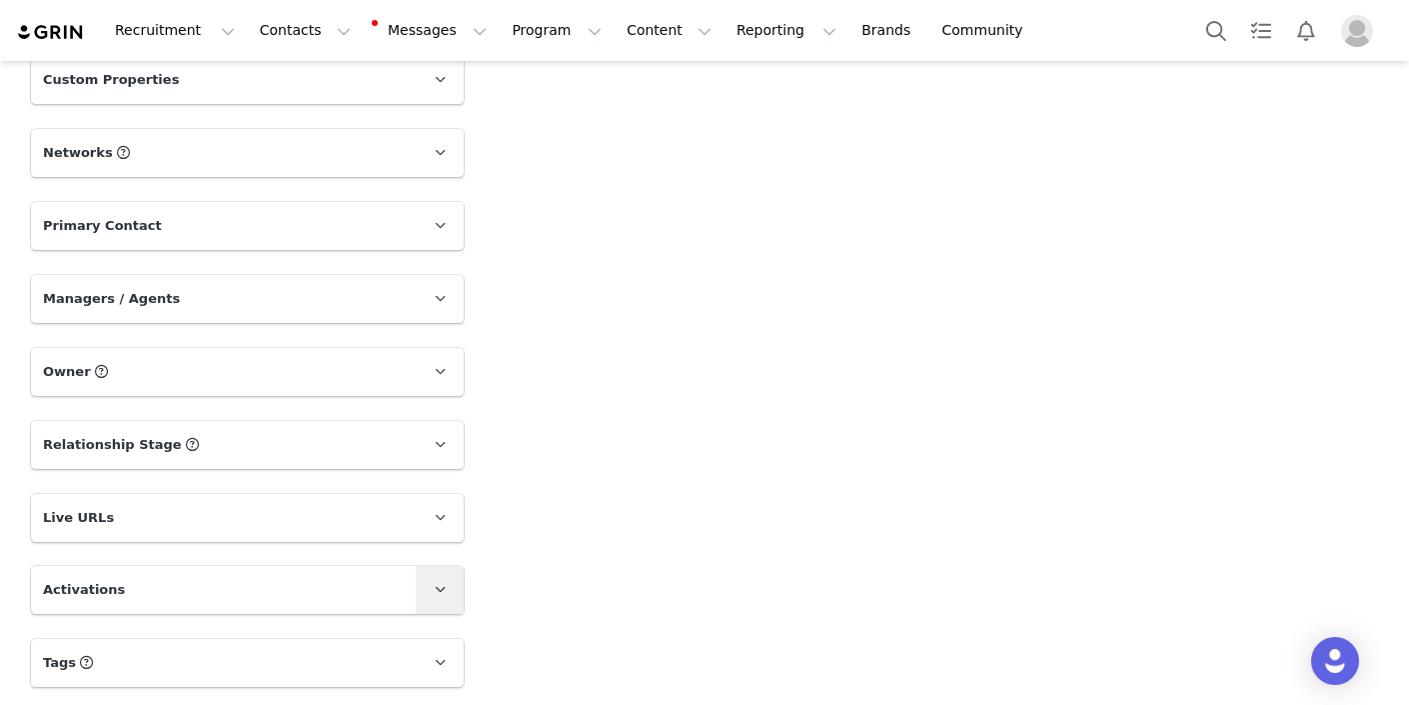
click at [444, 589] on icon at bounding box center [440, 589] width 11 height 13
click at [444, 517] on icon at bounding box center [440, 517] width 11 height 13
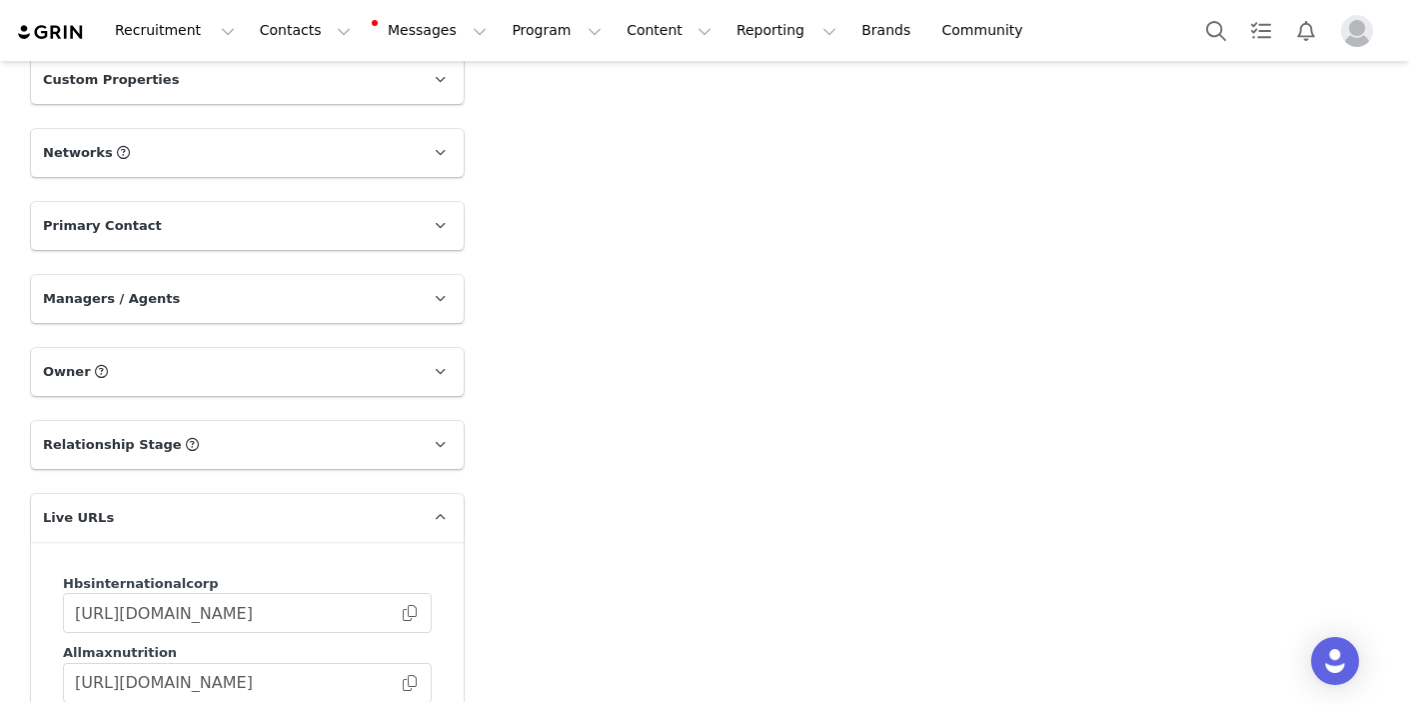
scroll to position [1971, 0]
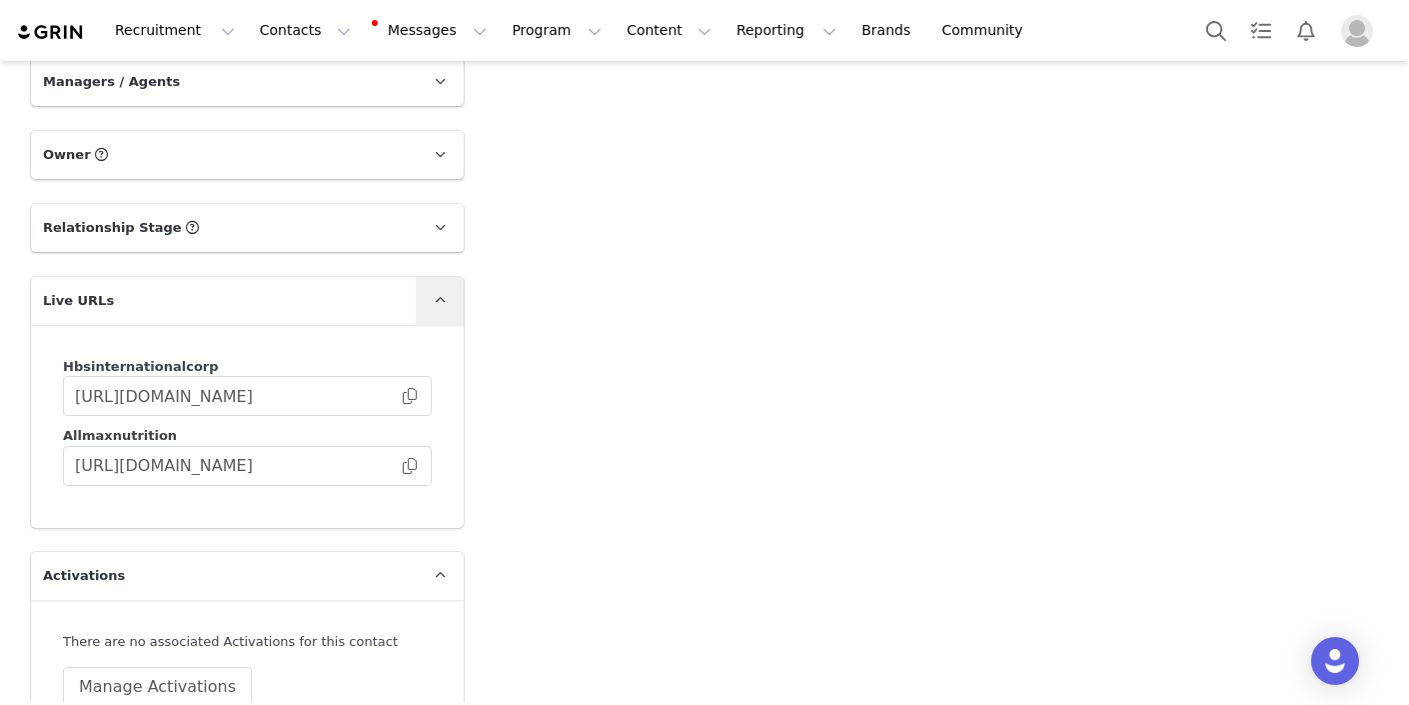
click at [438, 305] on icon at bounding box center [440, 300] width 11 height 13
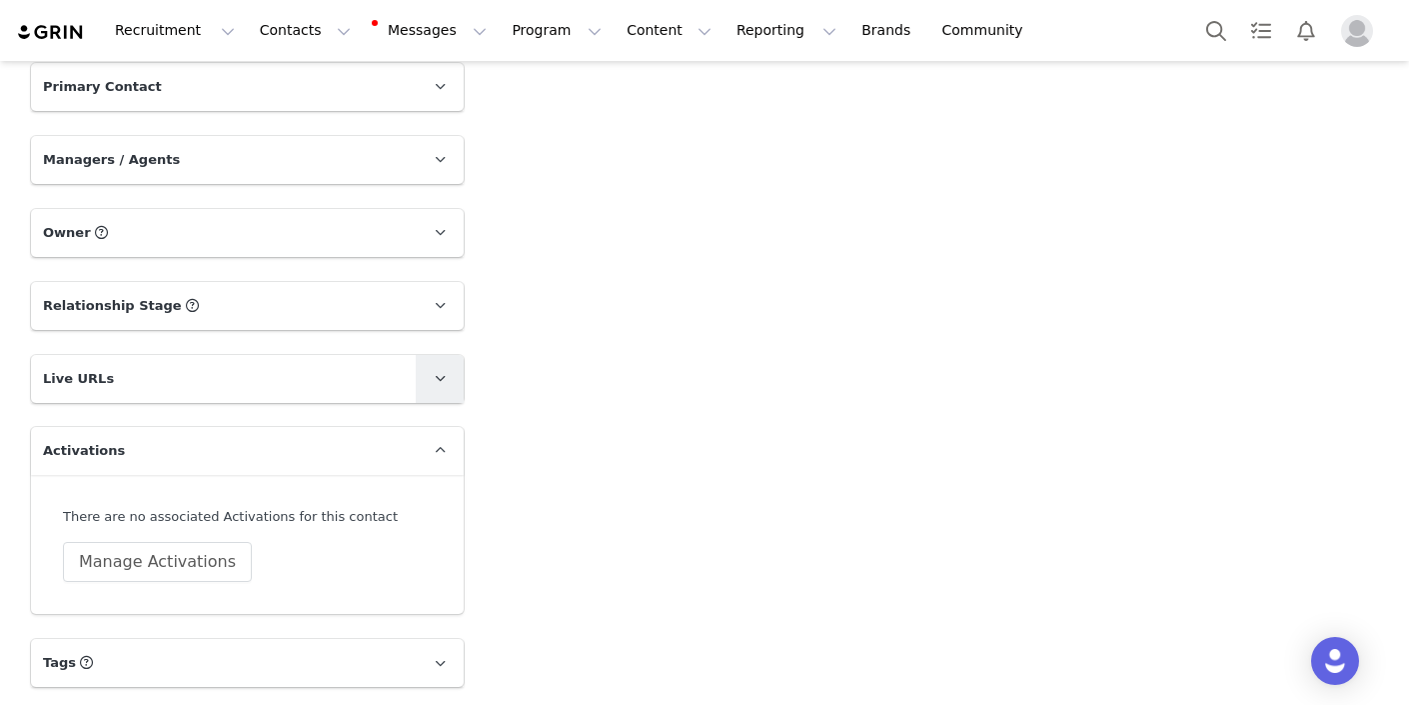
scroll to position [1893, 0]
click at [439, 456] on icon at bounding box center [440, 450] width 11 height 13
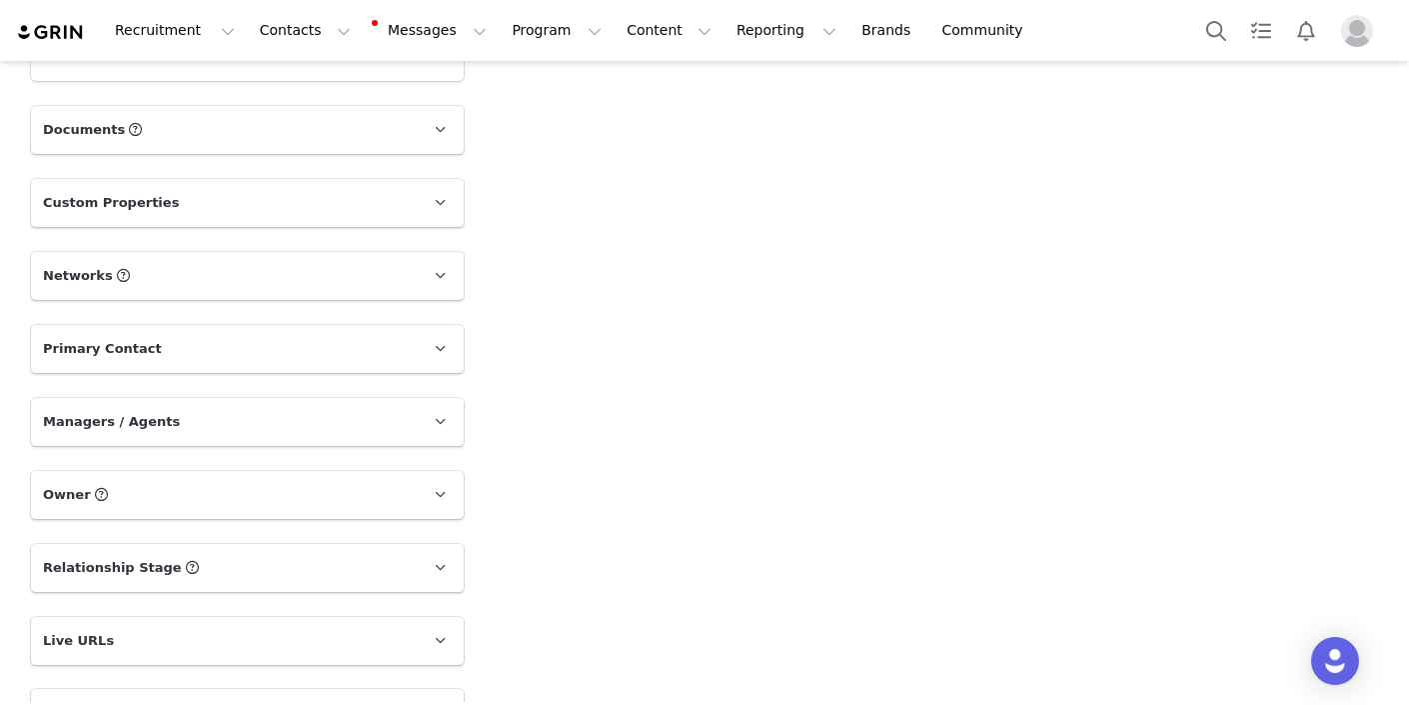
scroll to position [1587, 0]
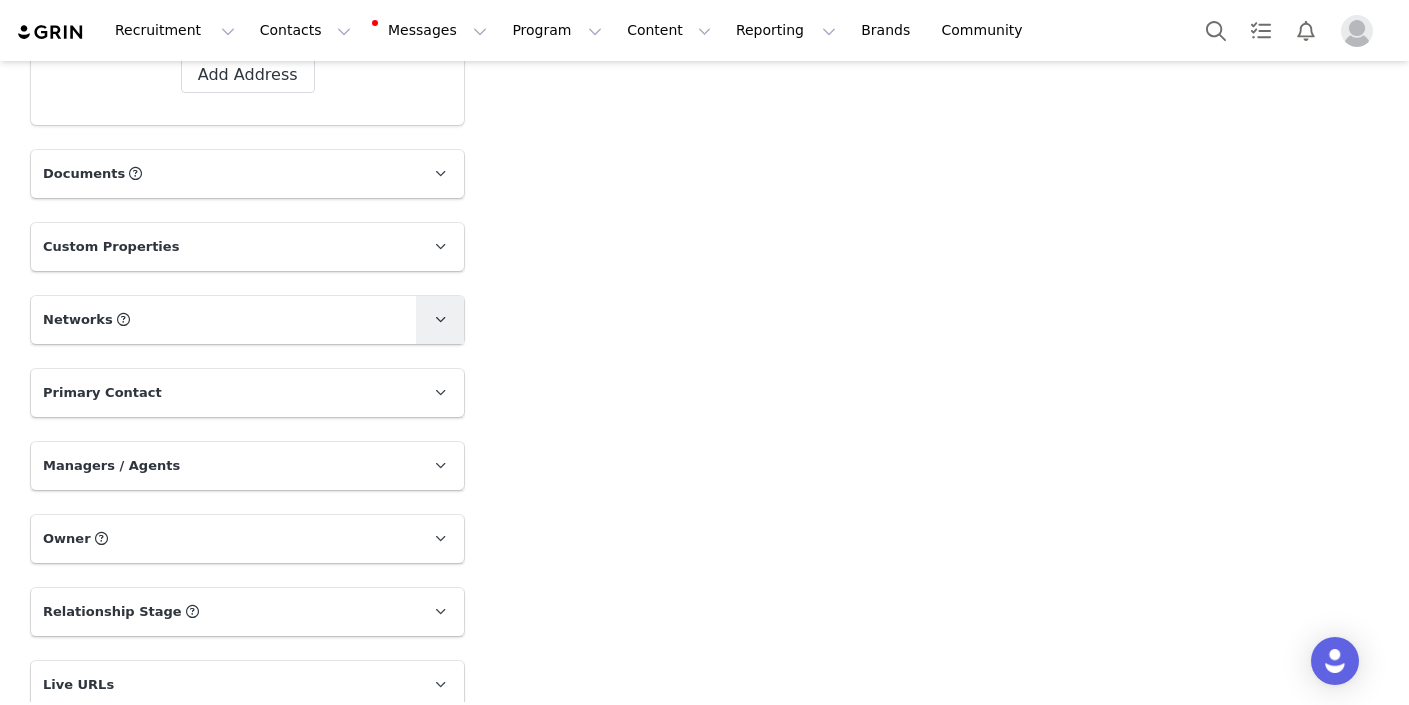
click at [428, 309] on link at bounding box center [440, 320] width 48 height 48
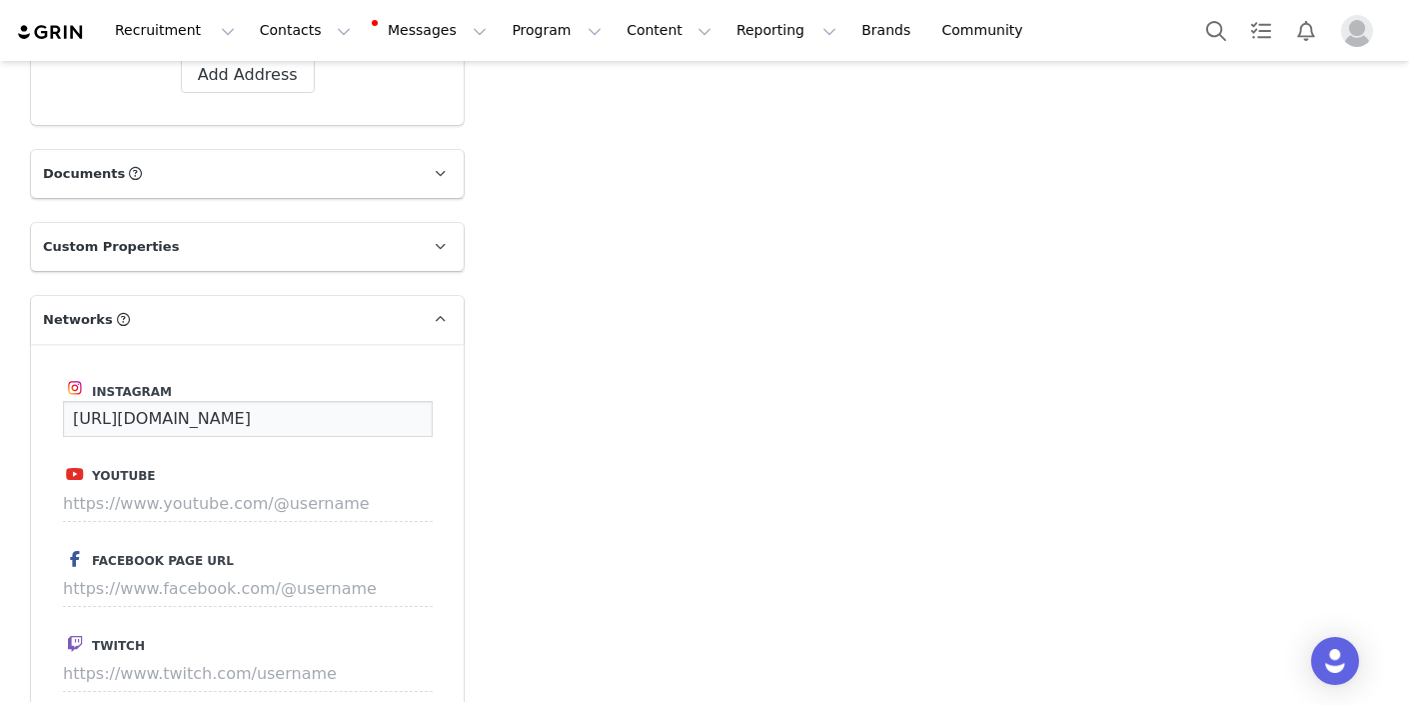
click at [272, 411] on input "[URL][DOMAIN_NAME]" at bounding box center [248, 419] width 370 height 36
click at [394, 414] on input "[URL][DOMAIN_NAME]" at bounding box center [248, 419] width 370 height 36
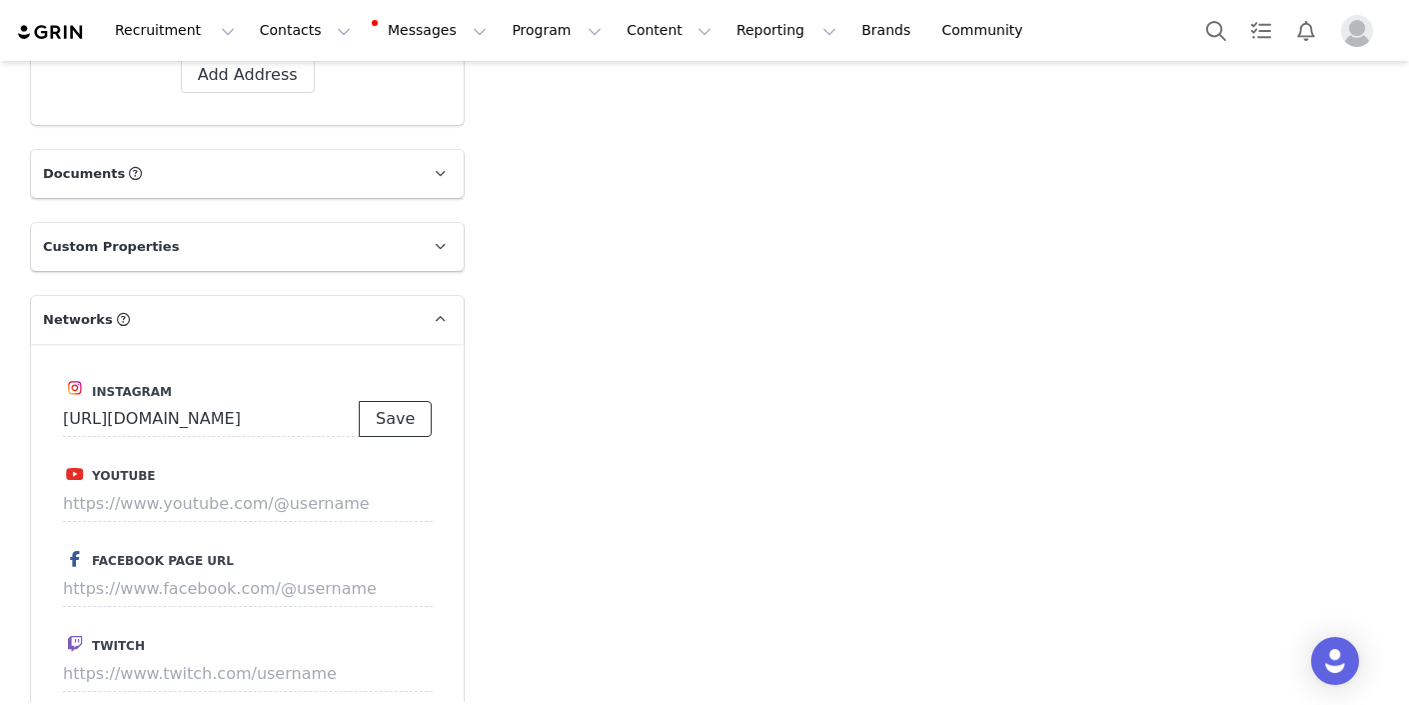
click at [397, 420] on button "Save" at bounding box center [395, 419] width 73 height 36
type input "[URL][DOMAIN_NAME]"
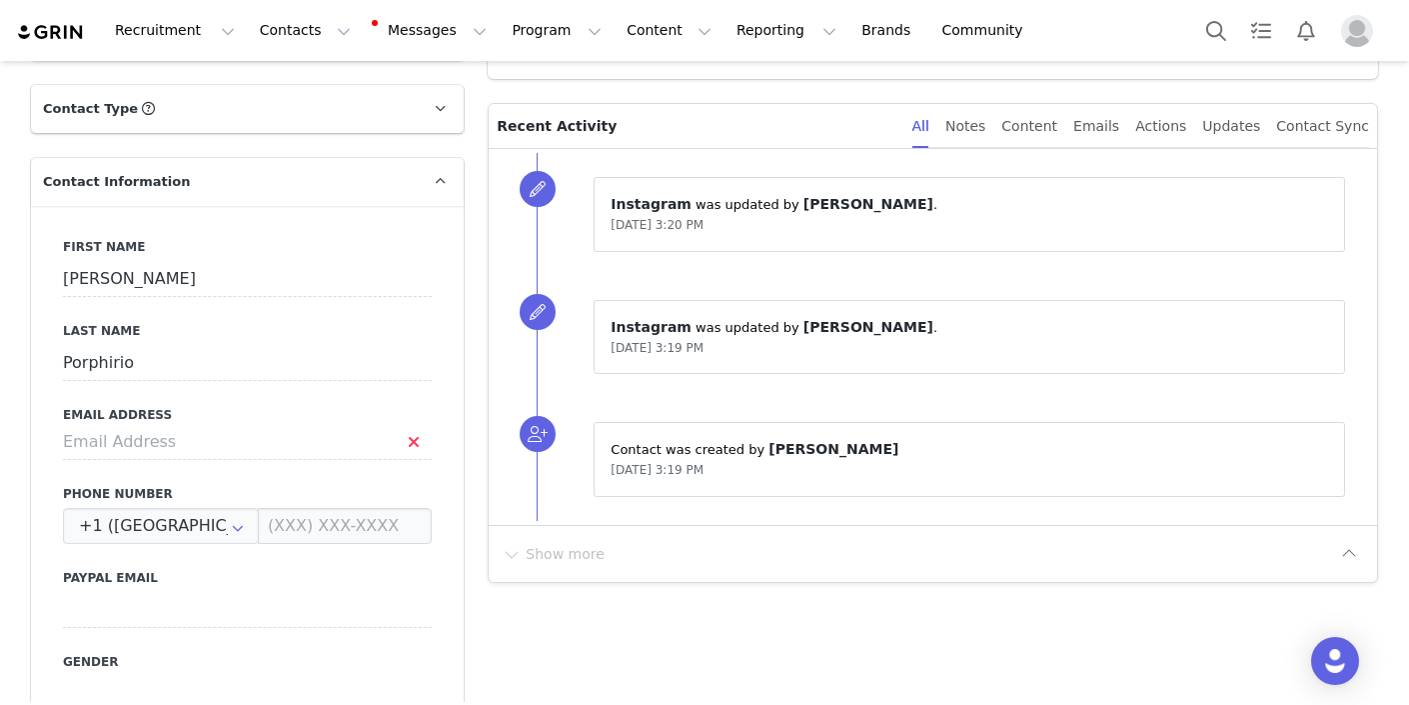
scroll to position [0, 0]
